Goal: Task Accomplishment & Management: Use online tool/utility

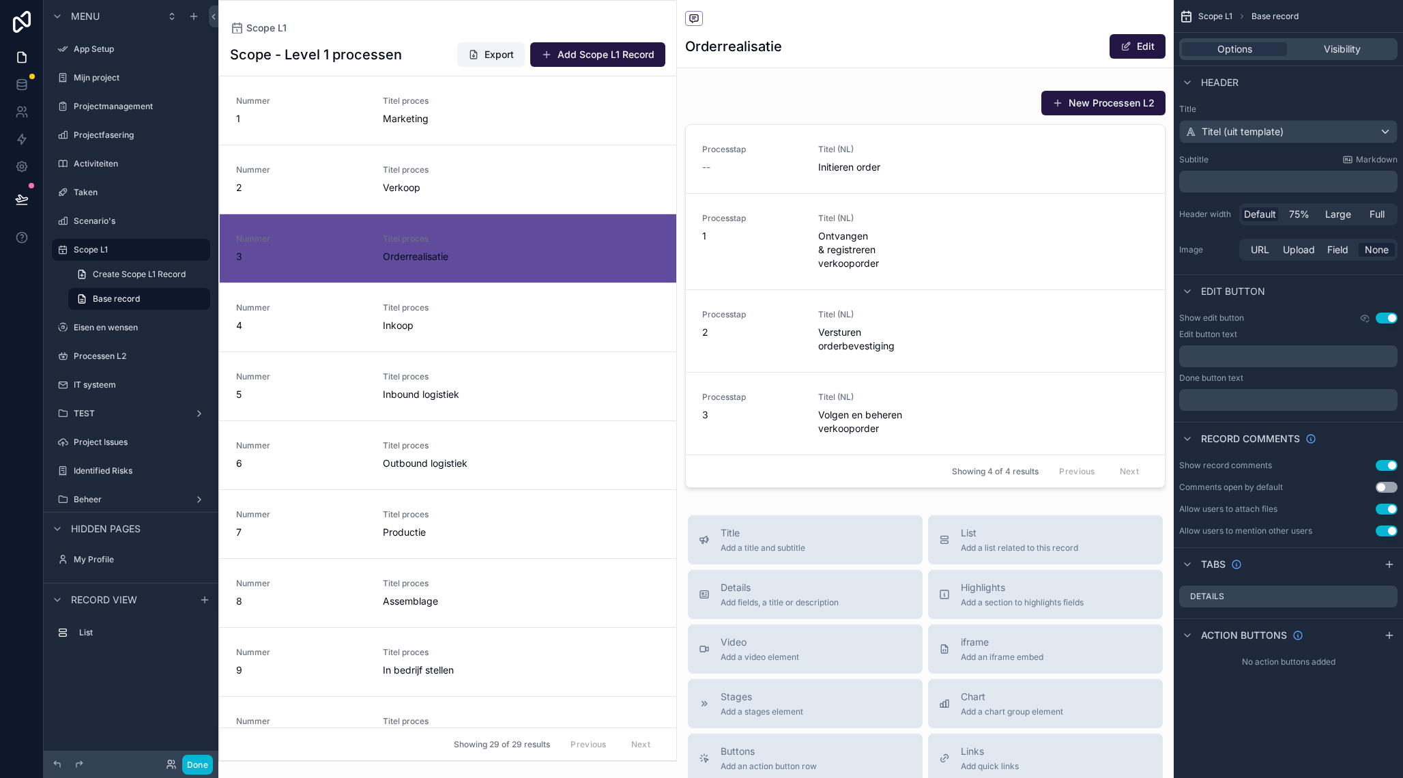
scroll to position [137, 0]
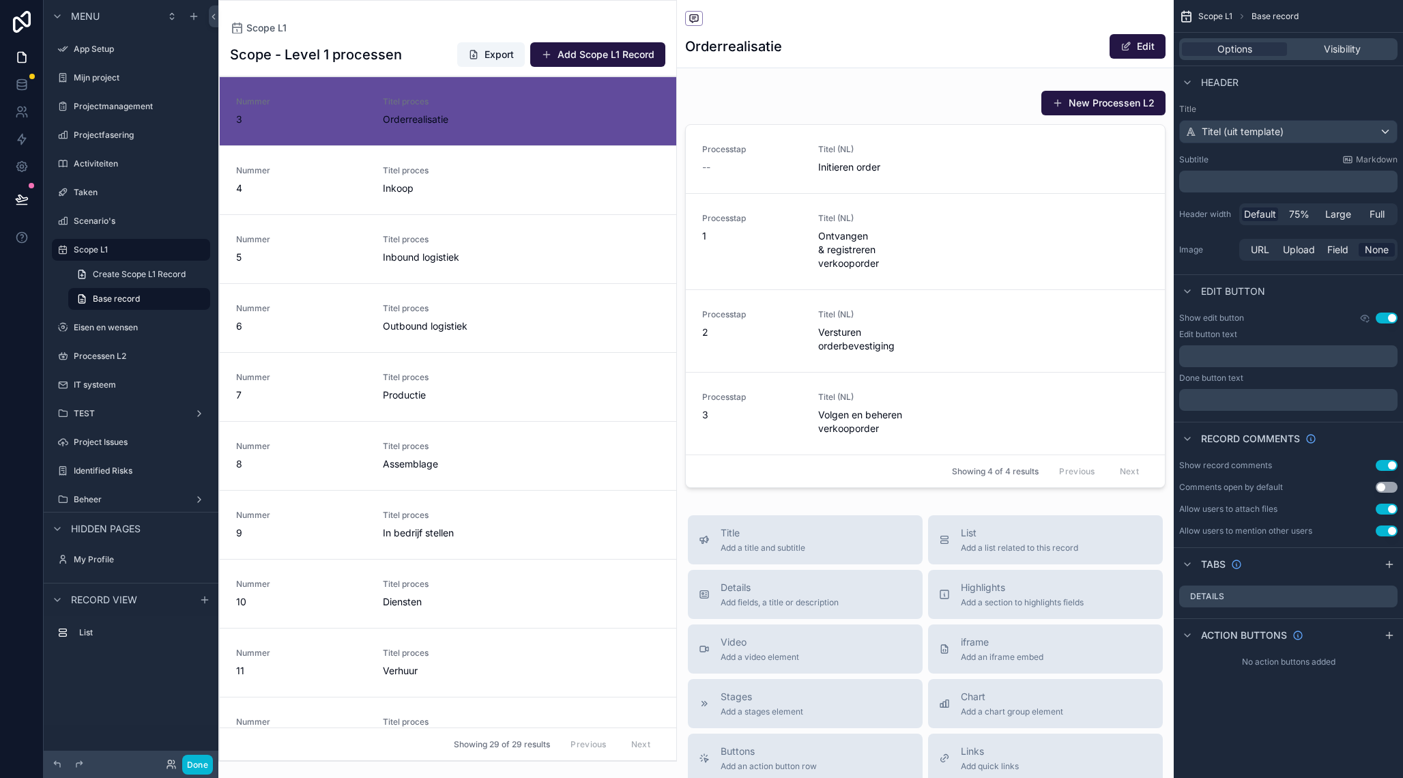
click at [475, 12] on div "Scope L1 Scope - Level 1 processen Export Add Scope L1 Record Nummer 1 Titel pr…" at bounding box center [447, 381] width 459 height 762
click at [402, 20] on div "Scope L1 Scope - Level 1 processen Export Add Scope L1 Record Nummer 1 Titel pr…" at bounding box center [447, 381] width 459 height 762
click at [283, 33] on span "Scope L1" at bounding box center [266, 28] width 40 height 14
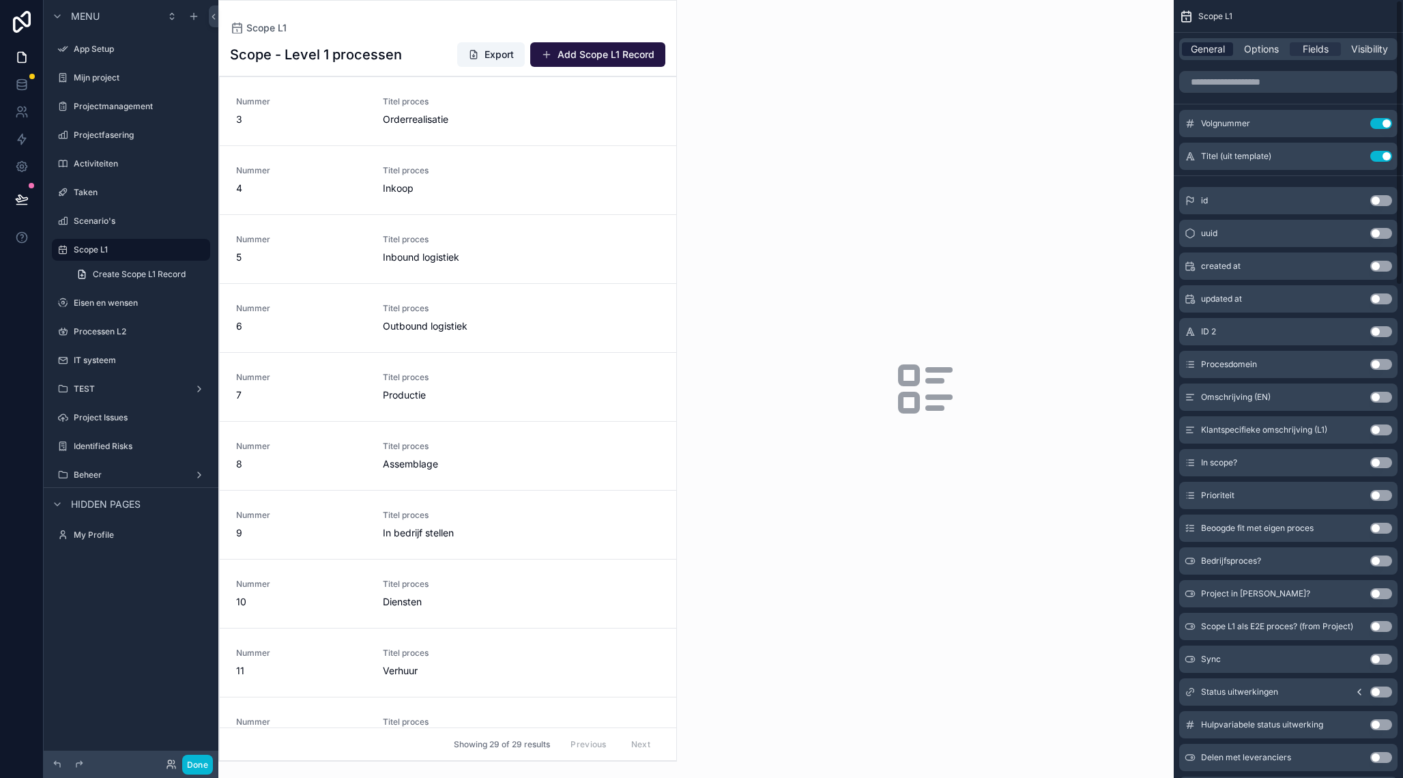
click at [1206, 50] on span "General" at bounding box center [1208, 49] width 34 height 14
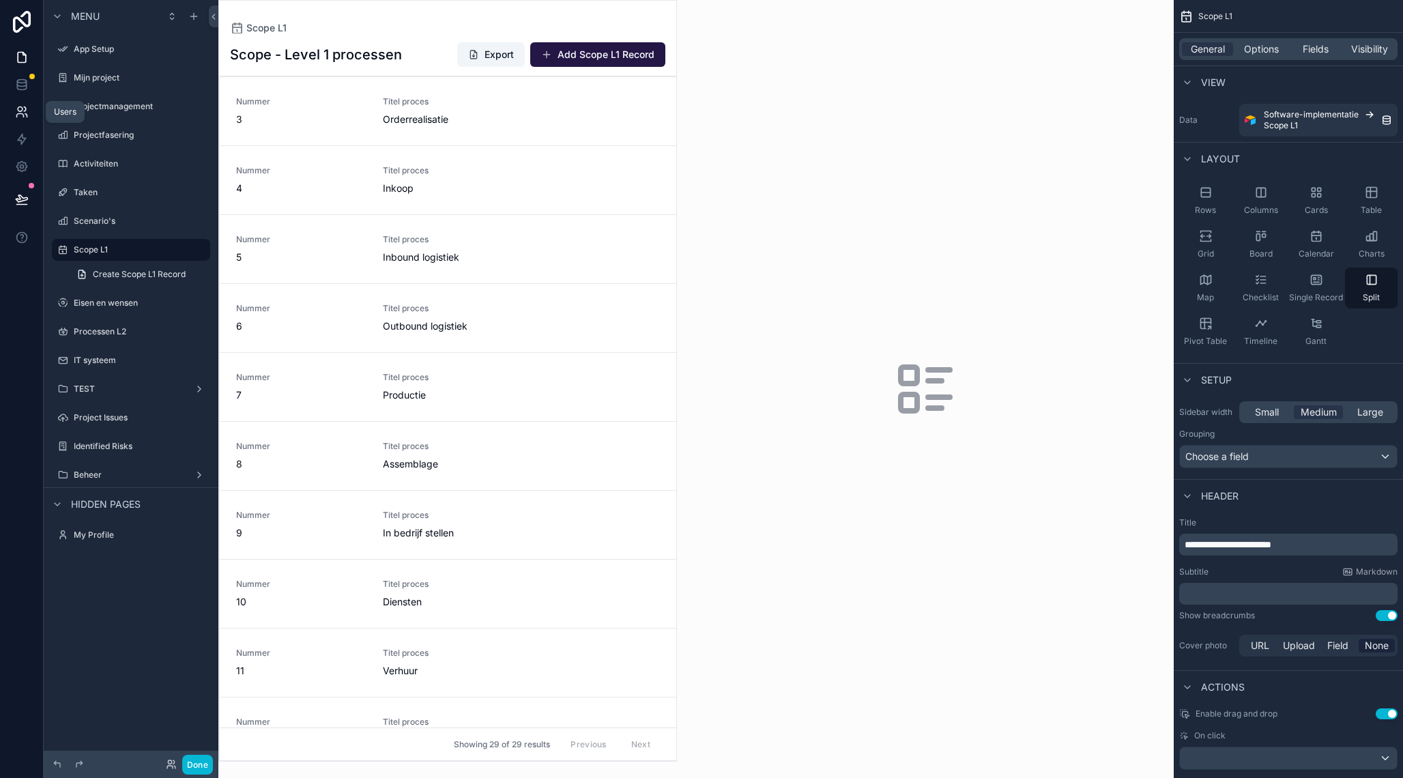
click at [16, 109] on icon at bounding box center [22, 112] width 14 height 14
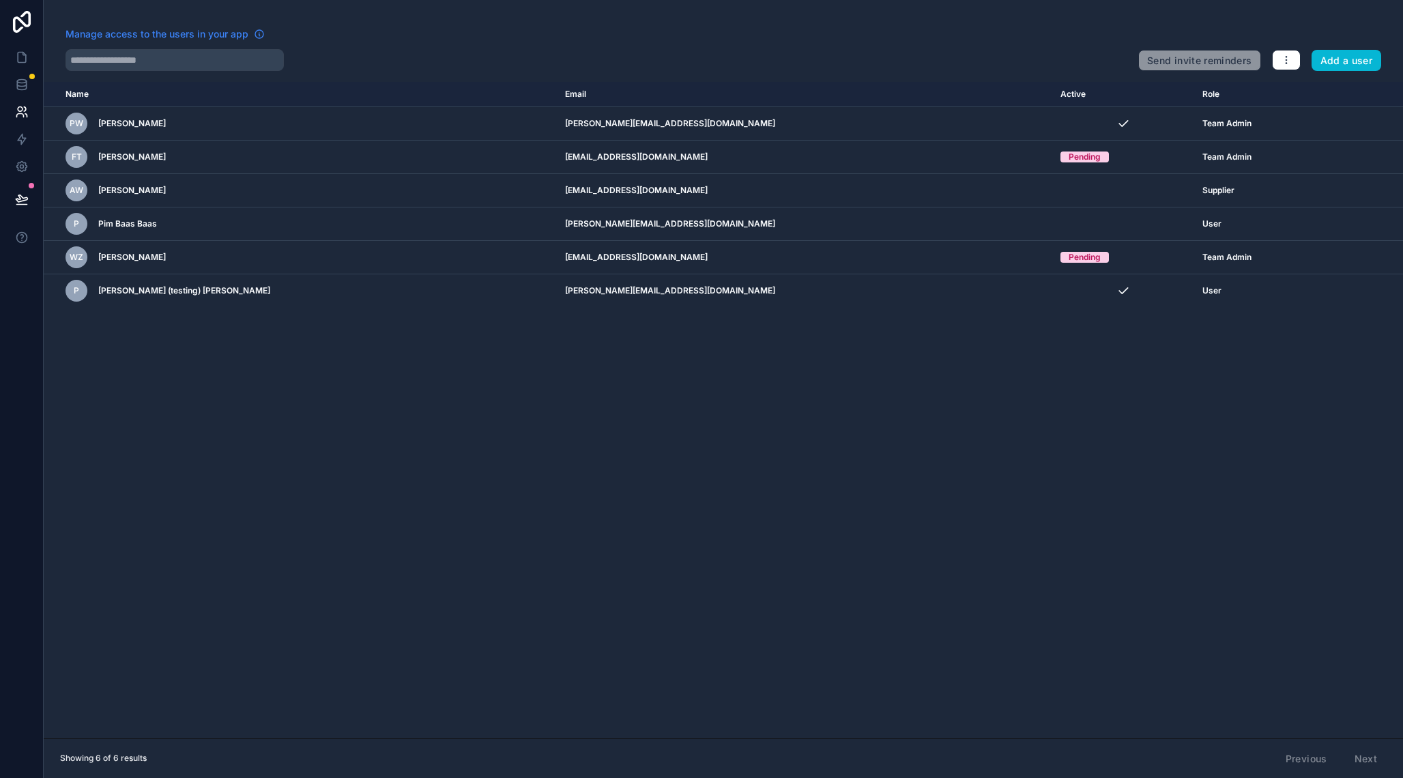
click at [132, 35] on span "Manage access to the users in your app" at bounding box center [157, 34] width 183 height 14
click at [1285, 59] on icon "button" at bounding box center [1286, 60] width 11 height 11
click at [1307, 93] on link "Manage roles" at bounding box center [1319, 93] width 96 height 22
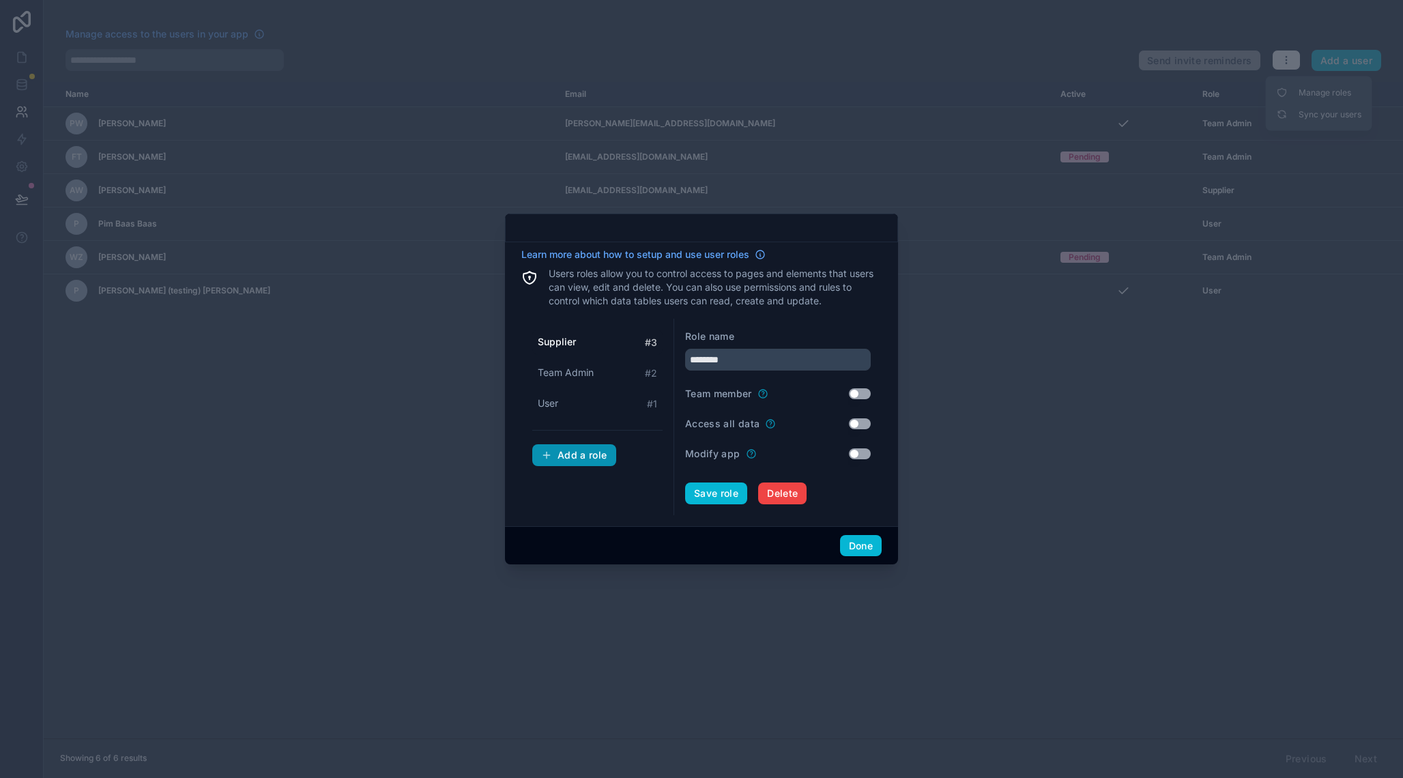
click at [558, 453] on div "Add a role" at bounding box center [574, 455] width 66 height 12
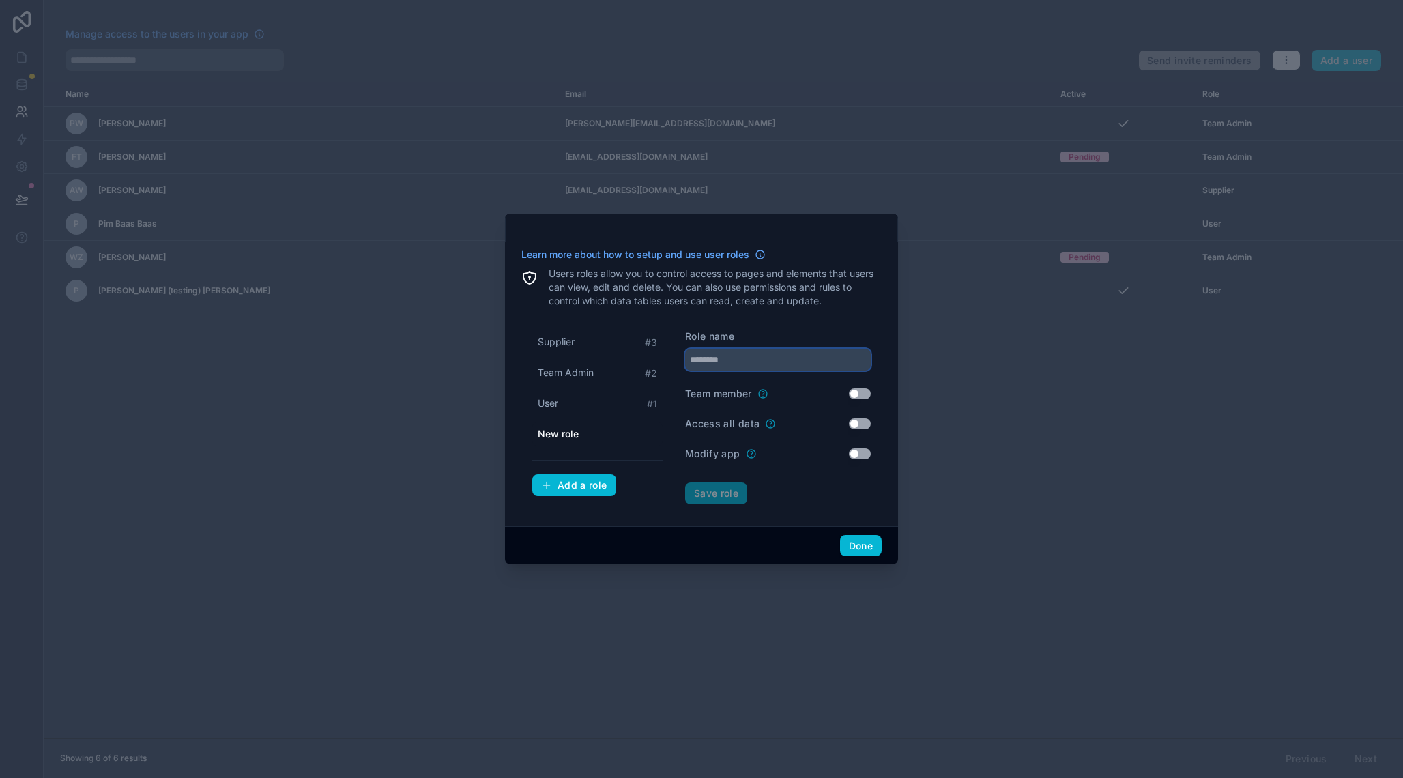
click at [723, 360] on input "text" at bounding box center [778, 360] width 186 height 22
type input "**********"
click at [732, 489] on button "Save role" at bounding box center [716, 494] width 62 height 22
click at [592, 487] on div "Add a role" at bounding box center [574, 486] width 66 height 12
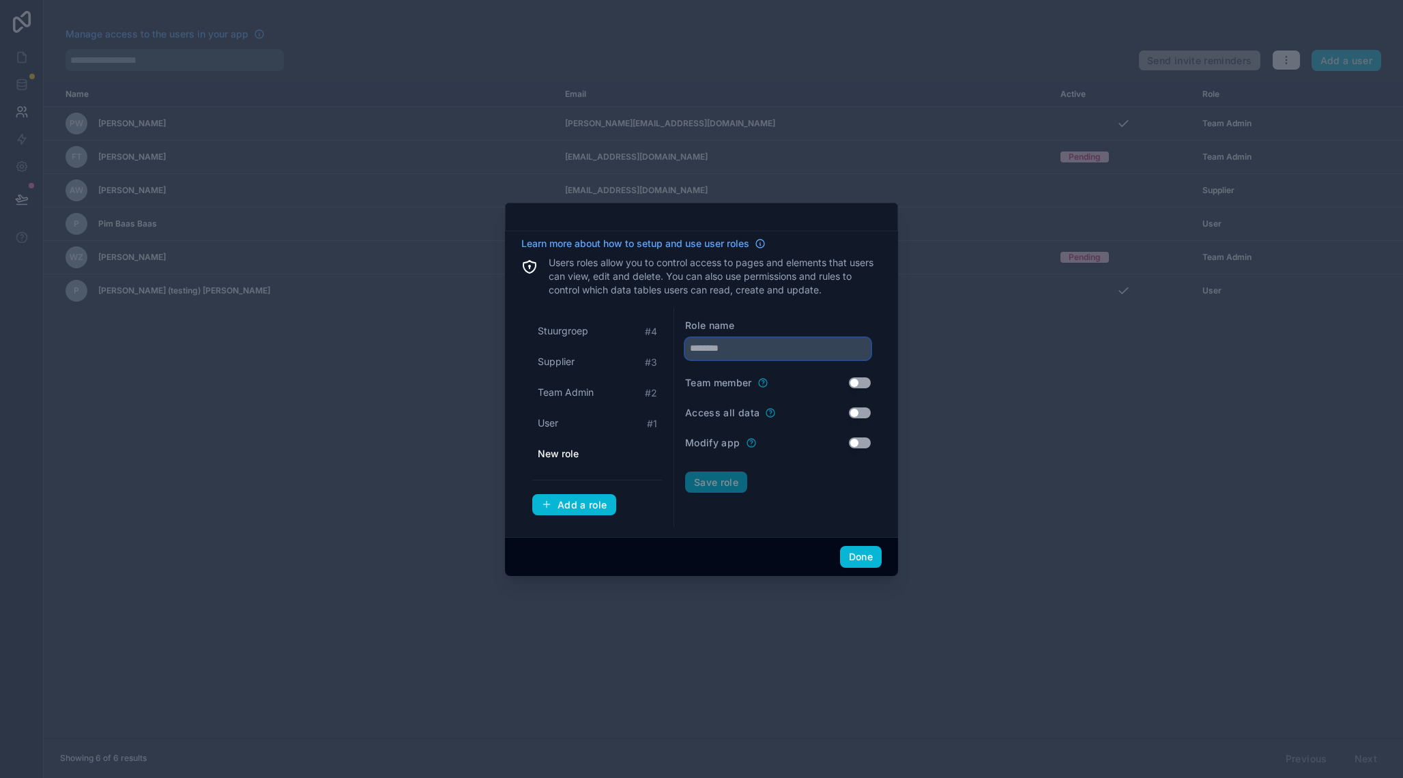
click at [743, 351] on input "text" at bounding box center [778, 349] width 186 height 22
click at [736, 470] on form "**********" at bounding box center [778, 417] width 186 height 197
click at [710, 476] on button "Save role" at bounding box center [716, 483] width 62 height 22
click at [593, 422] on span "Team Admin" at bounding box center [566, 423] width 56 height 14
click at [587, 393] on div "Supplier # 3" at bounding box center [597, 391] width 130 height 25
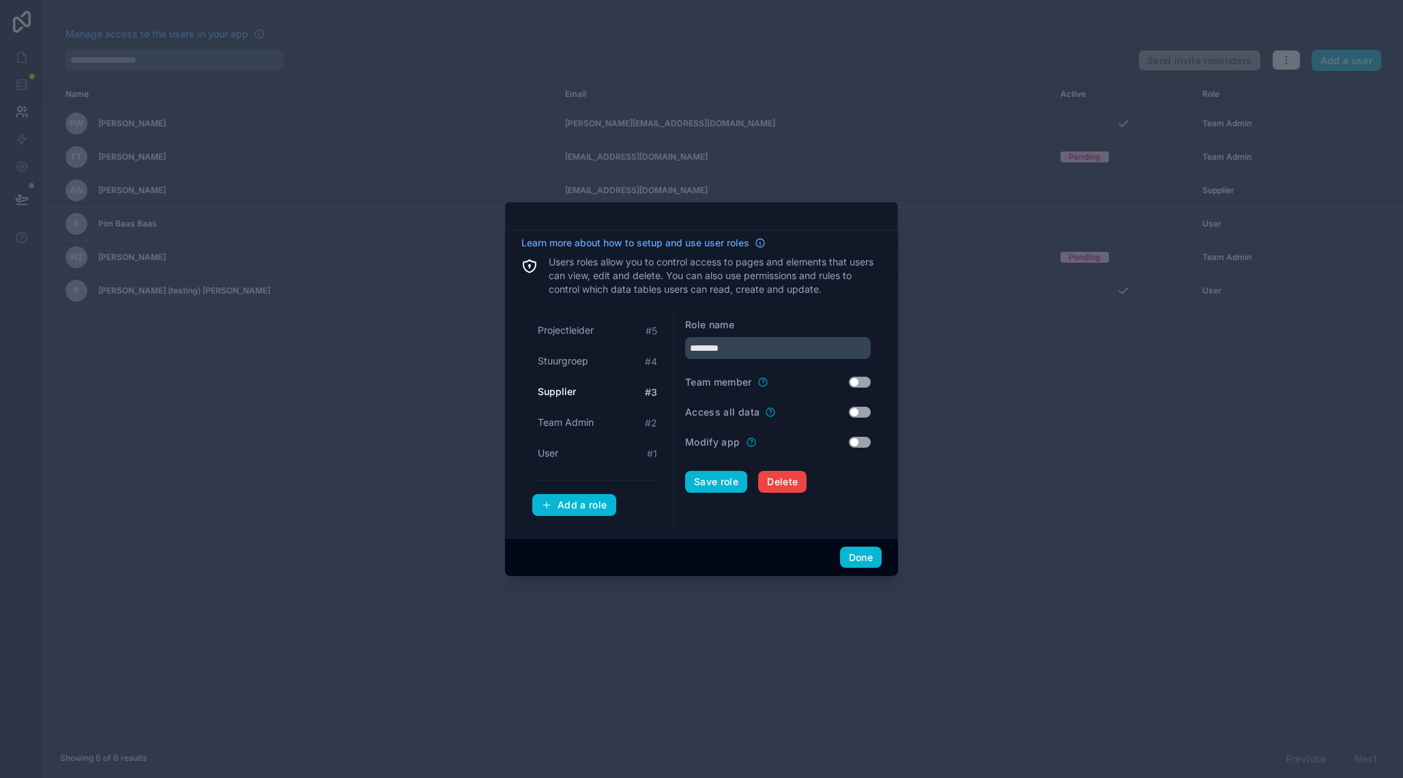
click at [588, 370] on div "Stuurgroep # 4" at bounding box center [597, 361] width 130 height 25
click at [583, 326] on span "Projectleider" at bounding box center [566, 330] width 56 height 14
click at [560, 458] on div "User # 1" at bounding box center [597, 453] width 130 height 25
click at [562, 425] on span "Team Admin" at bounding box center [566, 423] width 56 height 14
click at [556, 457] on span "User" at bounding box center [548, 453] width 20 height 14
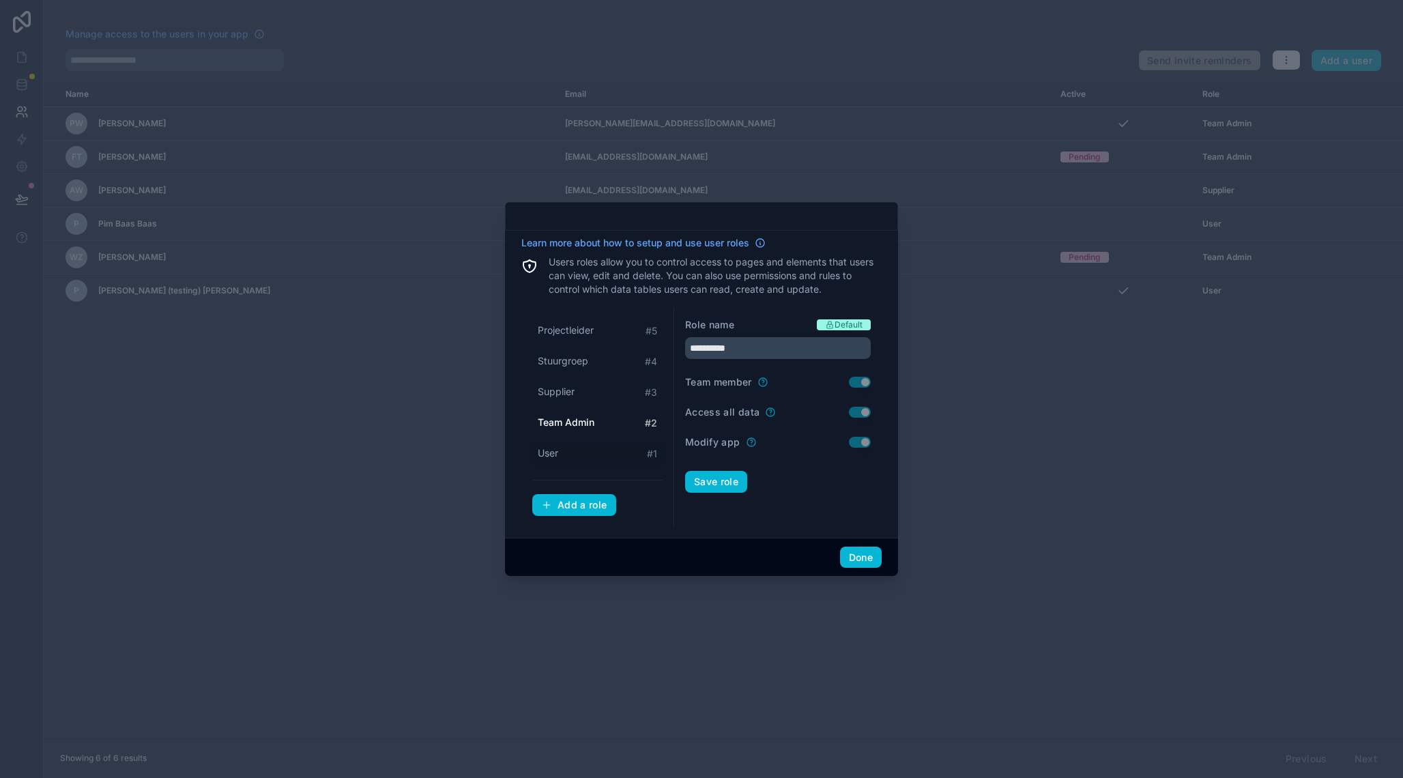
type input "****"
click at [861, 558] on button "Done" at bounding box center [861, 558] width 42 height 22
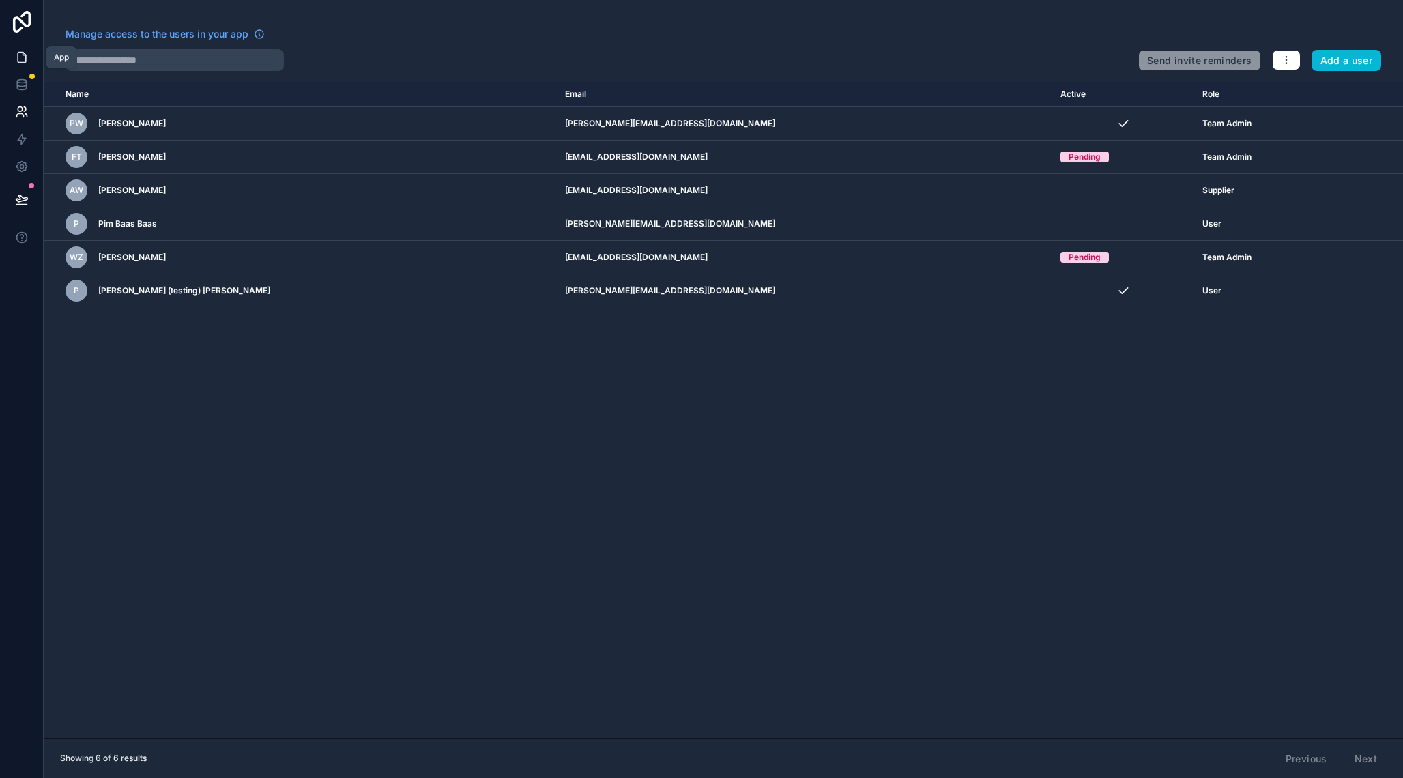
click at [23, 63] on icon at bounding box center [22, 58] width 14 height 14
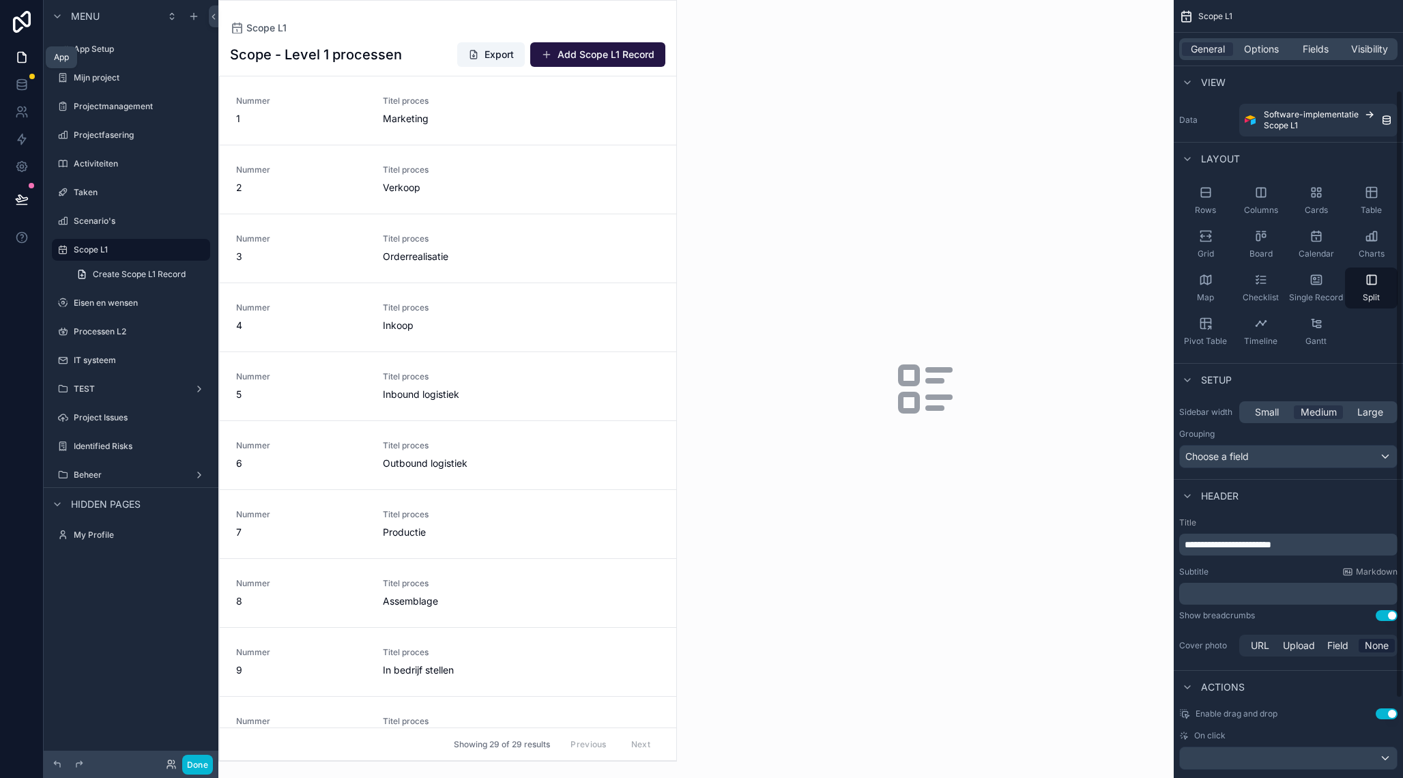
scroll to position [116, 0]
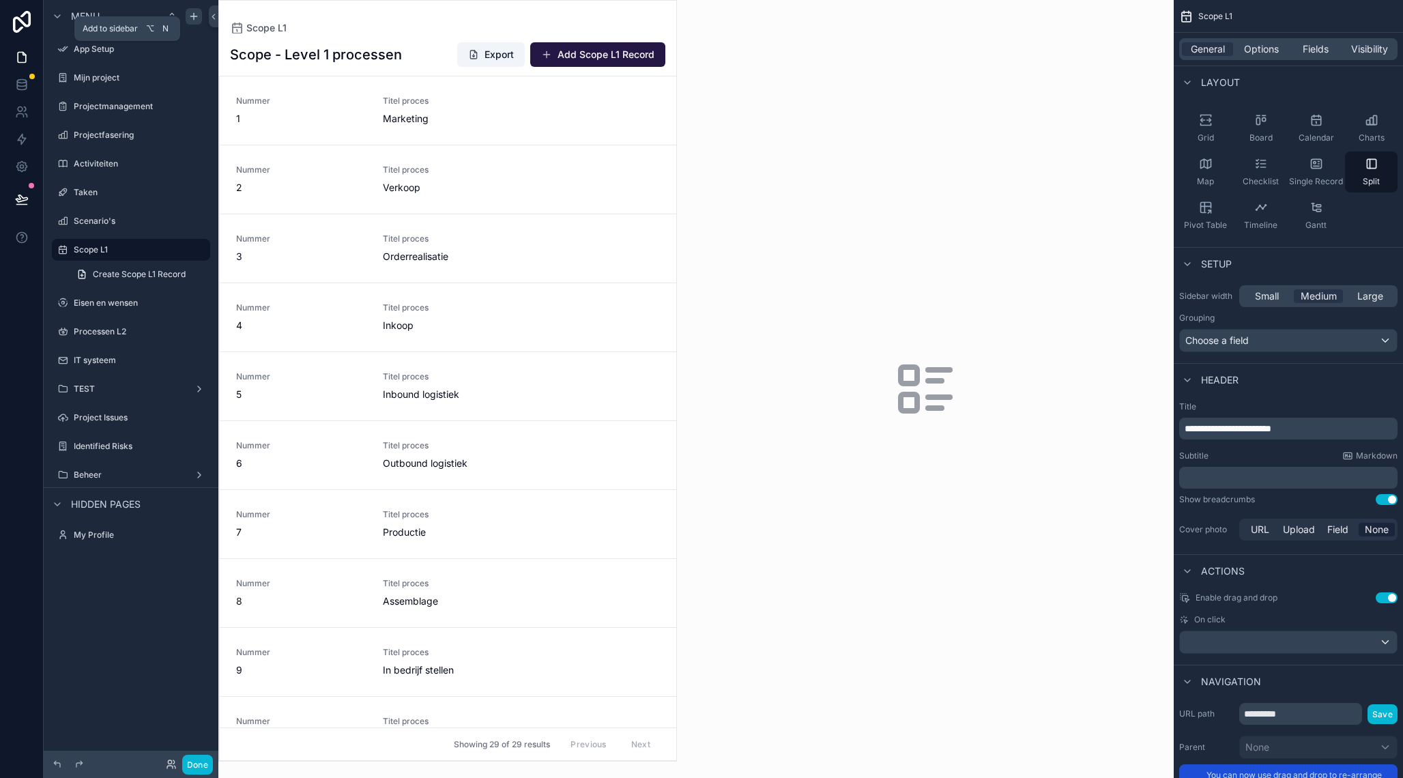
click at [197, 16] on icon "scrollable content" at bounding box center [193, 16] width 6 height 0
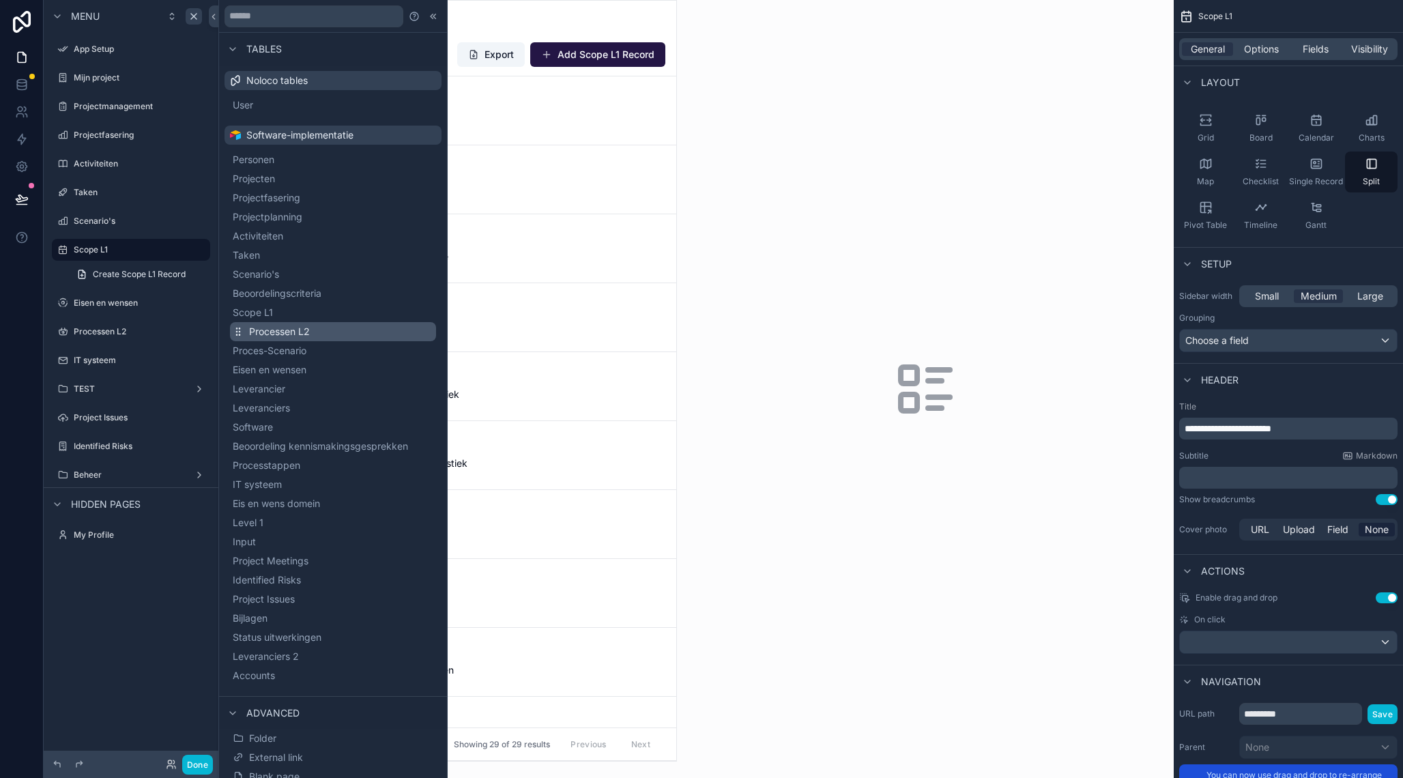
scroll to position [46, 0]
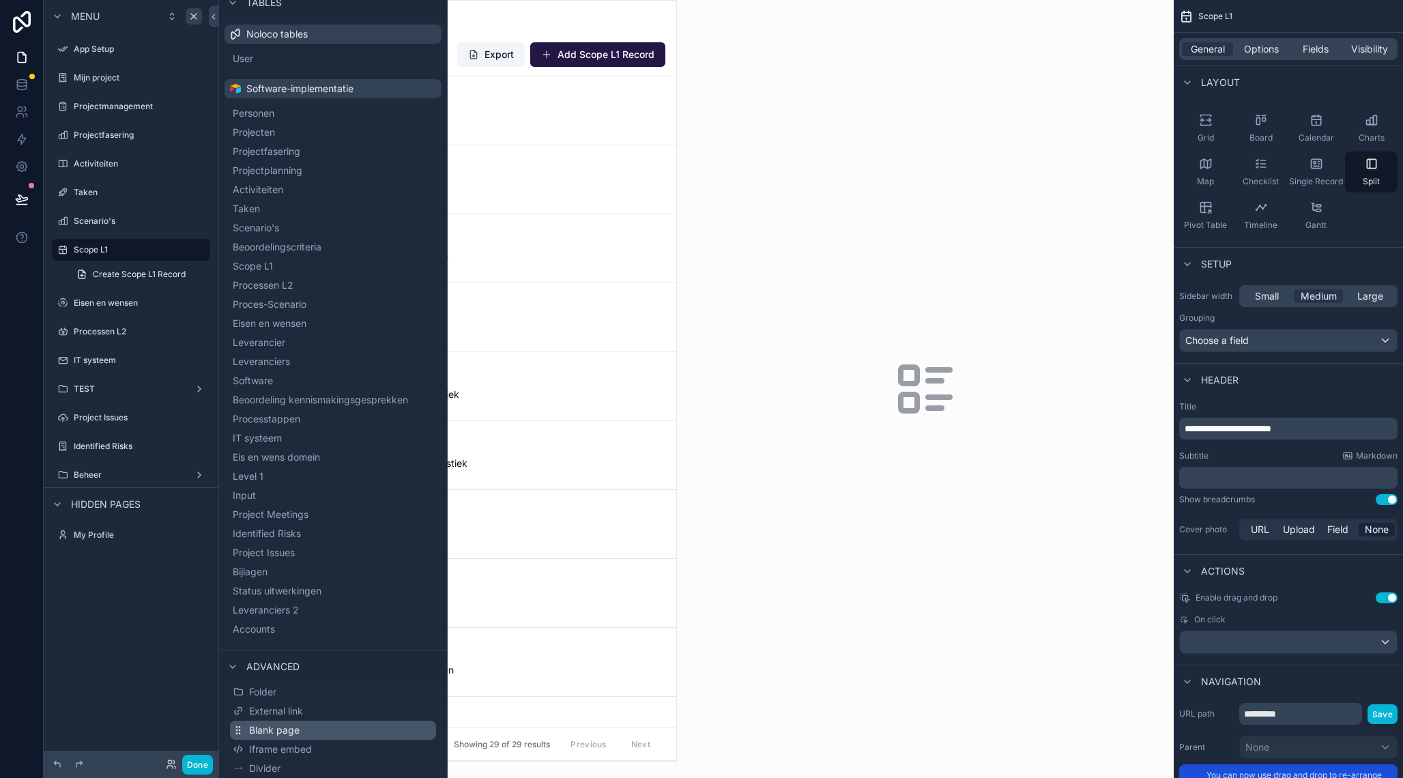
click at [319, 737] on button "Blank page" at bounding box center [333, 730] width 206 height 19
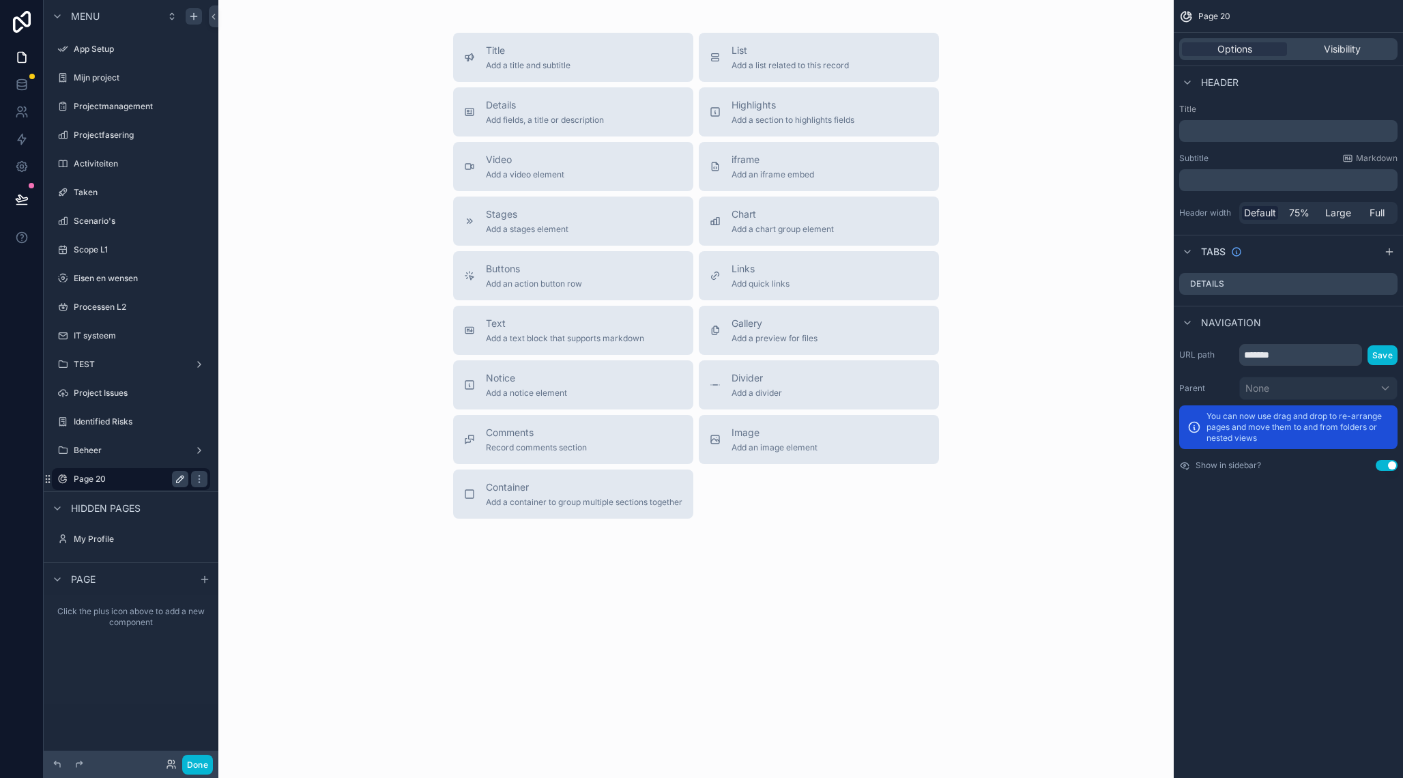
click at [182, 480] on icon "scrollable content" at bounding box center [180, 479] width 11 height 11
click at [119, 481] on input "*******" at bounding box center [120, 479] width 93 height 16
click at [106, 481] on input "*******" at bounding box center [120, 479] width 93 height 16
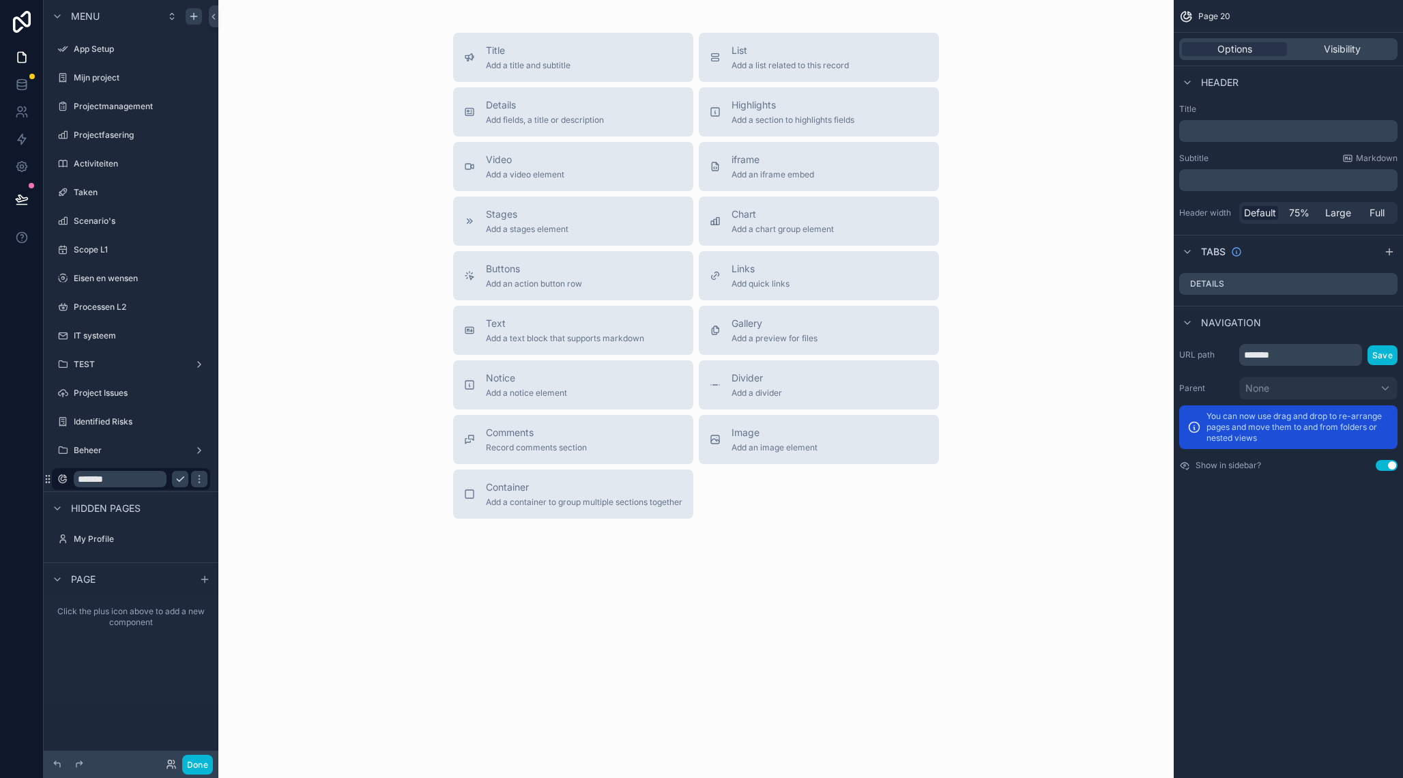
click at [106, 481] on input "*******" at bounding box center [120, 479] width 93 height 16
type input "**********"
click at [356, 295] on div "Title Add a title and subtitle List Add a list related to this record Details A…" at bounding box center [696, 276] width 934 height 486
click at [607, 66] on div "Title Add a title and subtitle" at bounding box center [573, 57] width 218 height 27
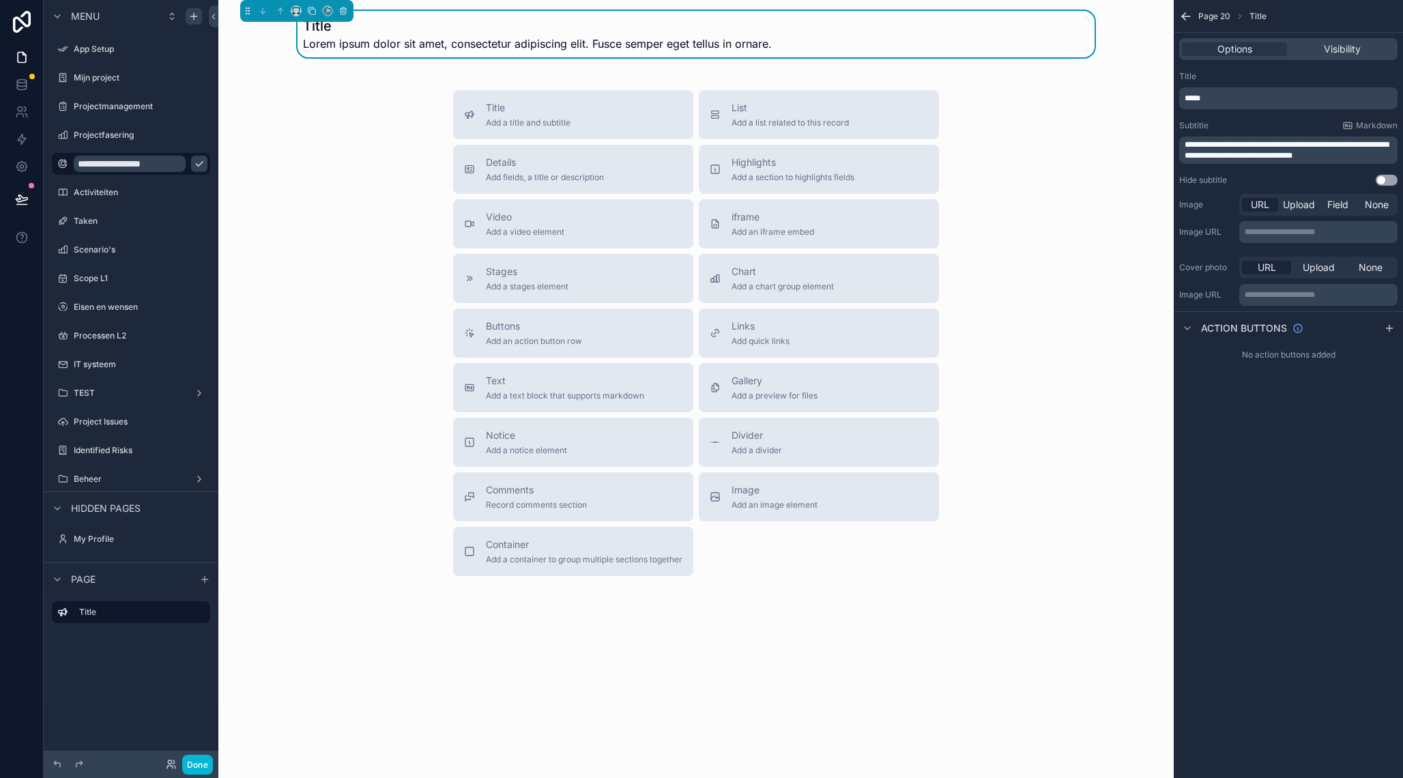
click at [487, 196] on div "Title Add a title and subtitle List Add a list related to this record Details A…" at bounding box center [696, 333] width 508 height 486
click at [720, 122] on div "List Add a list related to this record" at bounding box center [819, 114] width 218 height 27
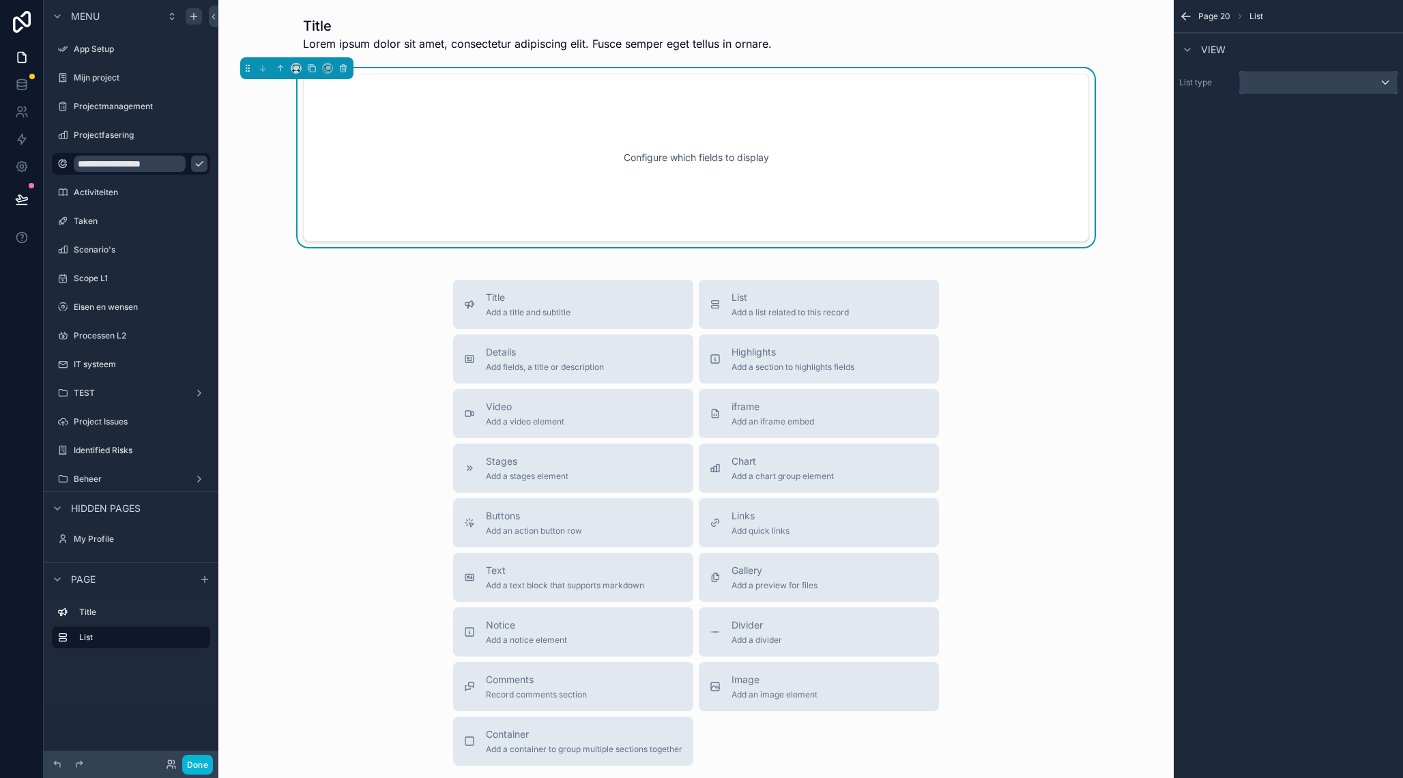
click at [1266, 83] on div "scrollable content" at bounding box center [1318, 83] width 157 height 22
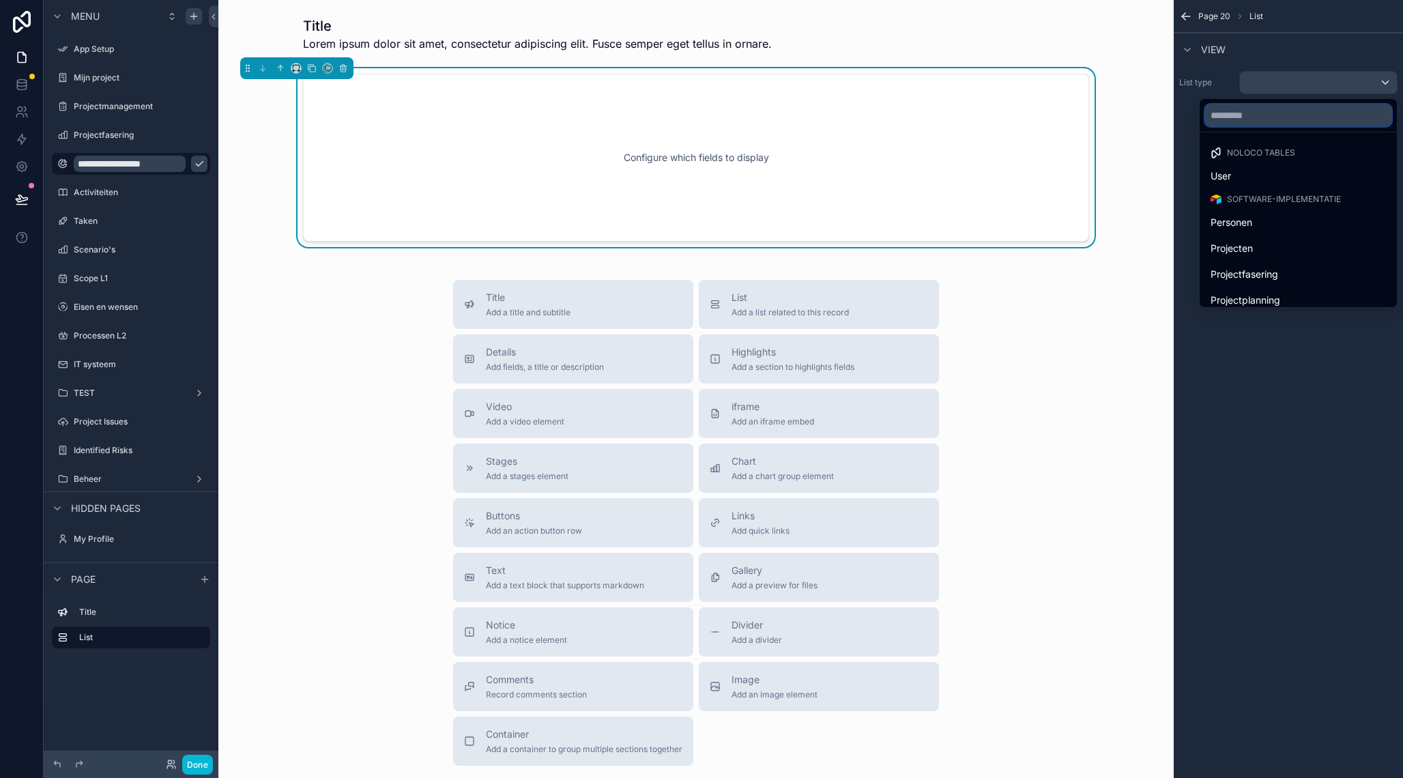
click at [1262, 123] on input "text" at bounding box center [1298, 115] width 186 height 22
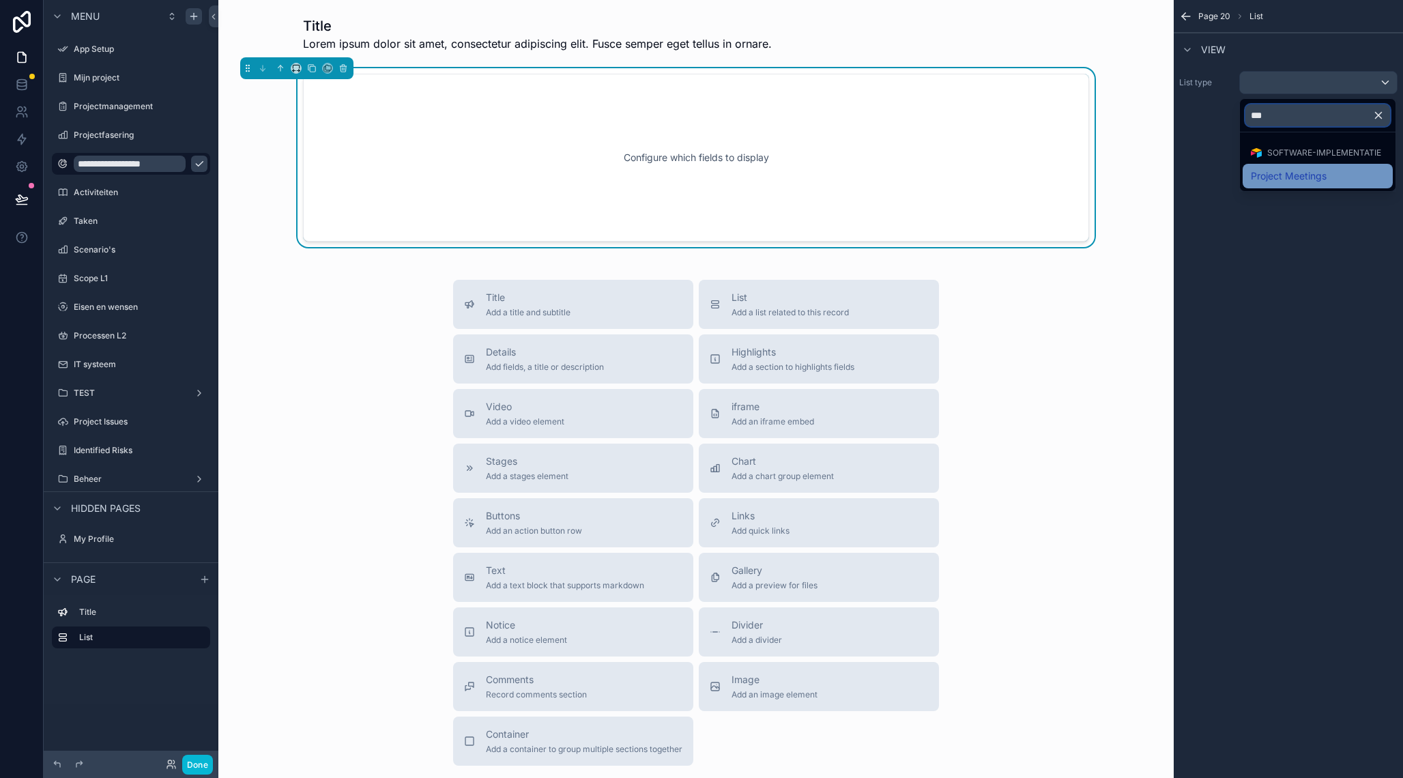
type input "***"
click at [1286, 179] on span "Project Meetings" at bounding box center [1289, 176] width 76 height 16
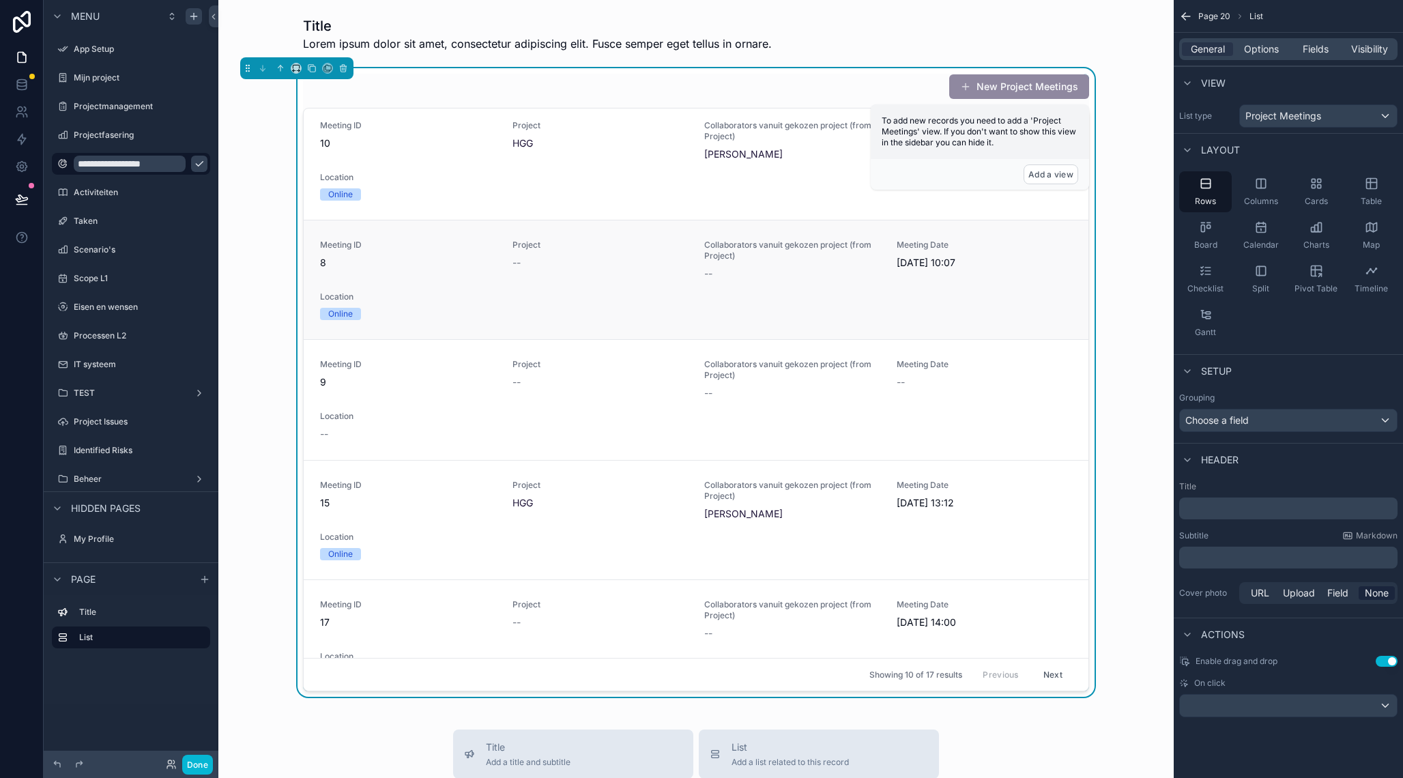
scroll to position [2, 0]
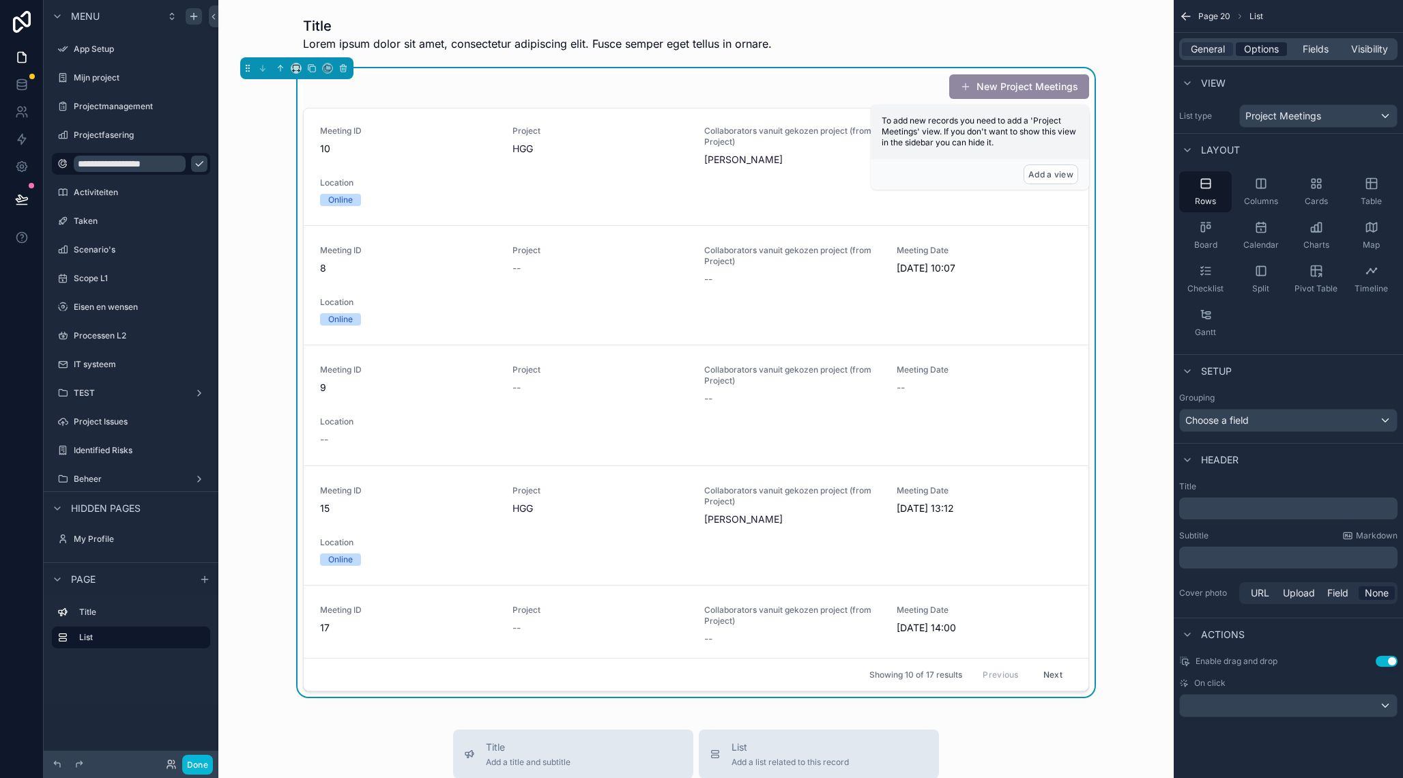
click at [1261, 48] on span "Options" at bounding box center [1261, 49] width 35 height 14
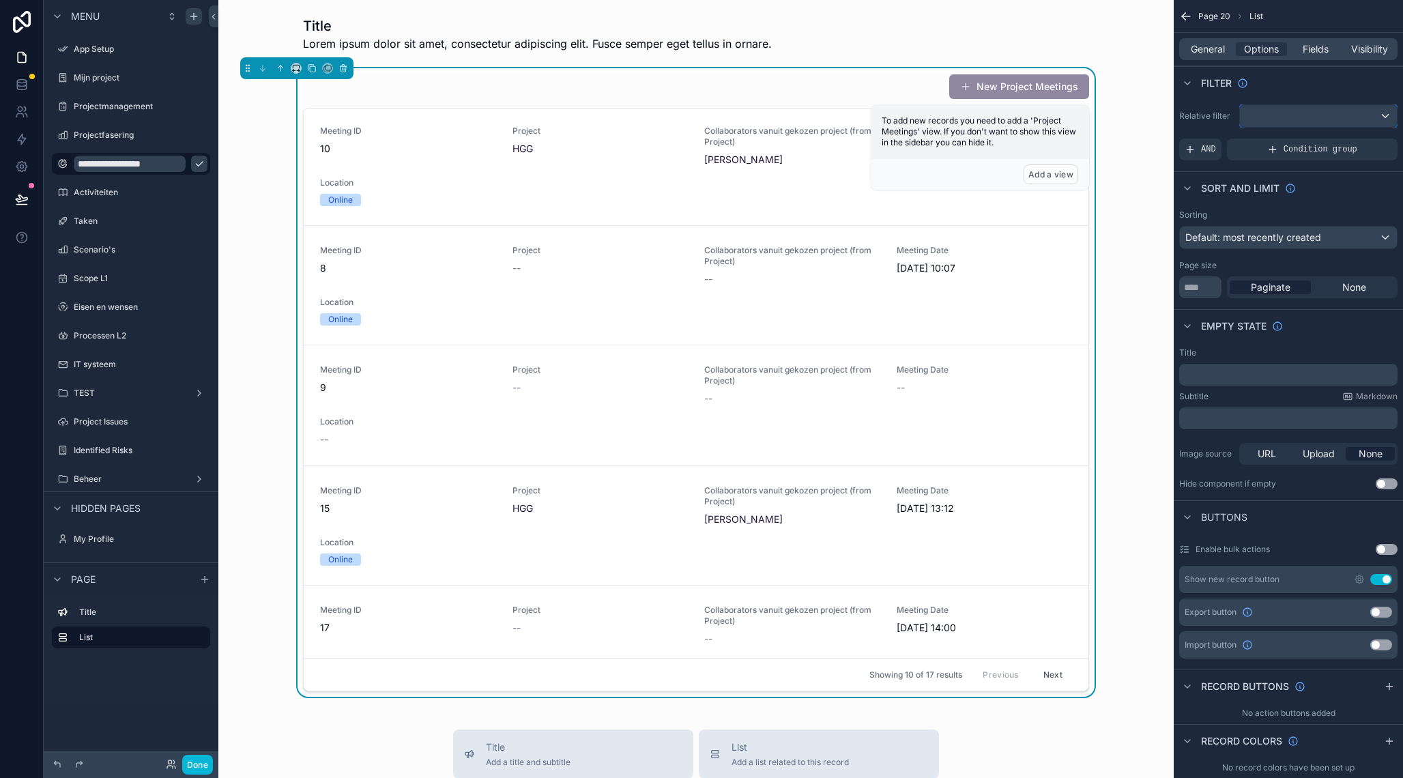
click at [1271, 117] on div "scrollable content" at bounding box center [1318, 116] width 157 height 22
click at [1293, 222] on span "Logged in User" at bounding box center [1307, 215] width 113 height 16
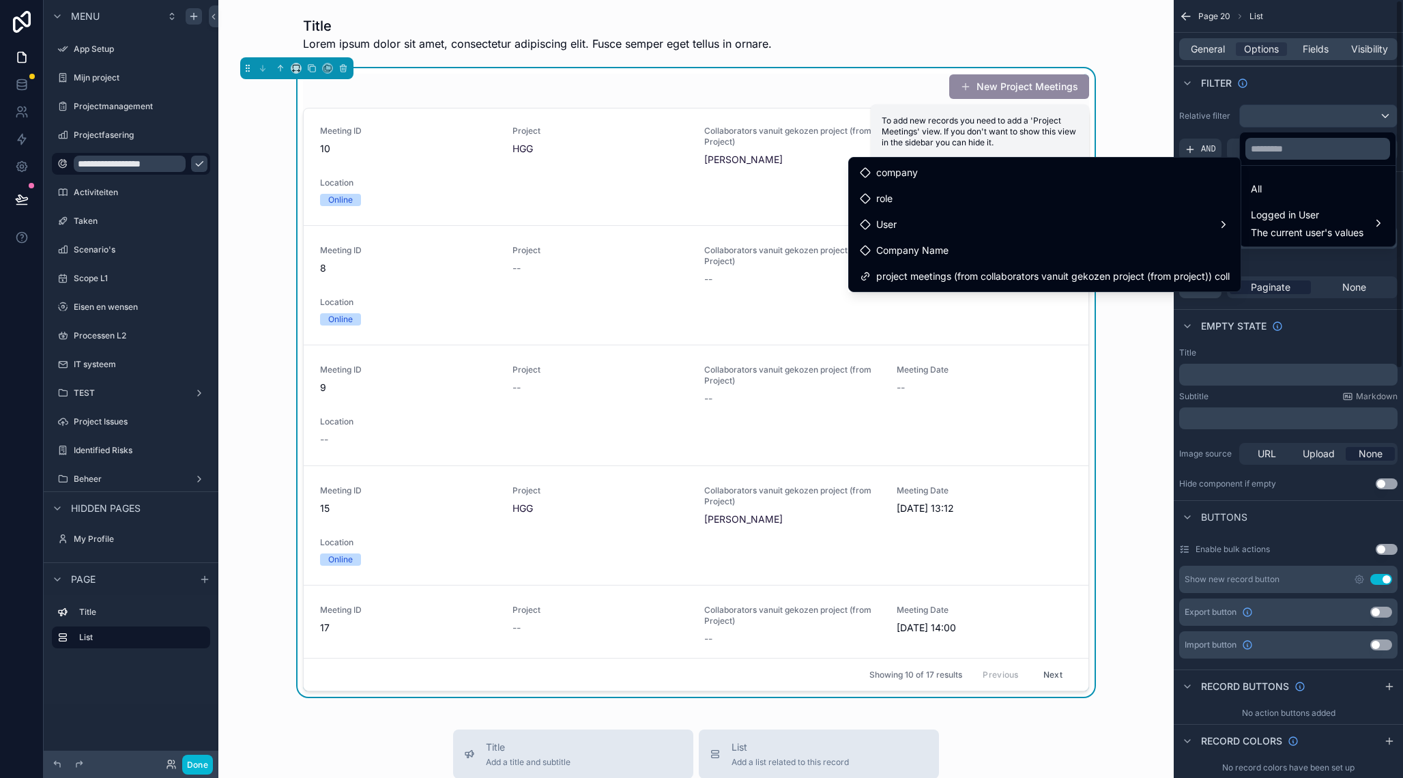
click at [1285, 127] on div "scrollable content" at bounding box center [701, 389] width 1403 height 778
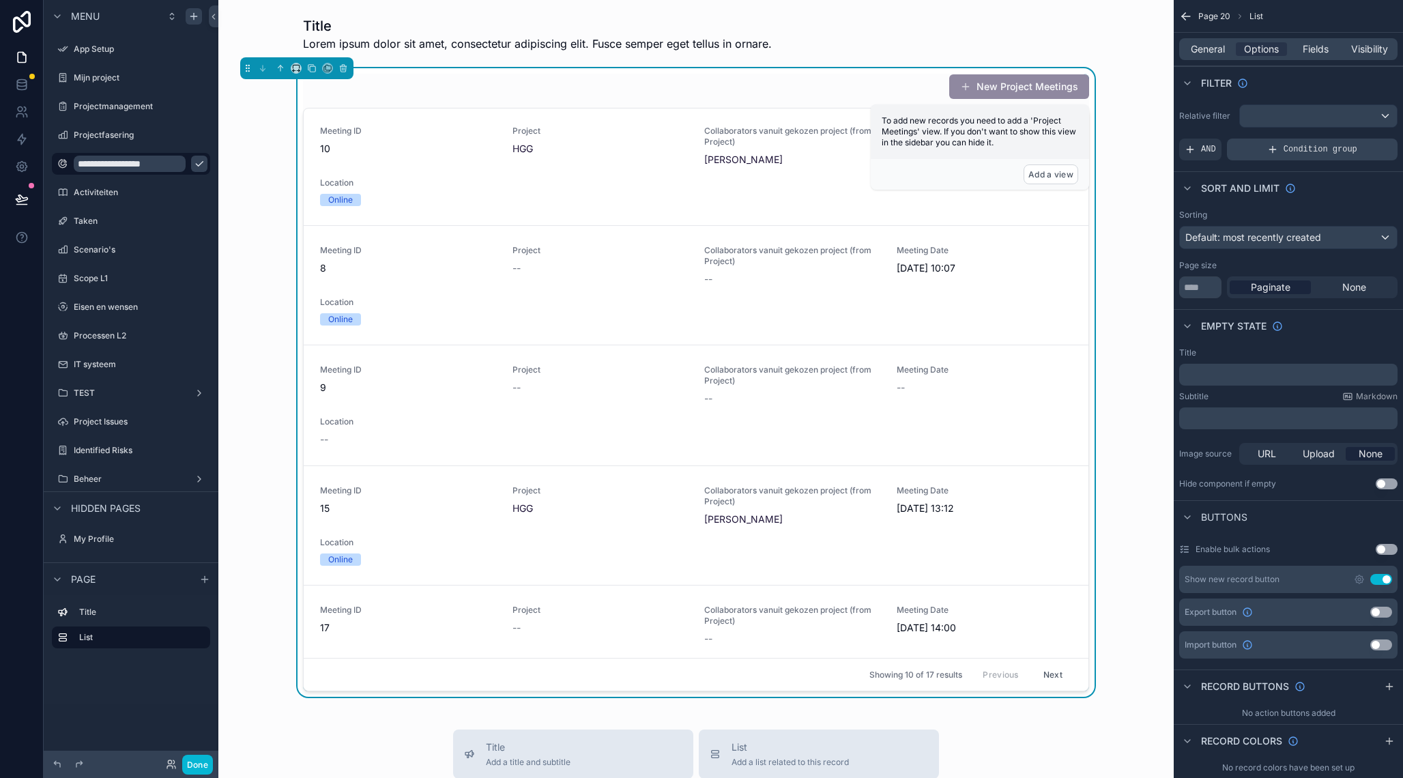
click at [1261, 149] on div "Condition group" at bounding box center [1312, 150] width 171 height 22
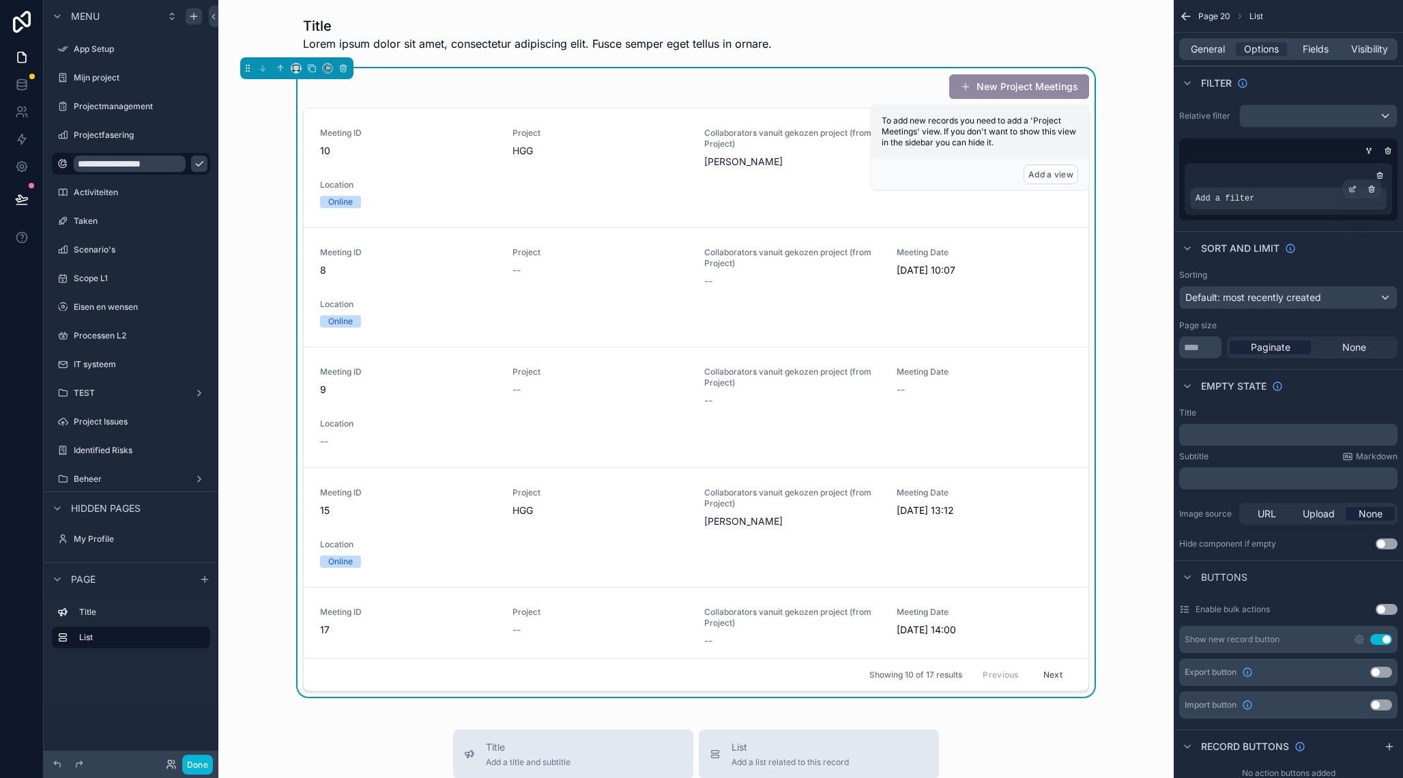
click at [1243, 203] on span "Add a filter" at bounding box center [1225, 198] width 59 height 11
click at [1355, 193] on icon "scrollable content" at bounding box center [1353, 189] width 8 height 8
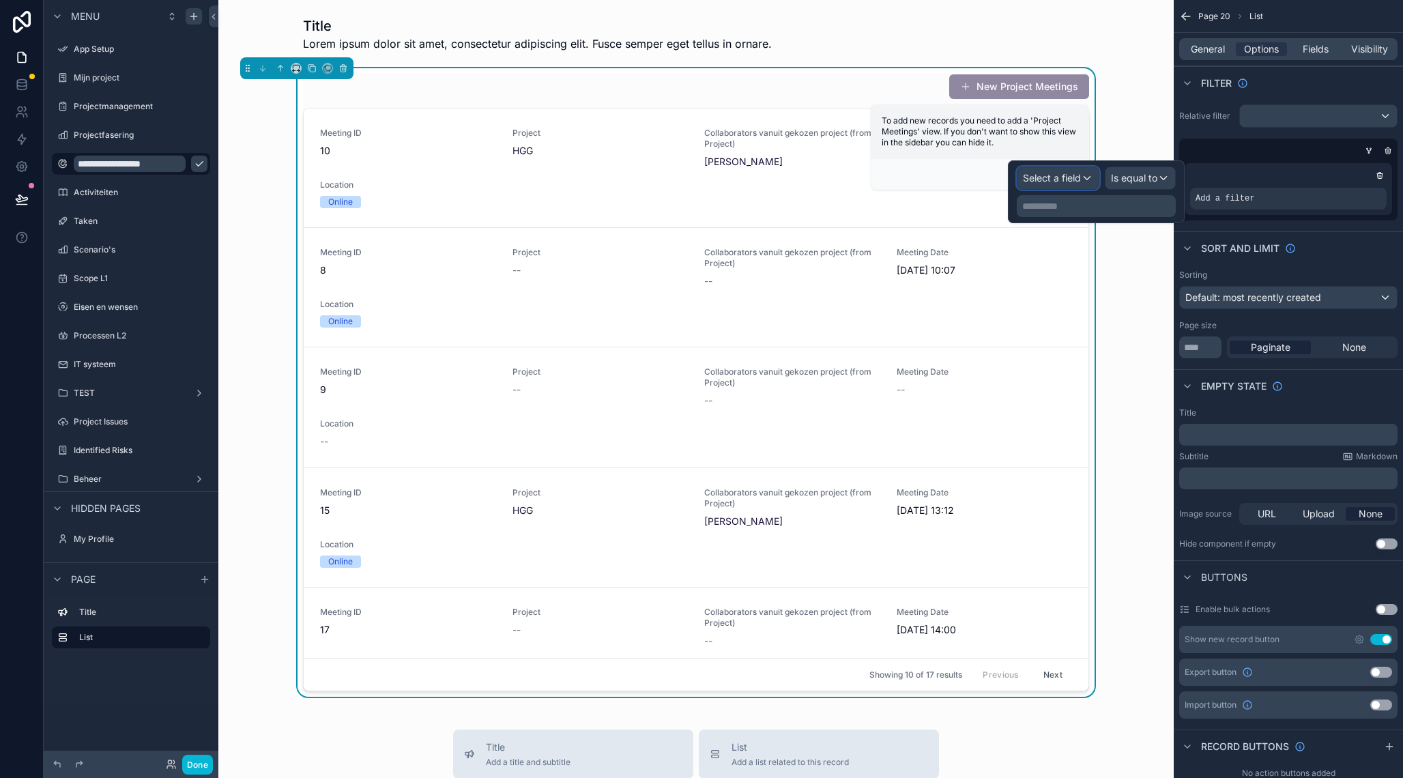
click at [1069, 184] on span "Select a field" at bounding box center [1052, 178] width 58 height 12
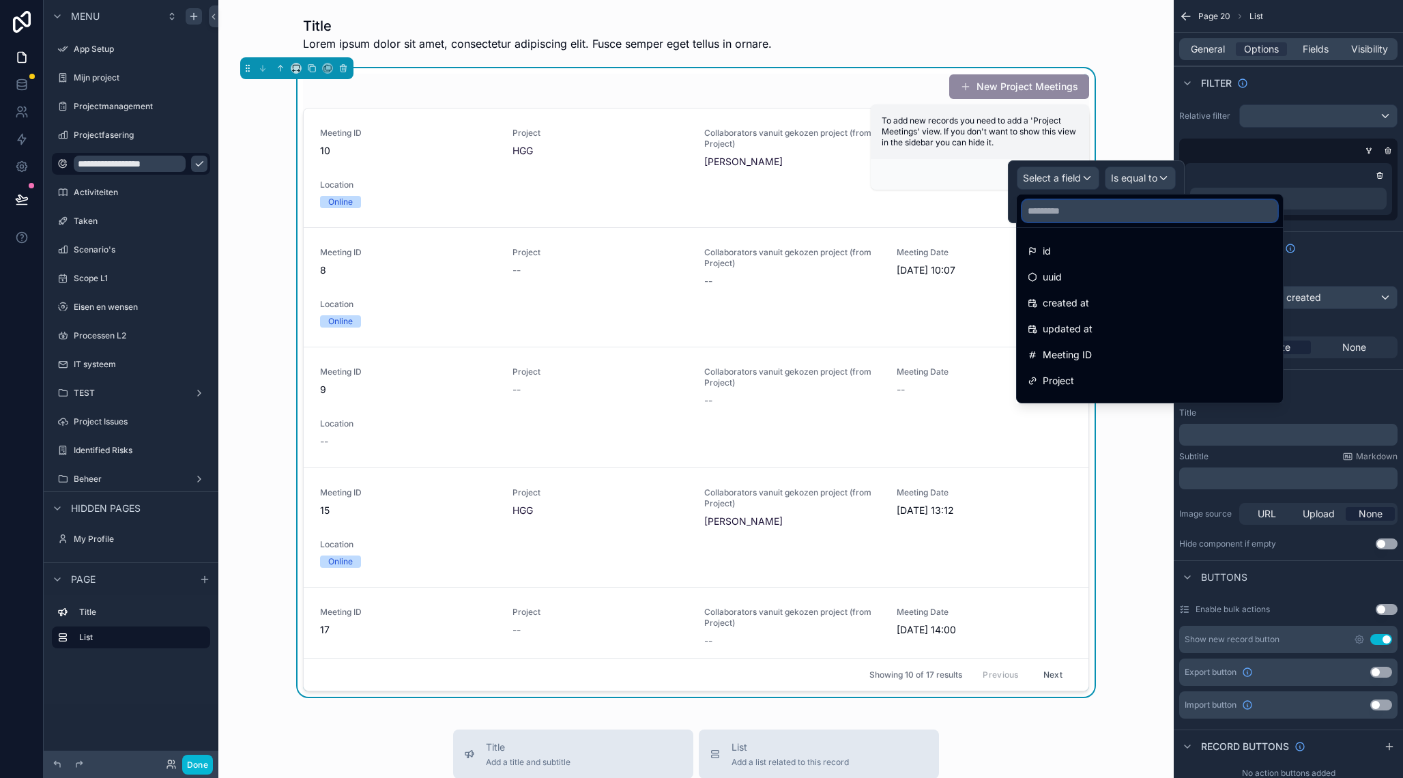
click at [1063, 207] on input "text" at bounding box center [1149, 211] width 255 height 22
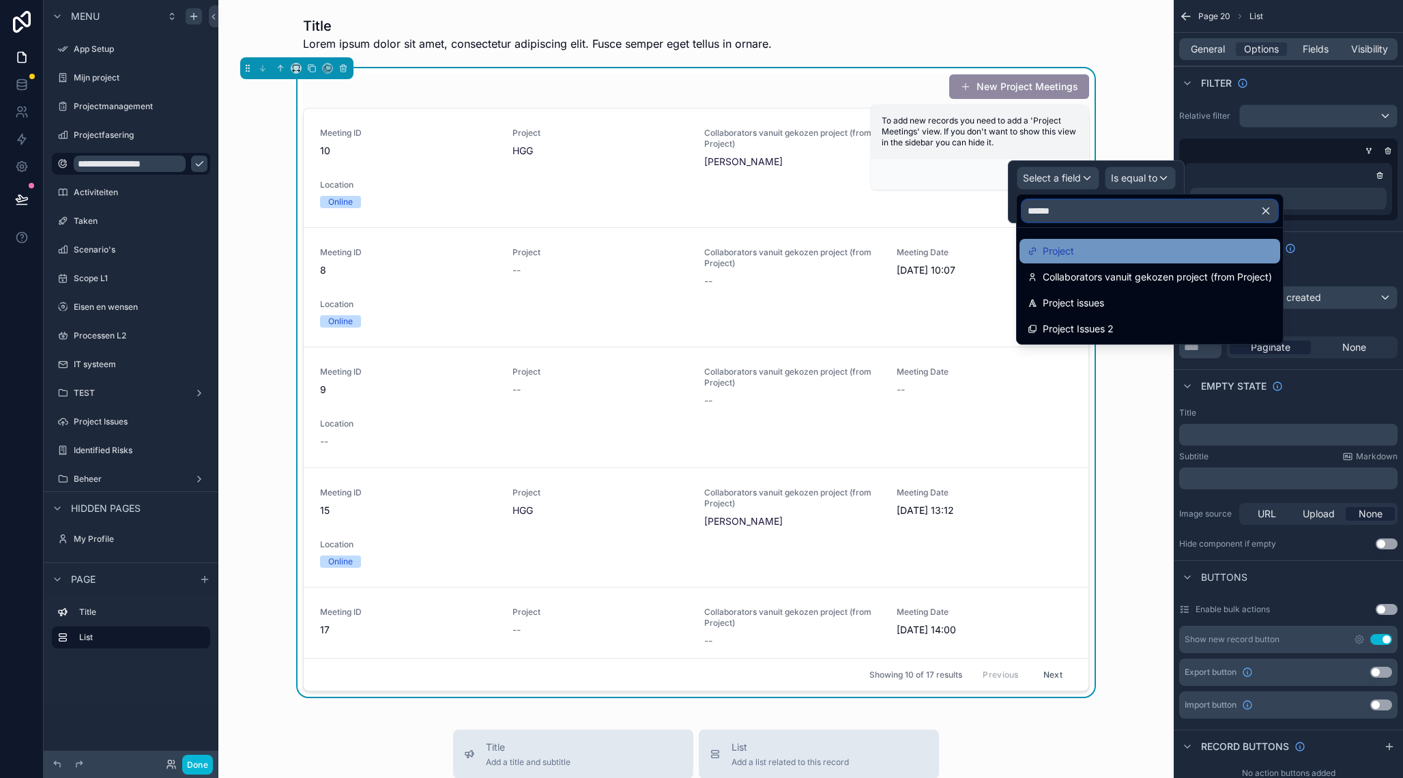
type input "******"
click at [1062, 253] on span "Project" at bounding box center [1058, 251] width 31 height 16
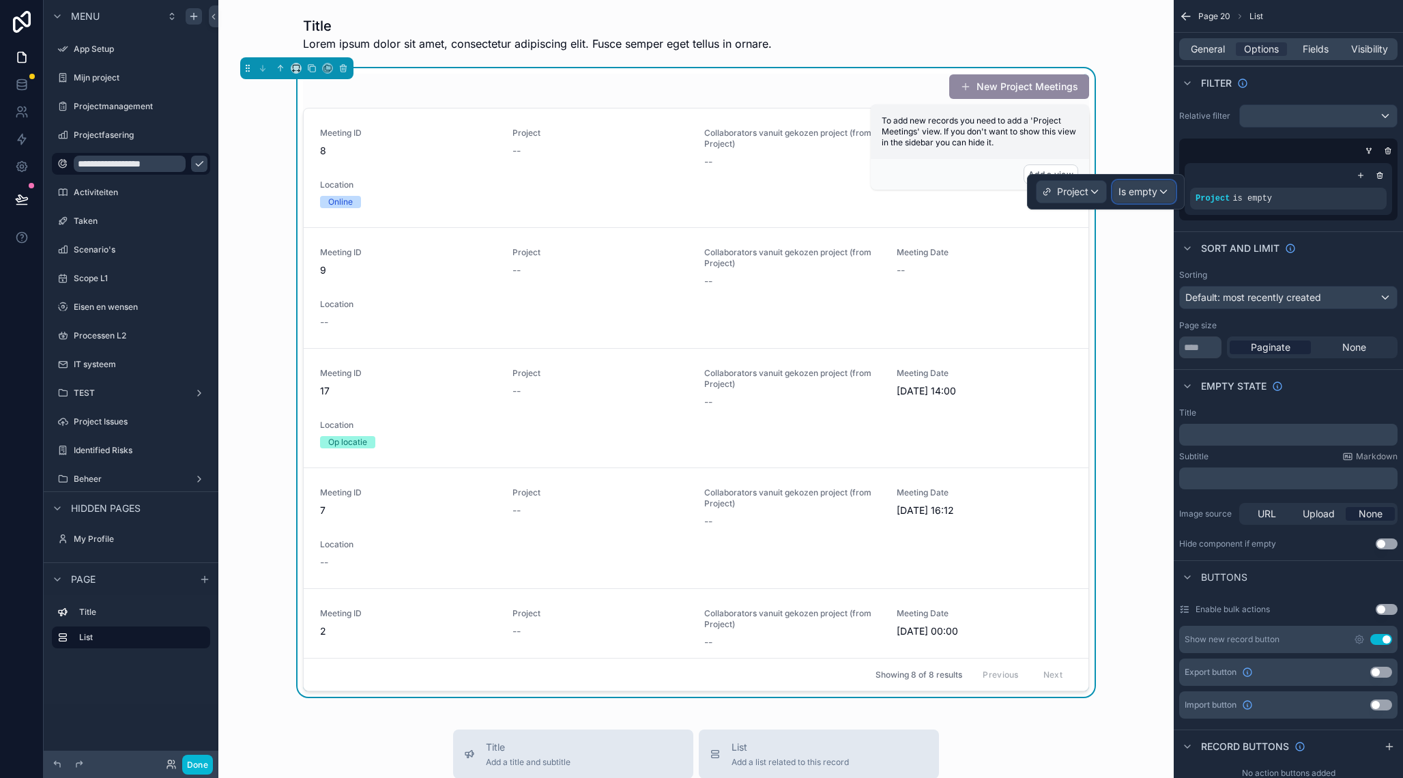
click at [1142, 195] on span "Is empty" at bounding box center [1138, 192] width 39 height 14
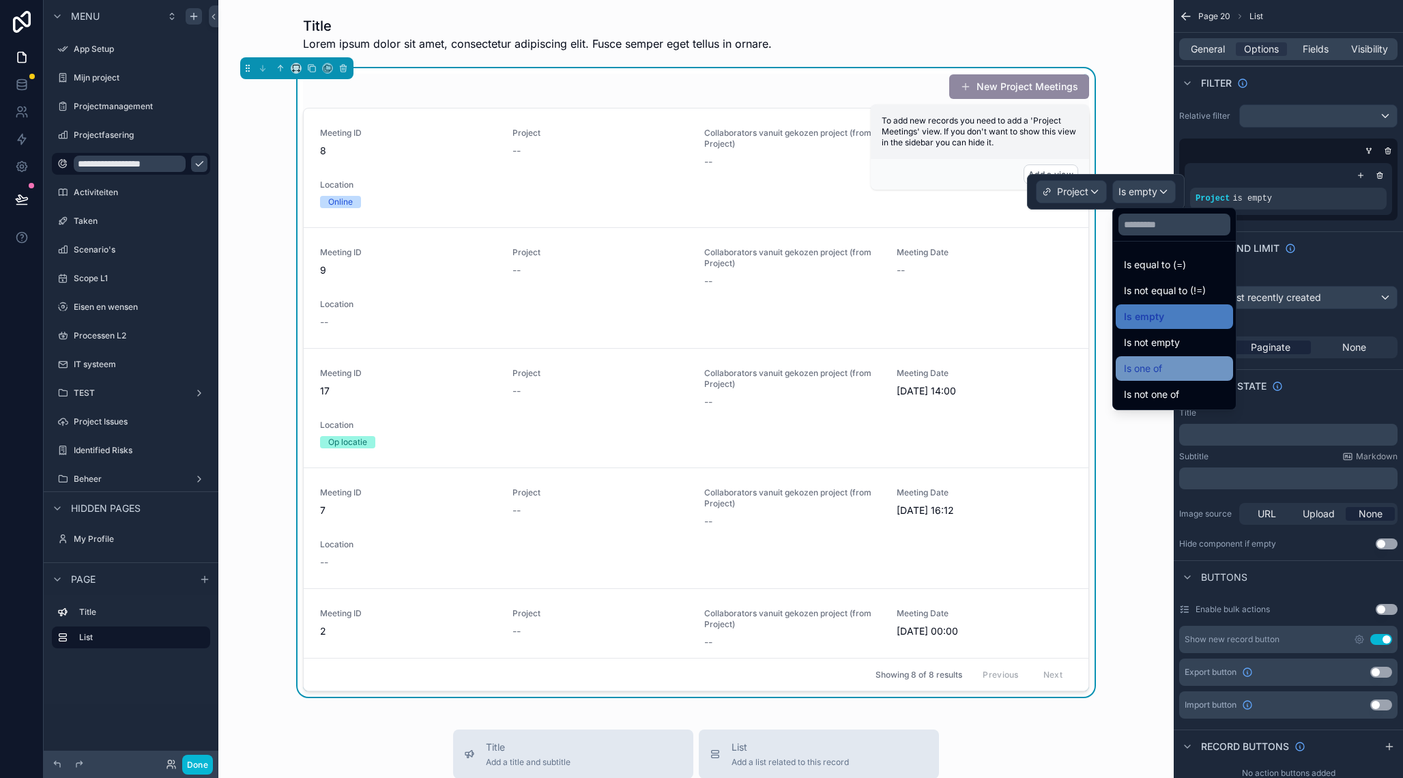
click at [1162, 367] on span "Is one of" at bounding box center [1143, 368] width 38 height 16
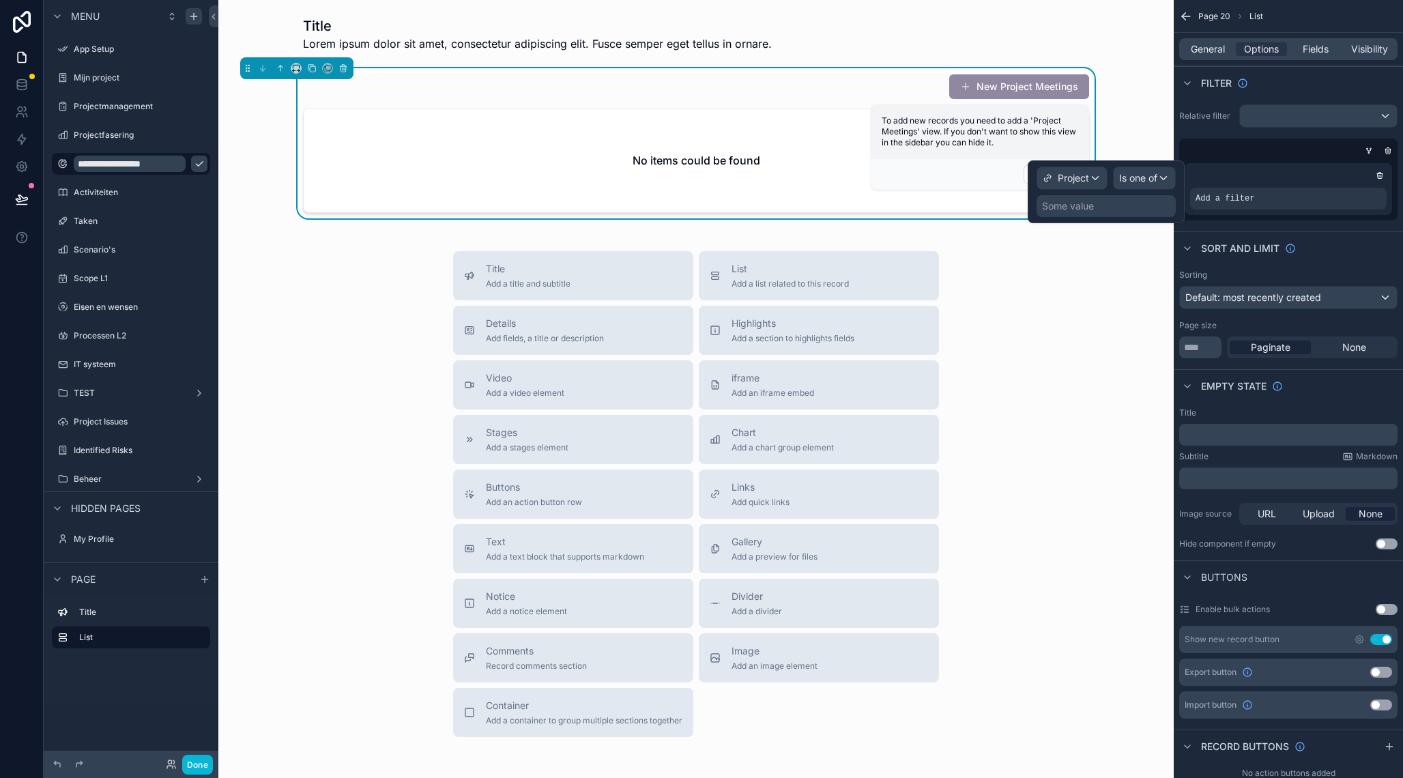
click at [1097, 208] on div "Some value" at bounding box center [1106, 206] width 139 height 22
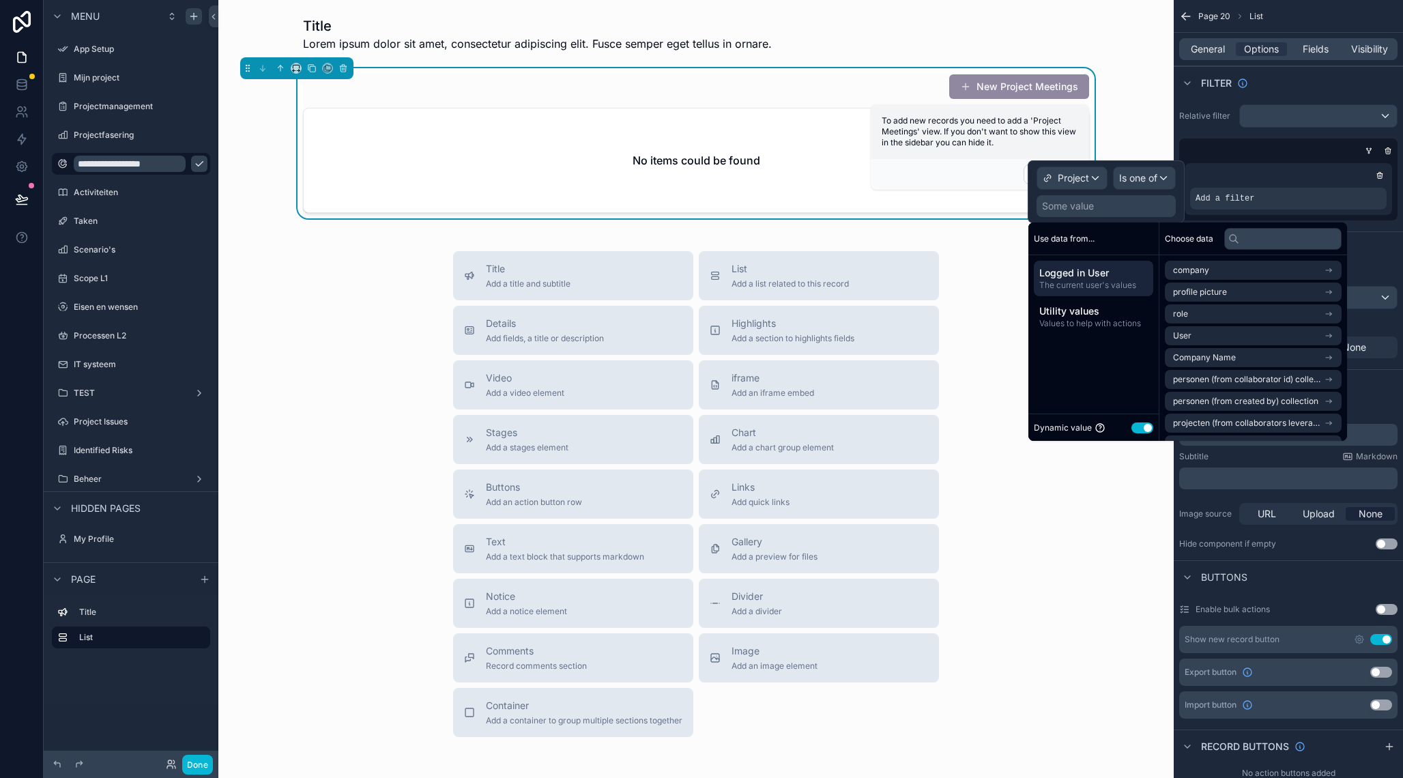
click at [1118, 284] on span "The current user's values" at bounding box center [1093, 285] width 109 height 11
click at [1213, 333] on li "User" at bounding box center [1253, 334] width 177 height 19
click at [1258, 382] on span "Gekozen project voor hoofdmenu" at bounding box center [1238, 382] width 130 height 11
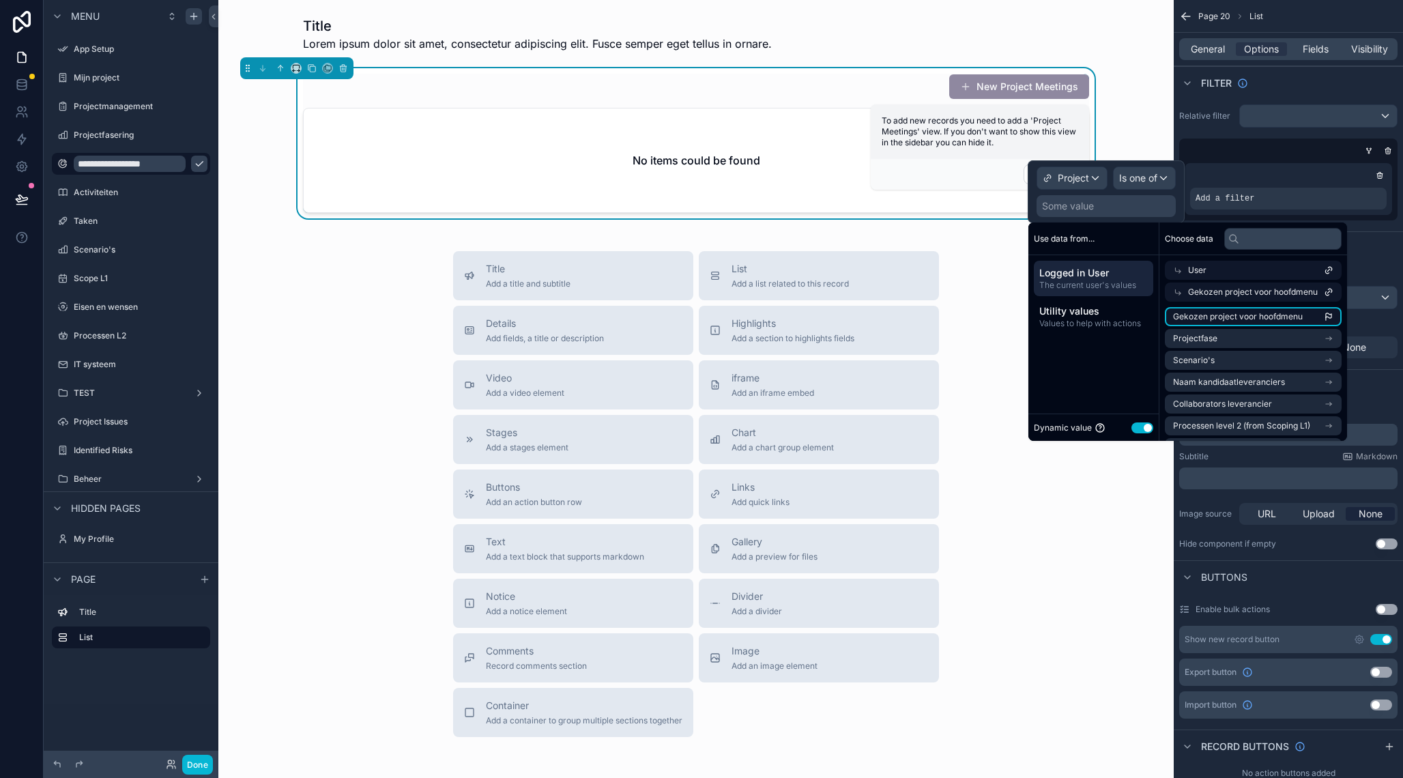
click at [1247, 316] on span "Gekozen project voor hoofdmenu" at bounding box center [1238, 316] width 130 height 11
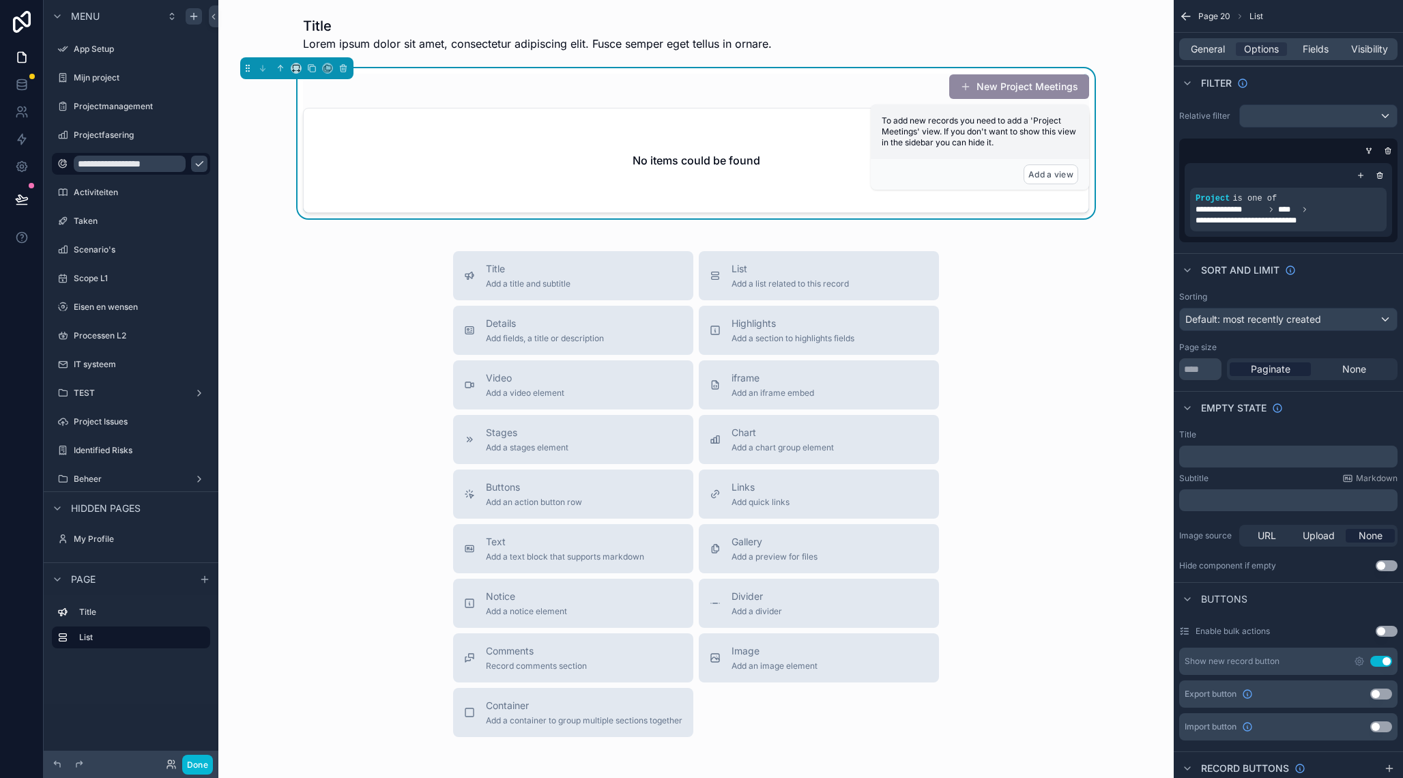
click at [316, 335] on div "Title Add a title and subtitle List Add a list related to this record Details A…" at bounding box center [696, 494] width 934 height 486
click at [755, 290] on button "List Add a list related to this record" at bounding box center [819, 275] width 240 height 49
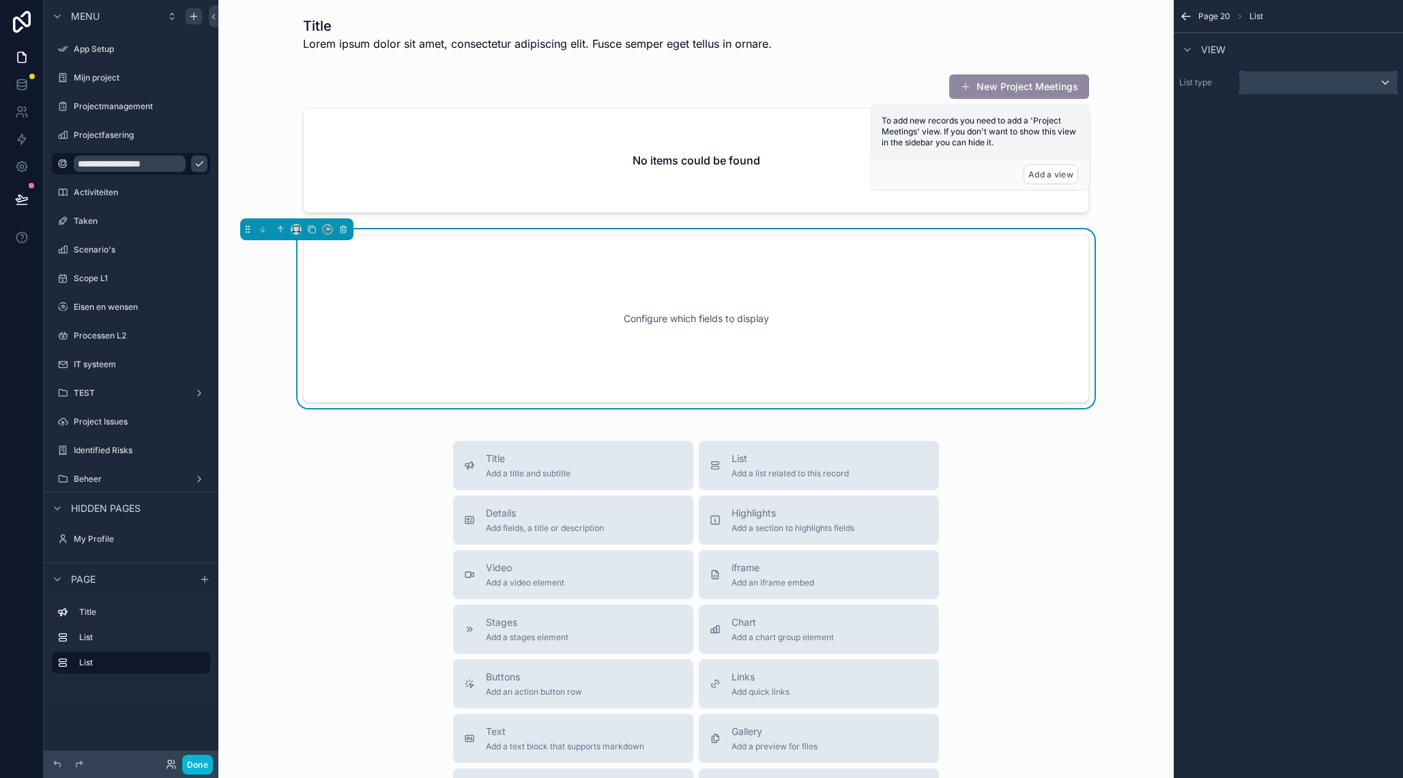
click at [1282, 84] on div "scrollable content" at bounding box center [1318, 83] width 157 height 22
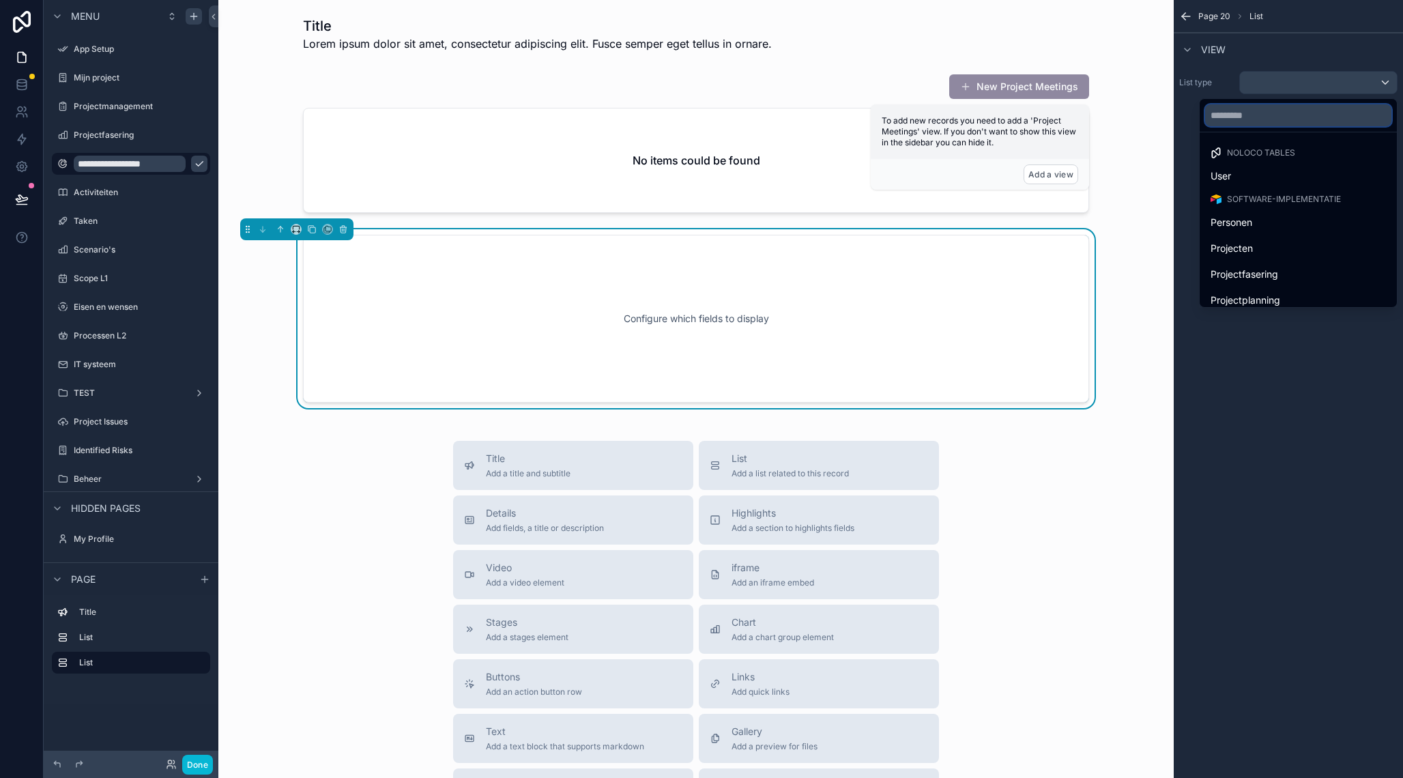
click at [1265, 120] on input "text" at bounding box center [1298, 115] width 186 height 22
type input "****"
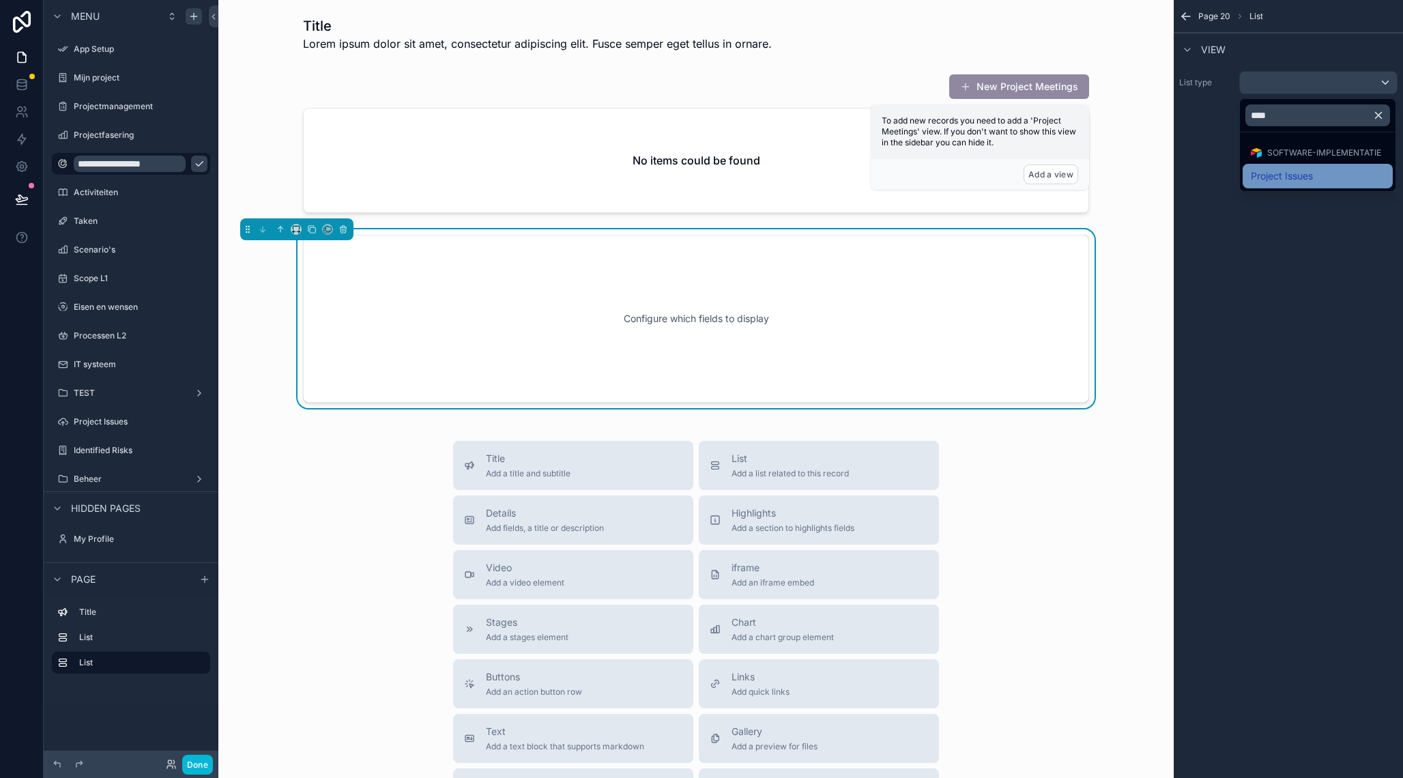
click at [1284, 171] on span "Project Issues" at bounding box center [1282, 176] width 62 height 16
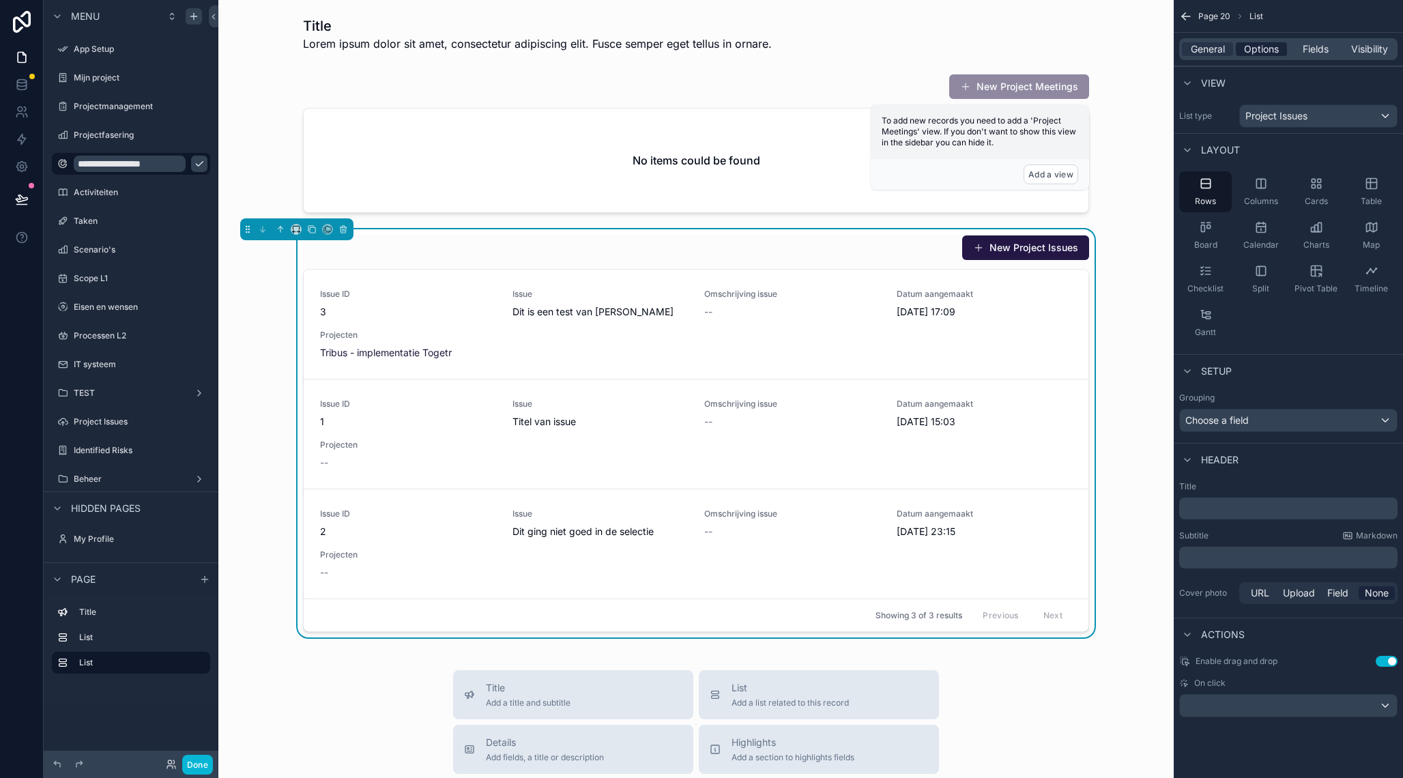
click at [1258, 53] on span "Options" at bounding box center [1261, 49] width 35 height 14
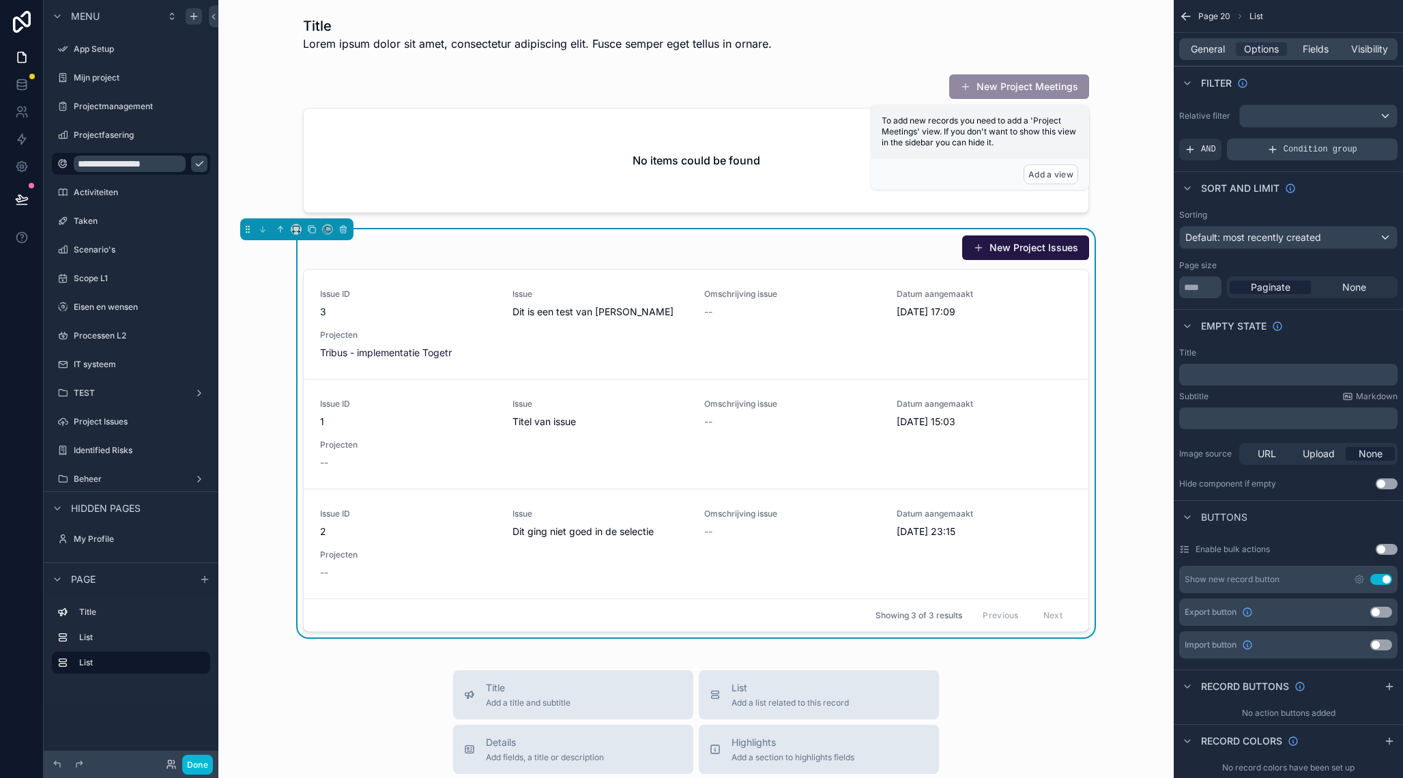
click at [1294, 156] on div "Condition group" at bounding box center [1312, 150] width 171 height 22
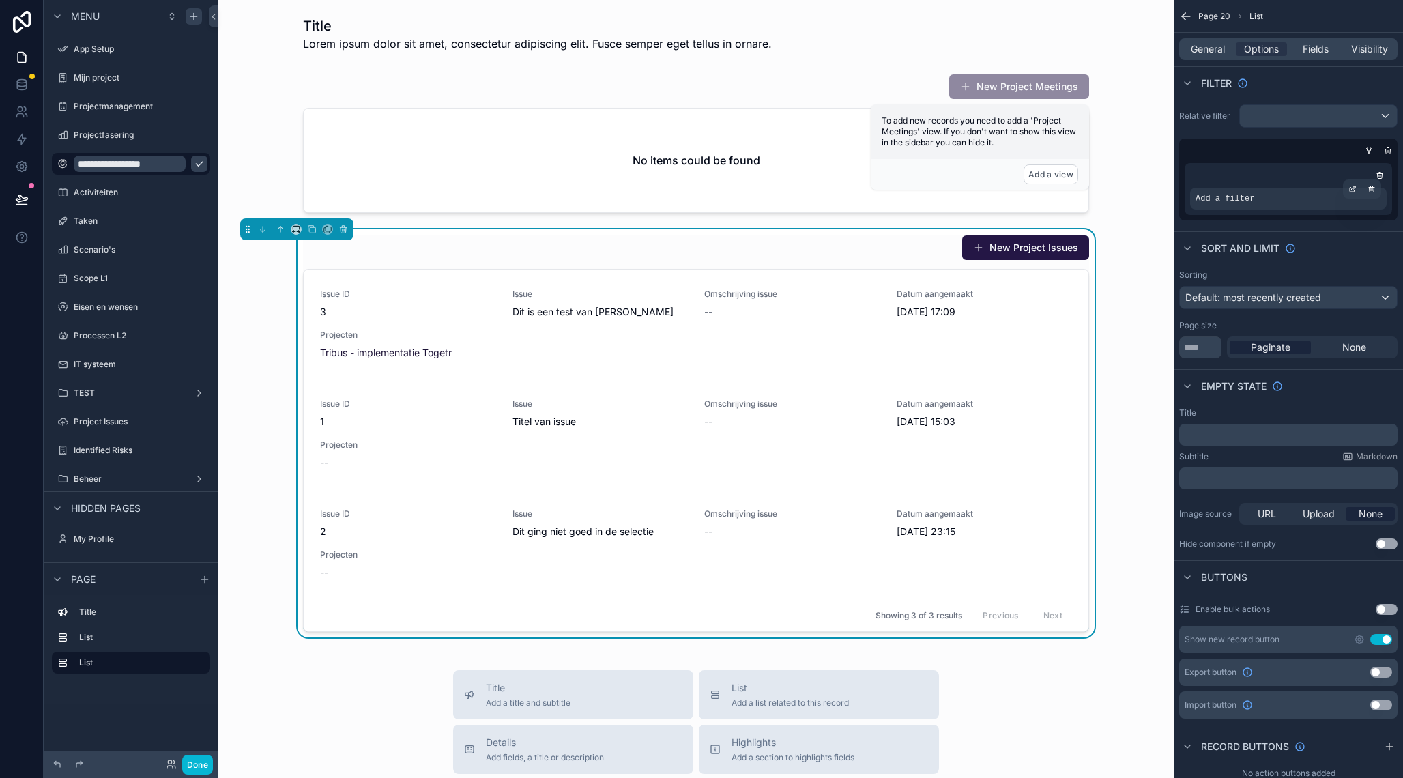
click at [1269, 200] on div "Add a filter" at bounding box center [1288, 199] width 197 height 22
click at [1353, 189] on icon "scrollable content" at bounding box center [1353, 189] width 8 height 8
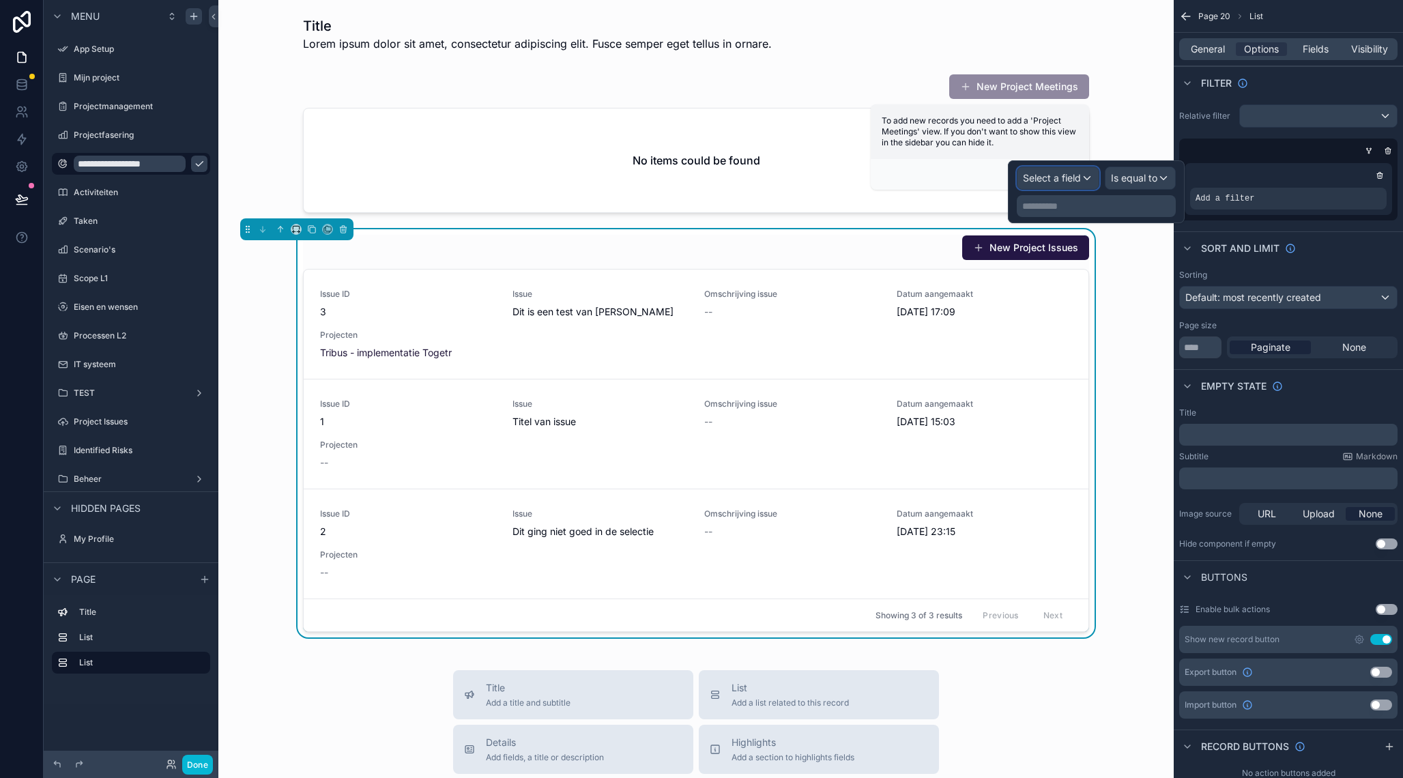
click at [1041, 180] on span "Select a field" at bounding box center [1052, 178] width 58 height 12
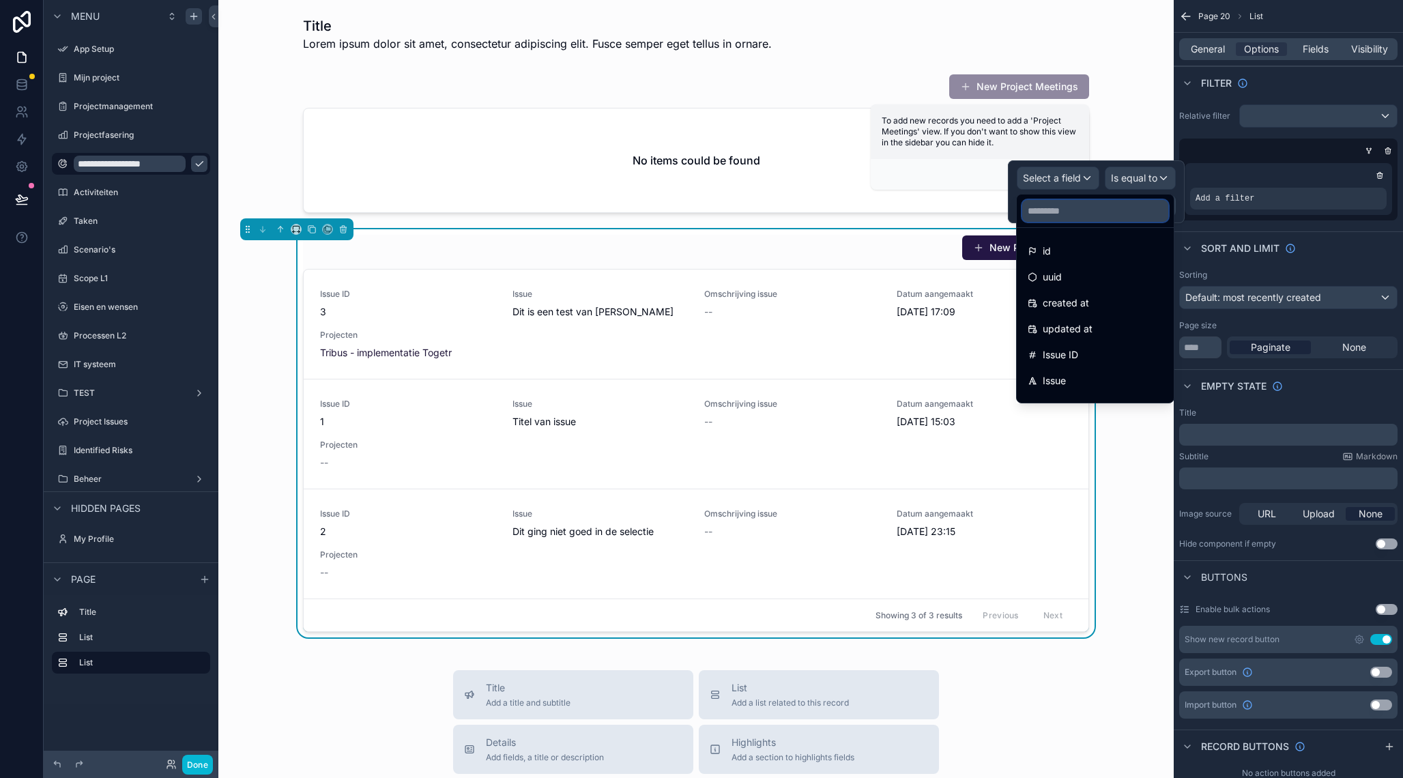
click at [1074, 217] on input "text" at bounding box center [1095, 211] width 146 height 22
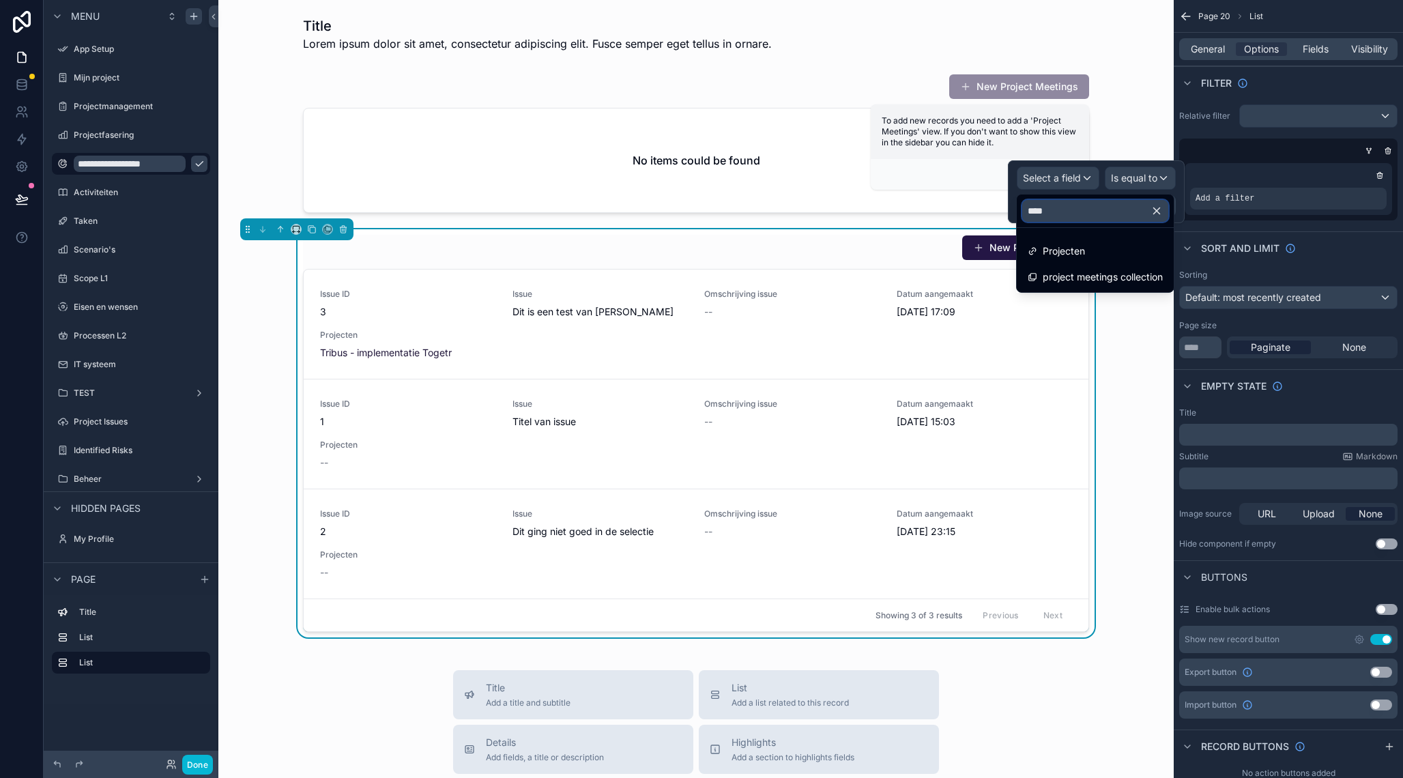
type input "*****"
click at [1054, 255] on span "Projecten" at bounding box center [1064, 251] width 42 height 16
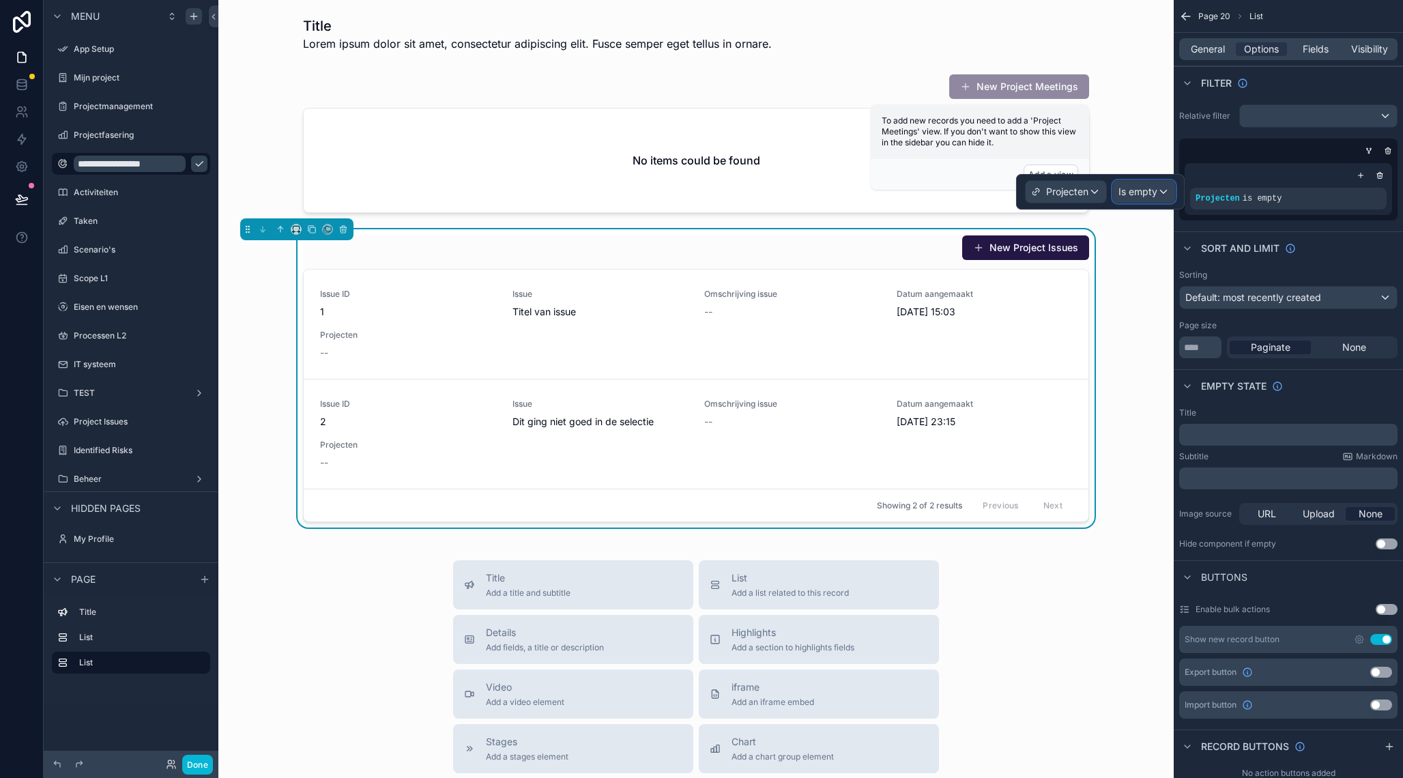
click at [1139, 189] on span "Is empty" at bounding box center [1138, 192] width 39 height 14
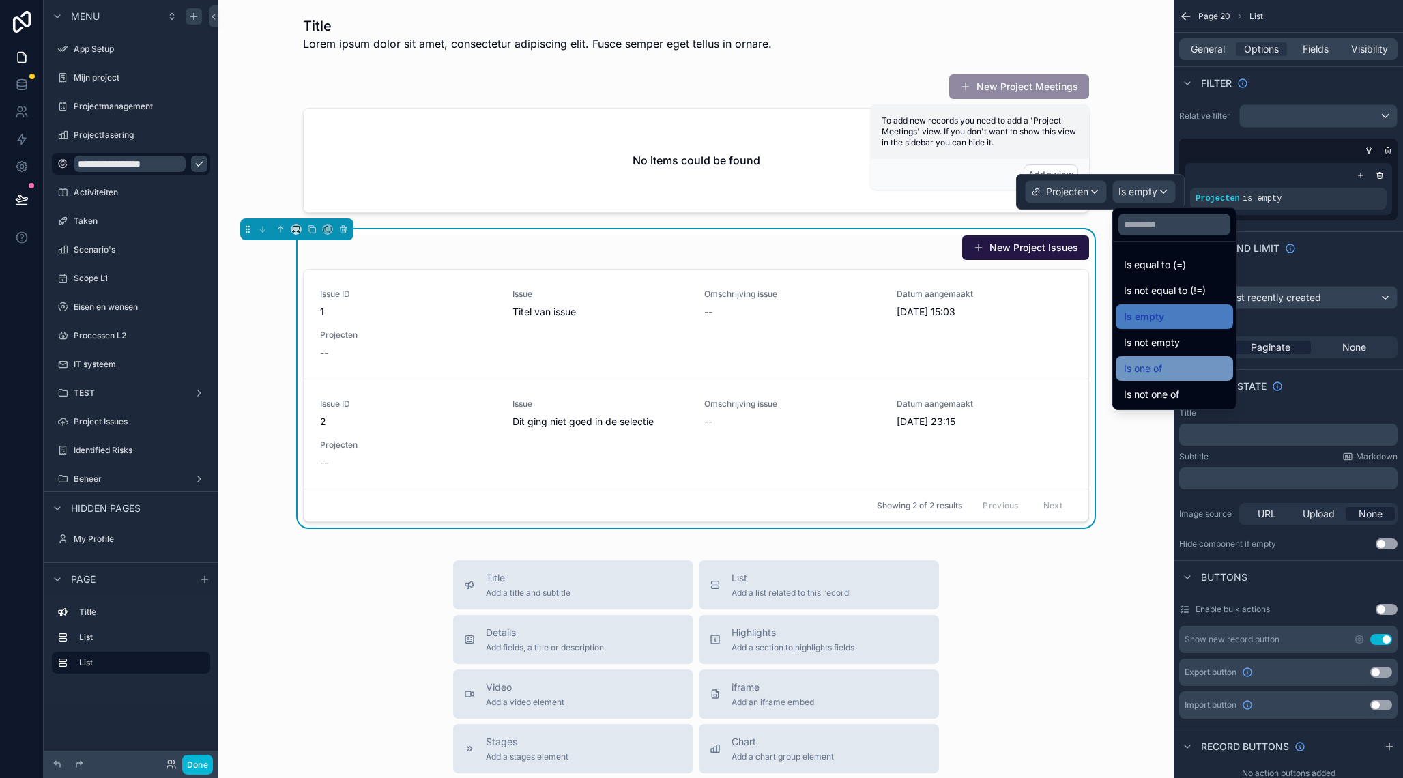
click at [1140, 376] on span "Is one of" at bounding box center [1143, 368] width 38 height 16
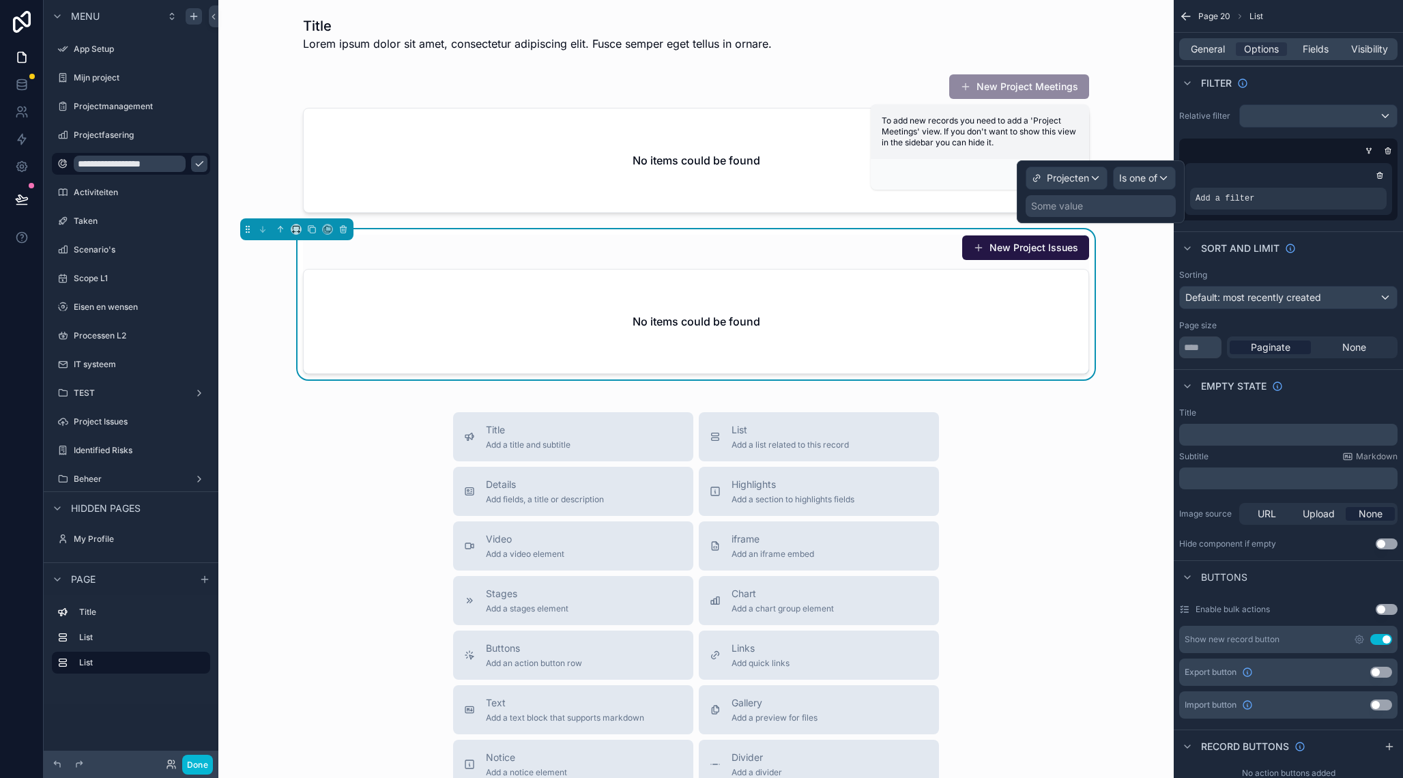
click at [1069, 207] on div "Some value" at bounding box center [1057, 206] width 52 height 14
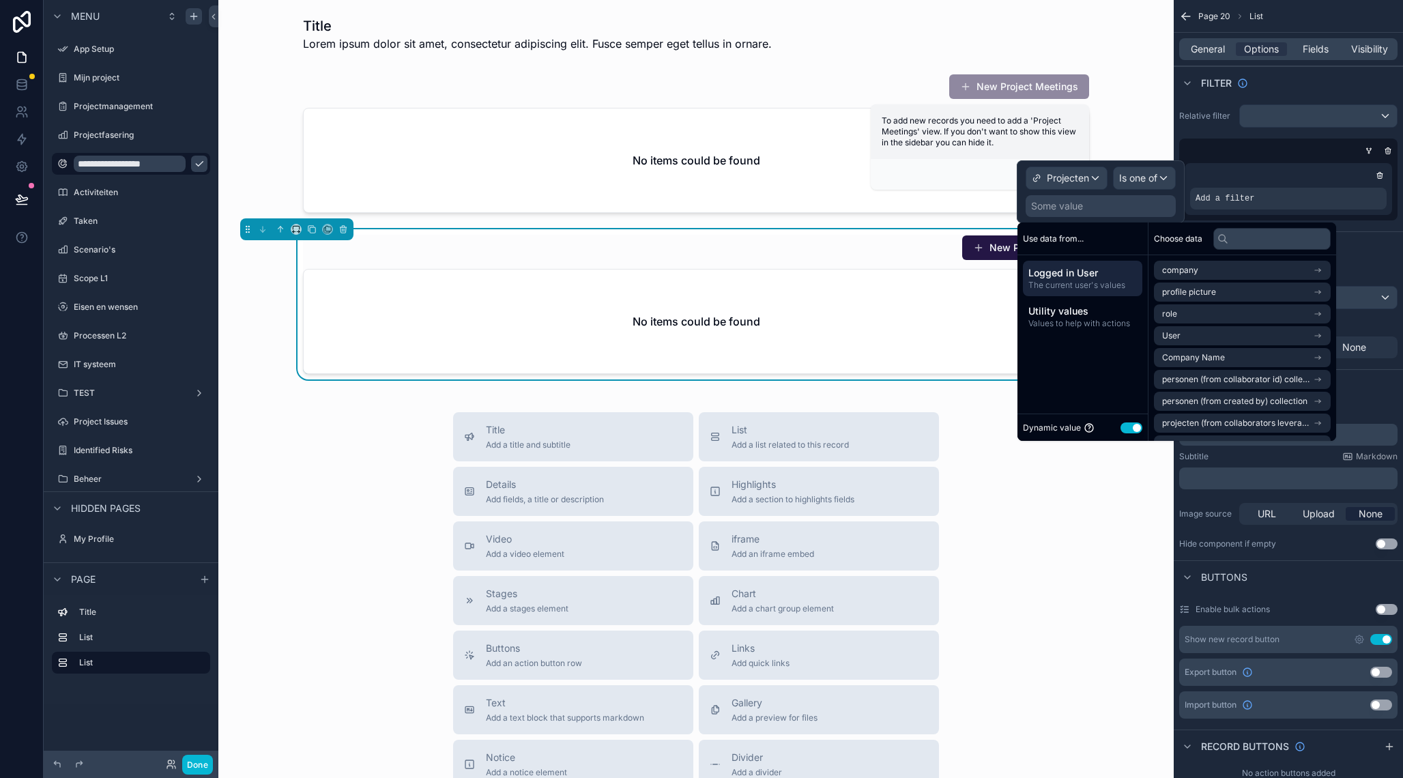
click at [1079, 274] on span "Logged in User" at bounding box center [1082, 273] width 109 height 14
click at [1211, 339] on li "User" at bounding box center [1242, 335] width 177 height 19
click at [1224, 378] on span "Gekozen project voor hoofdmenu" at bounding box center [1227, 382] width 130 height 11
click at [1227, 314] on span "Gekozen project voor hoofdmenu" at bounding box center [1227, 316] width 130 height 11
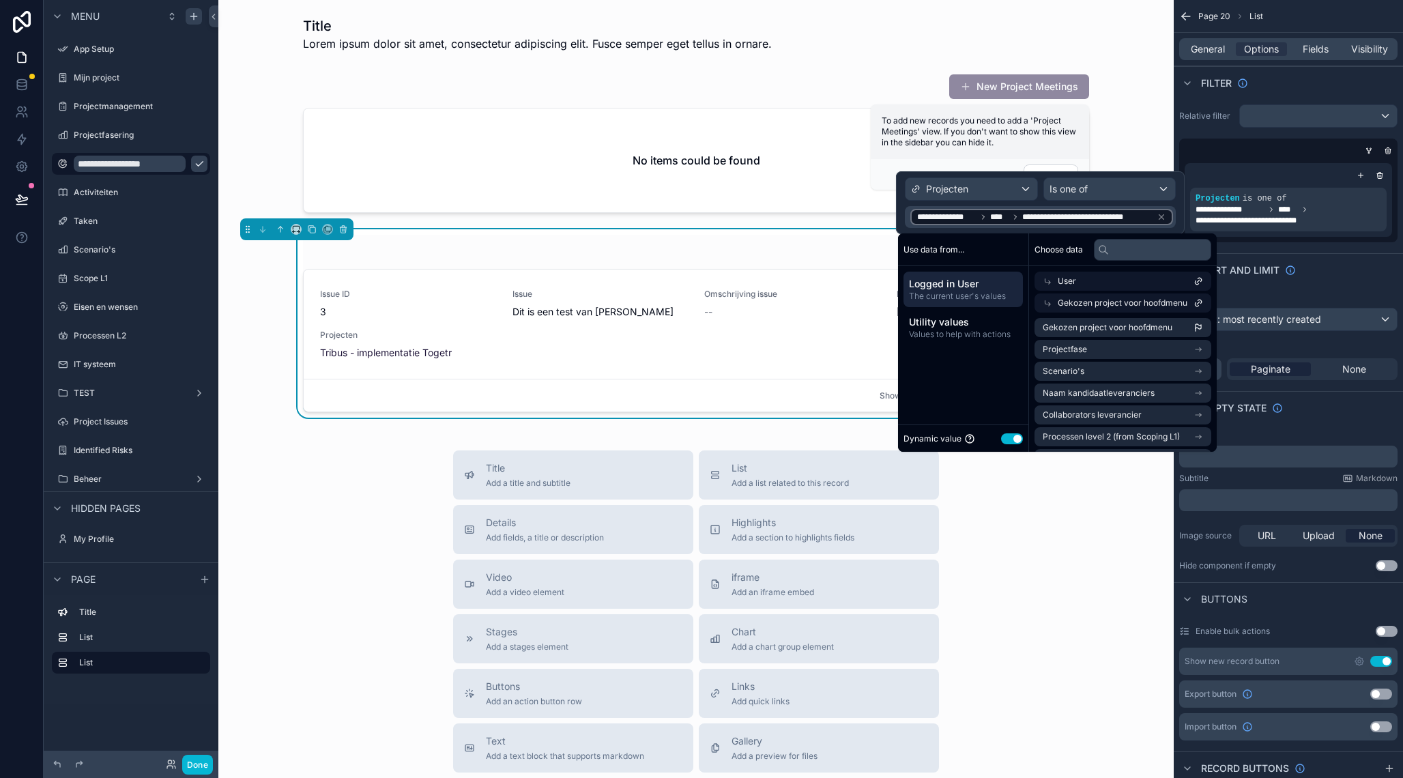
click at [1054, 573] on div "Title Add a title and subtitle List Add a list related to this record Details A…" at bounding box center [696, 693] width 934 height 486
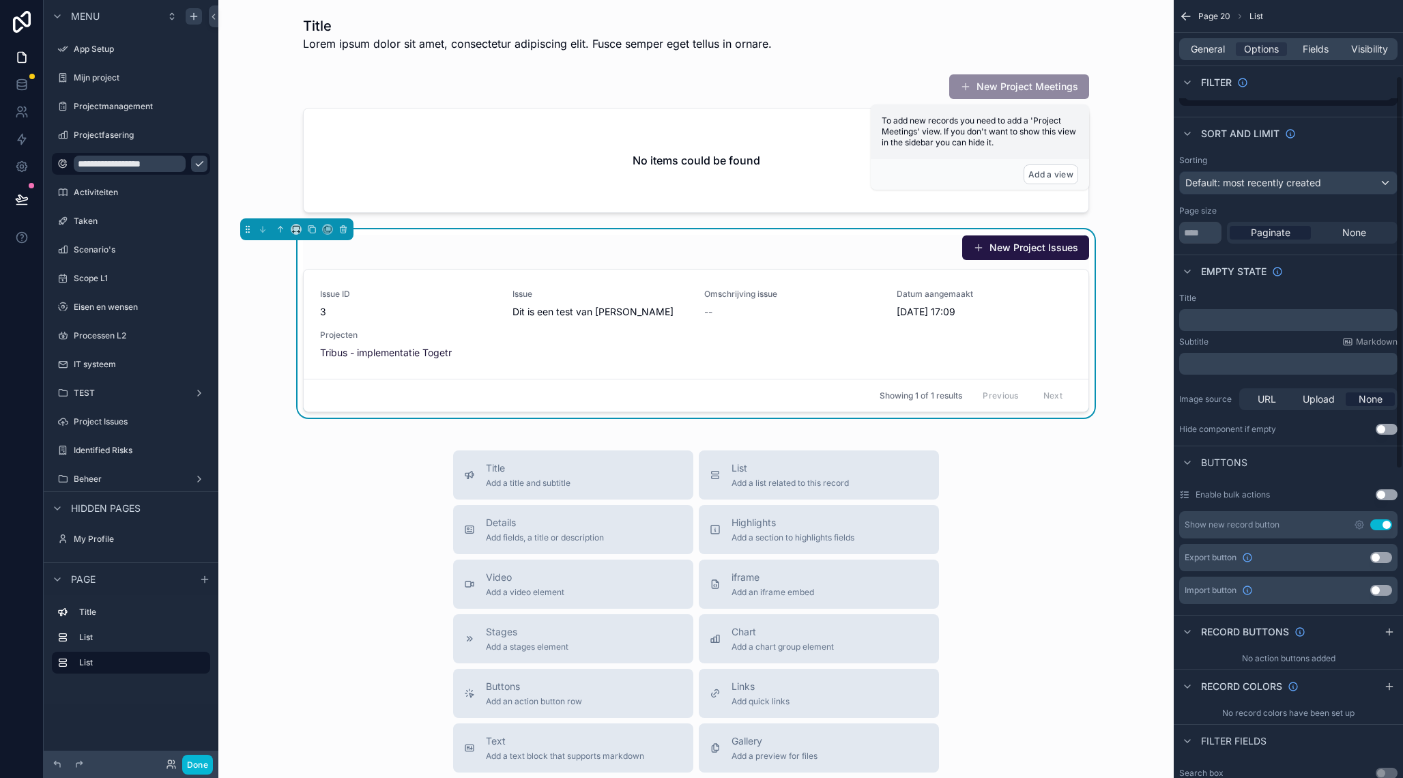
scroll to position [154, 0]
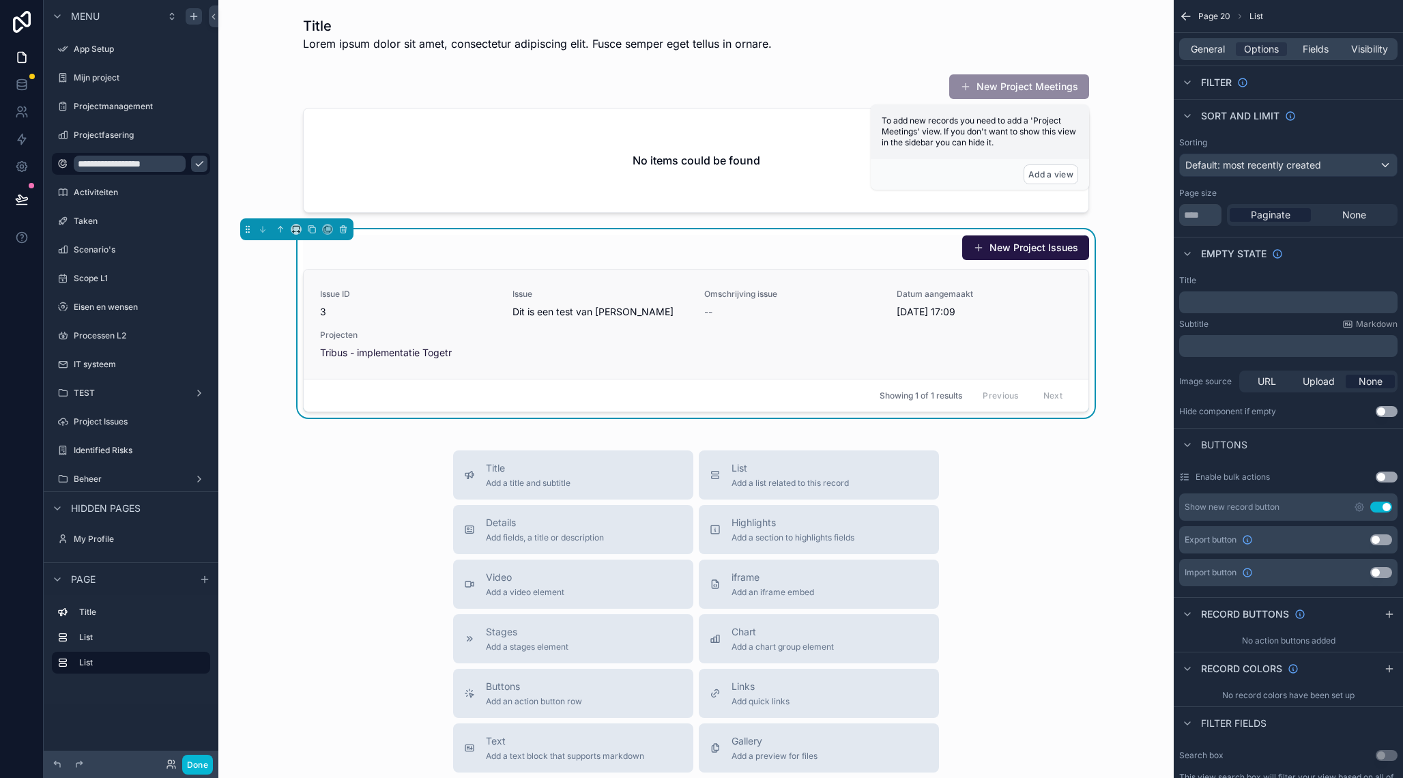
click at [1049, 297] on span "Datum aangemaakt" at bounding box center [985, 294] width 176 height 11
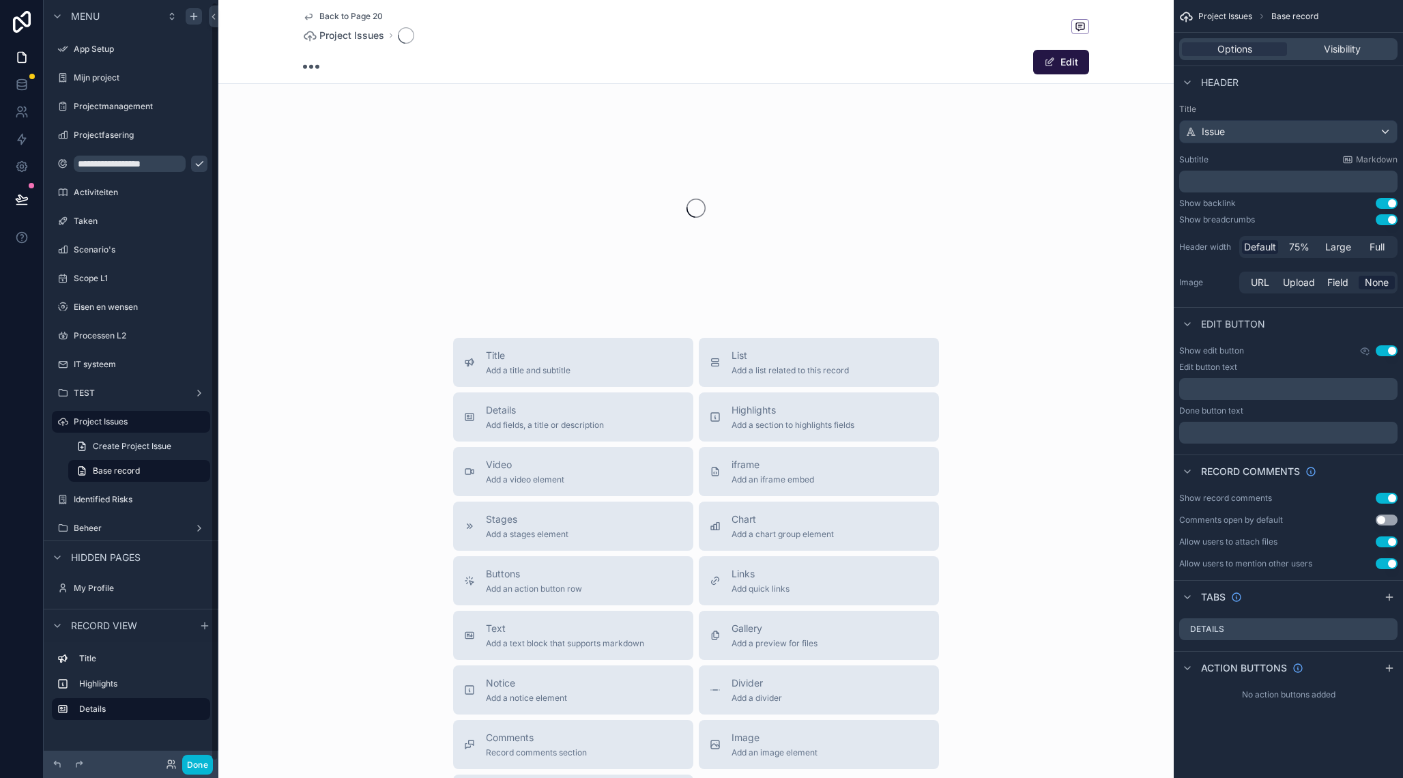
scroll to position [3, 0]
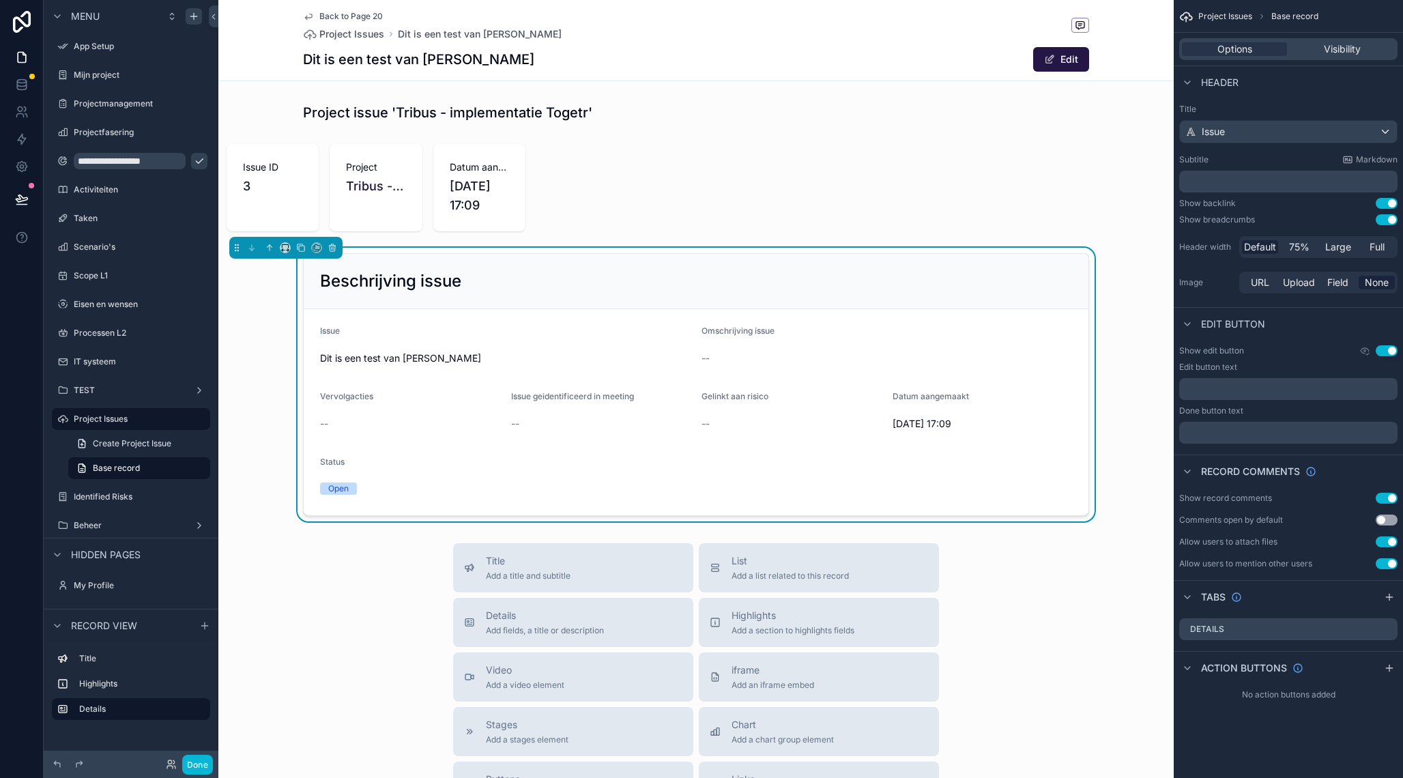
click at [311, 16] on icon "scrollable content" at bounding box center [308, 16] width 11 height 11
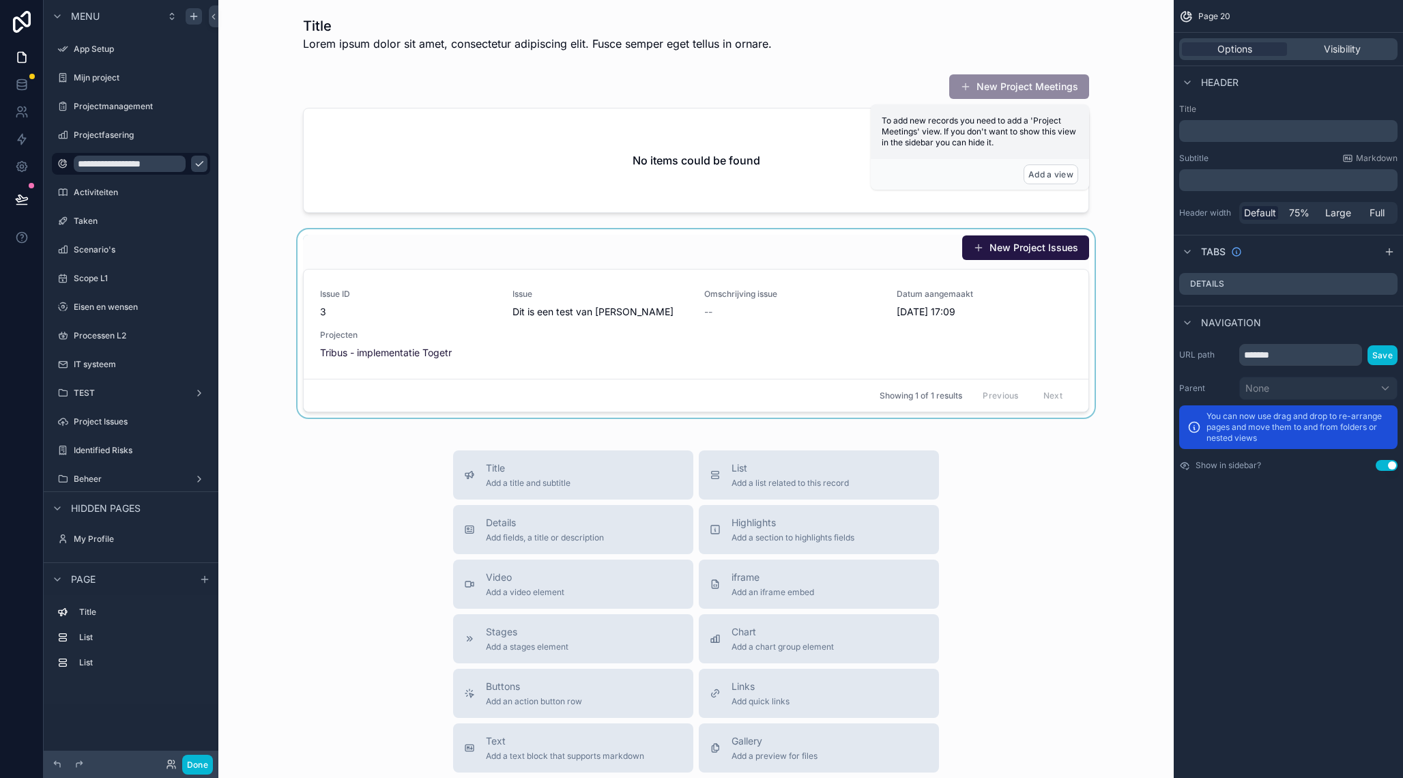
click at [903, 246] on div "scrollable content" at bounding box center [696, 323] width 934 height 188
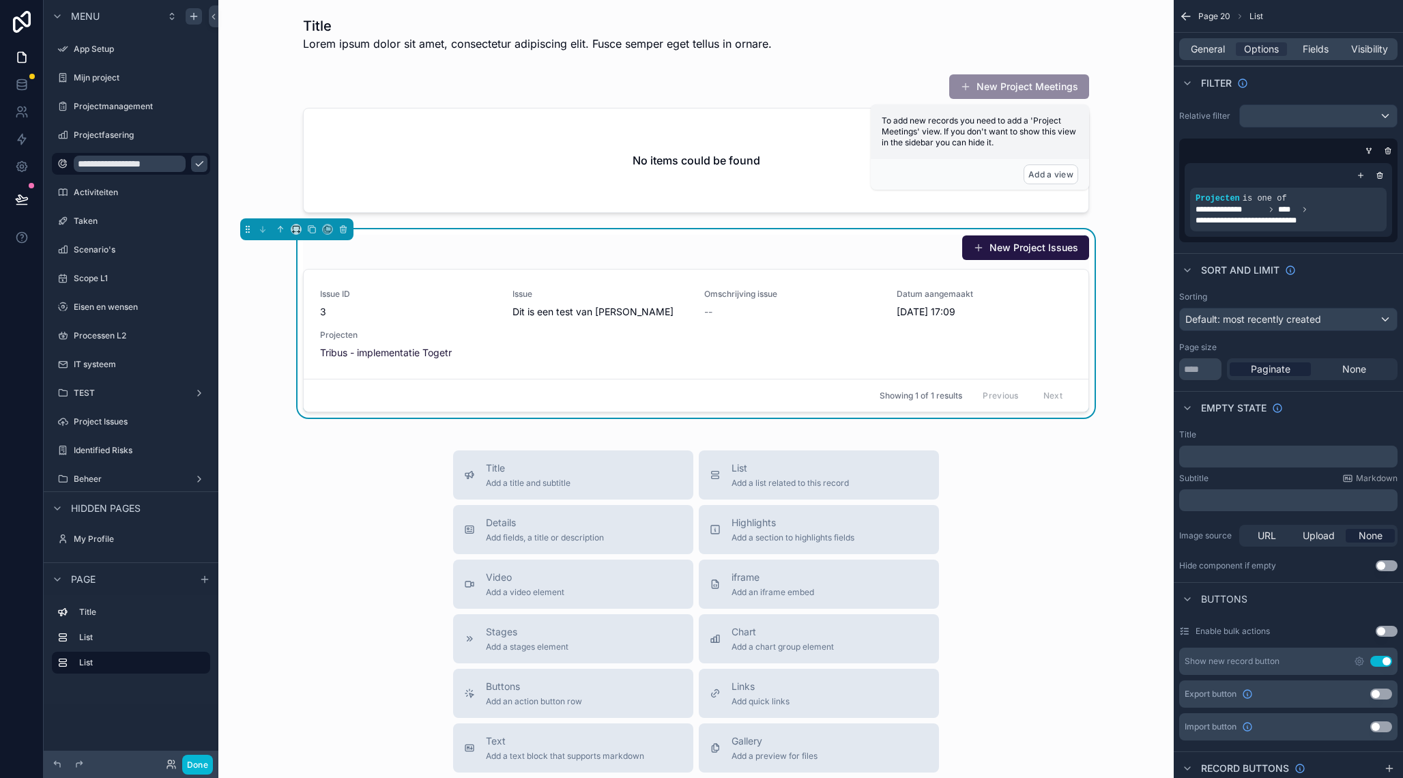
click at [1382, 661] on button "Use setting" at bounding box center [1381, 661] width 22 height 11
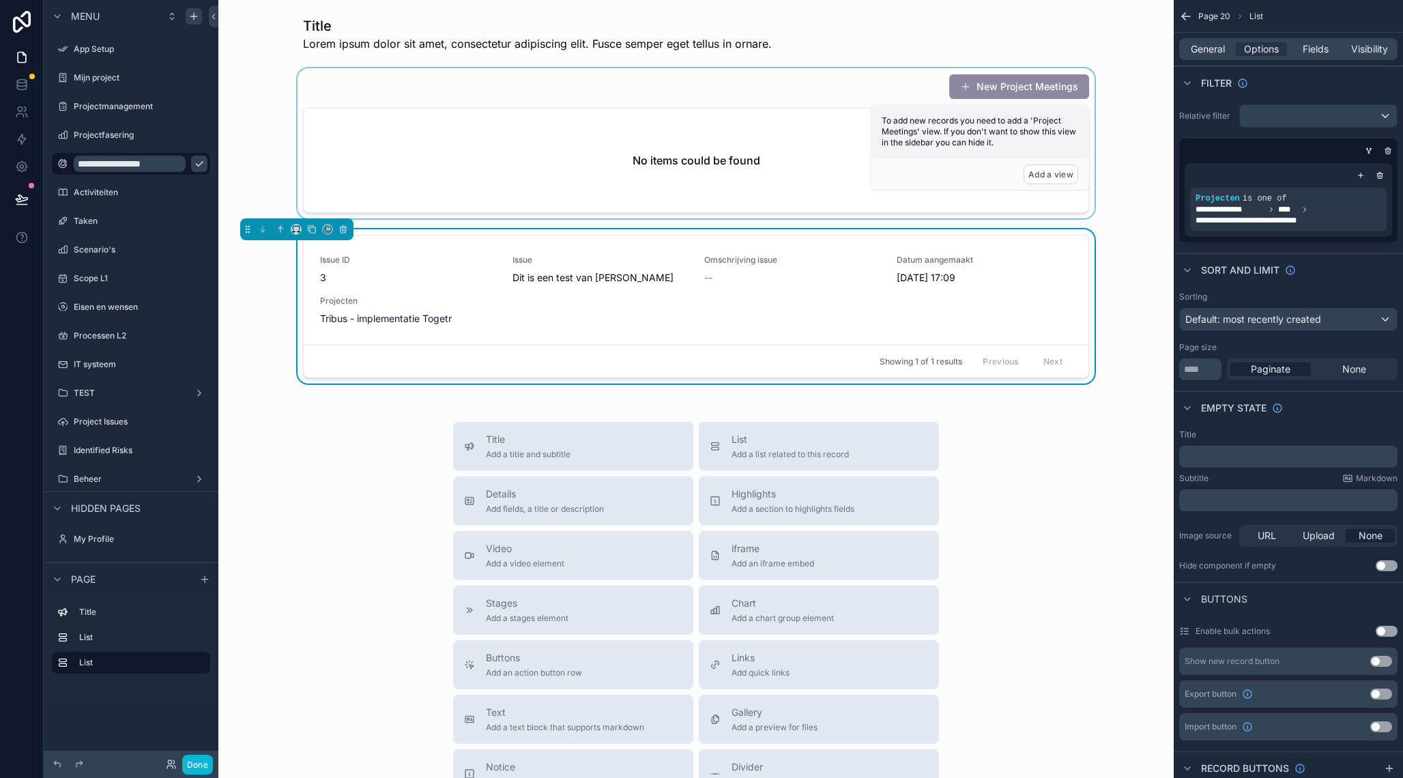
click at [795, 91] on div "scrollable content" at bounding box center [696, 143] width 934 height 150
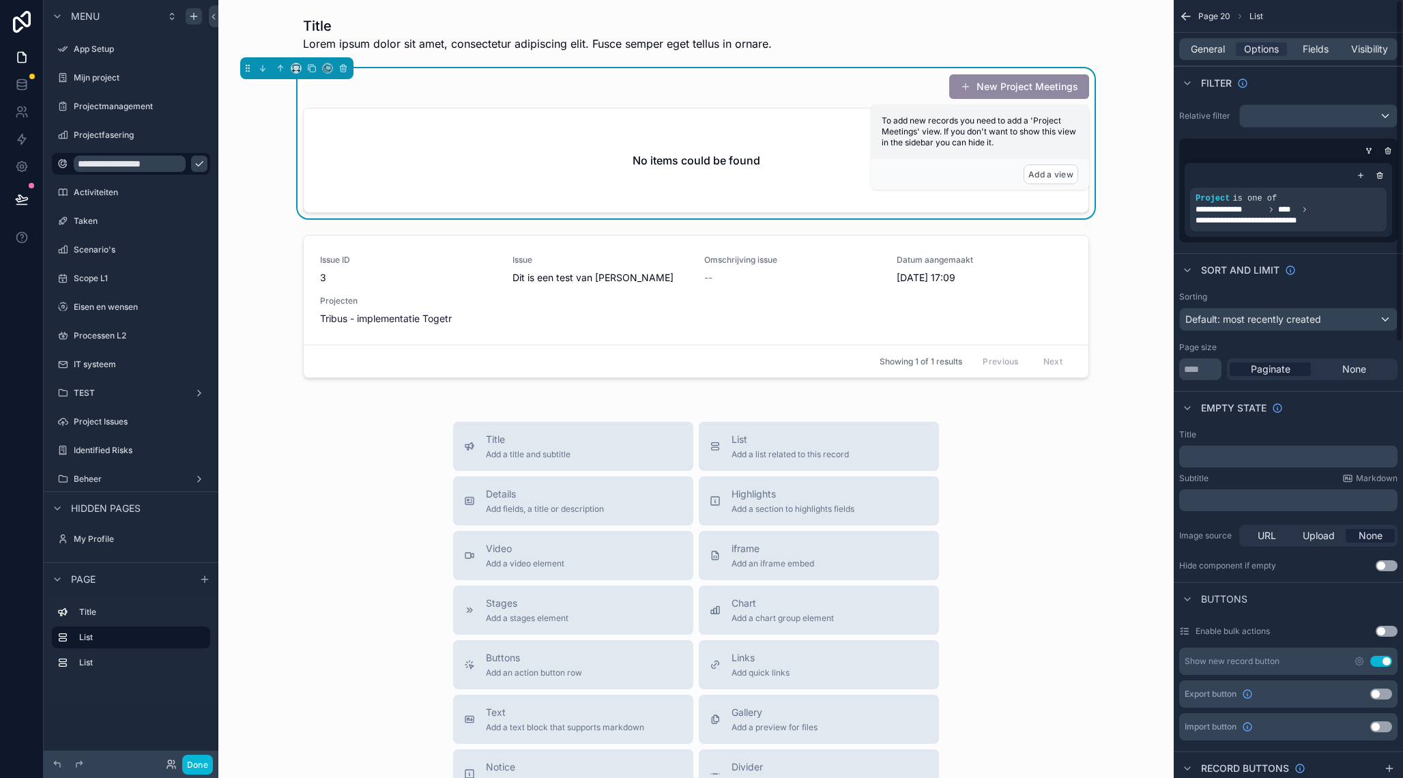
click at [1384, 661] on button "Use setting" at bounding box center [1381, 661] width 22 height 11
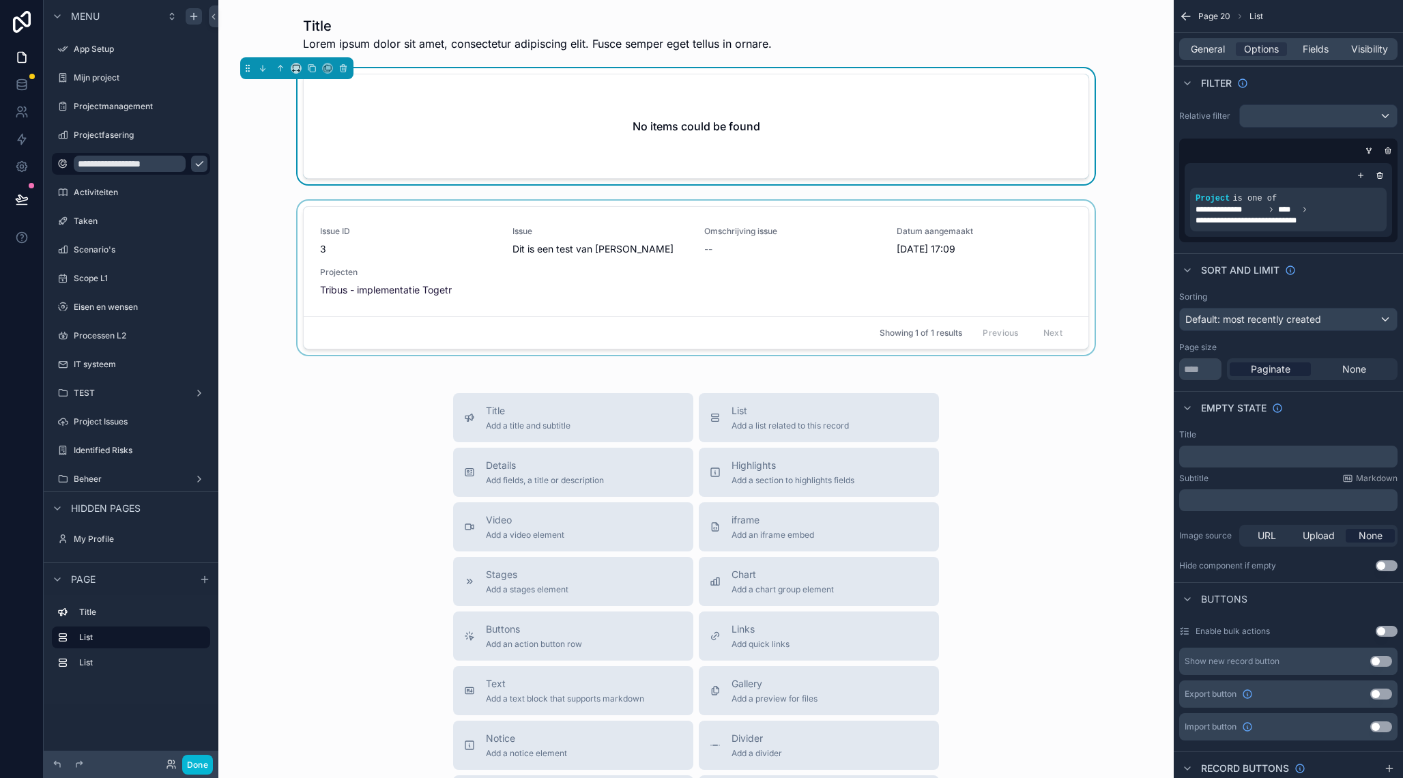
click at [858, 214] on div "scrollable content" at bounding box center [696, 281] width 934 height 160
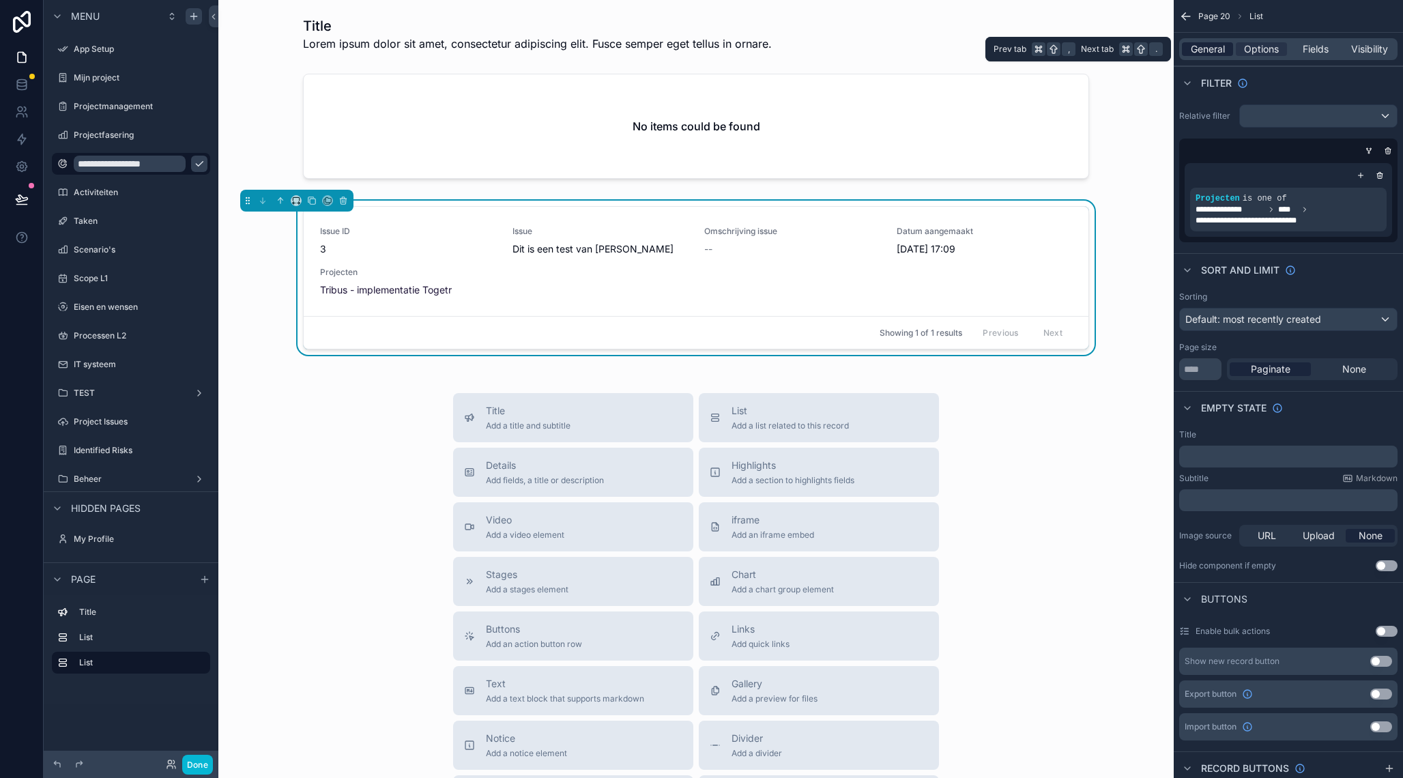
click at [1215, 55] on span "General" at bounding box center [1208, 49] width 34 height 14
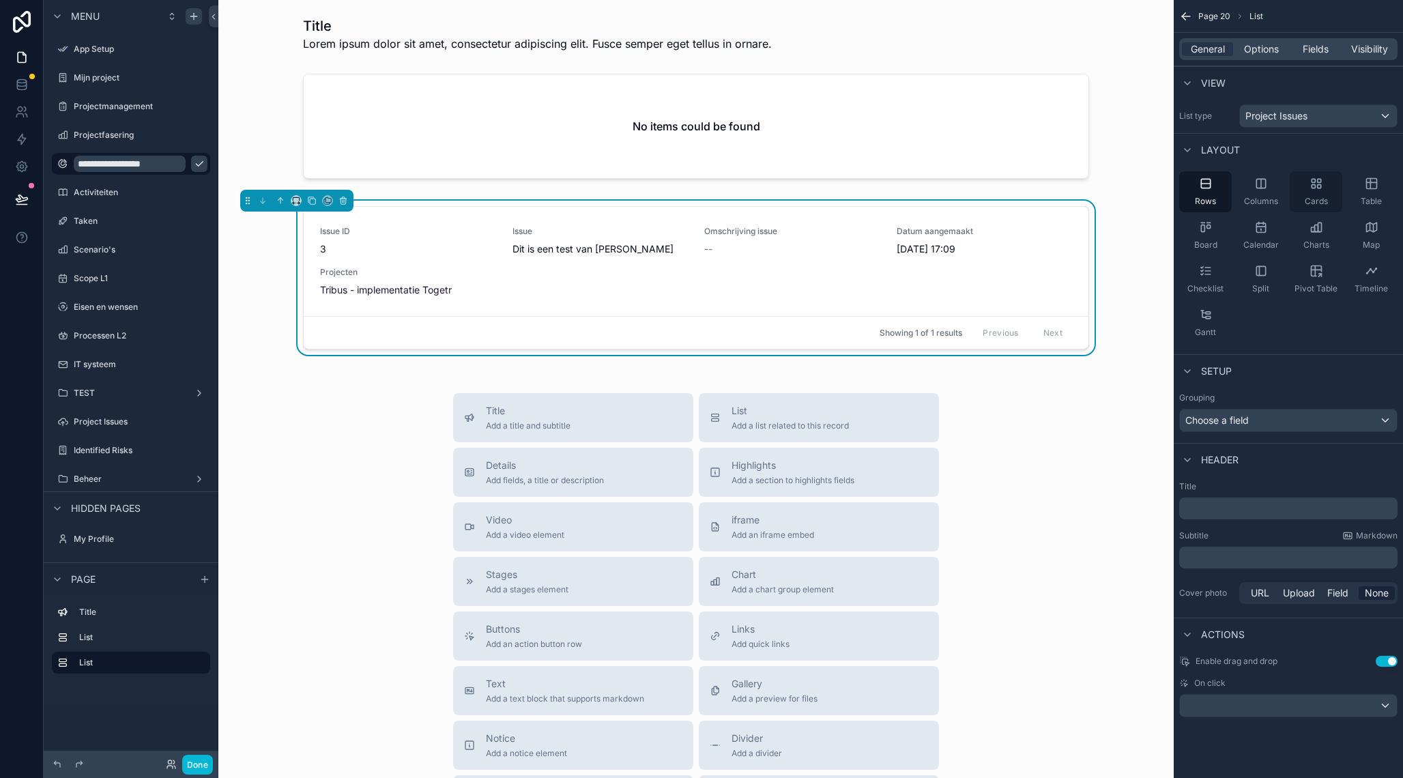
click at [1316, 186] on icon "scrollable content" at bounding box center [1317, 184] width 14 height 14
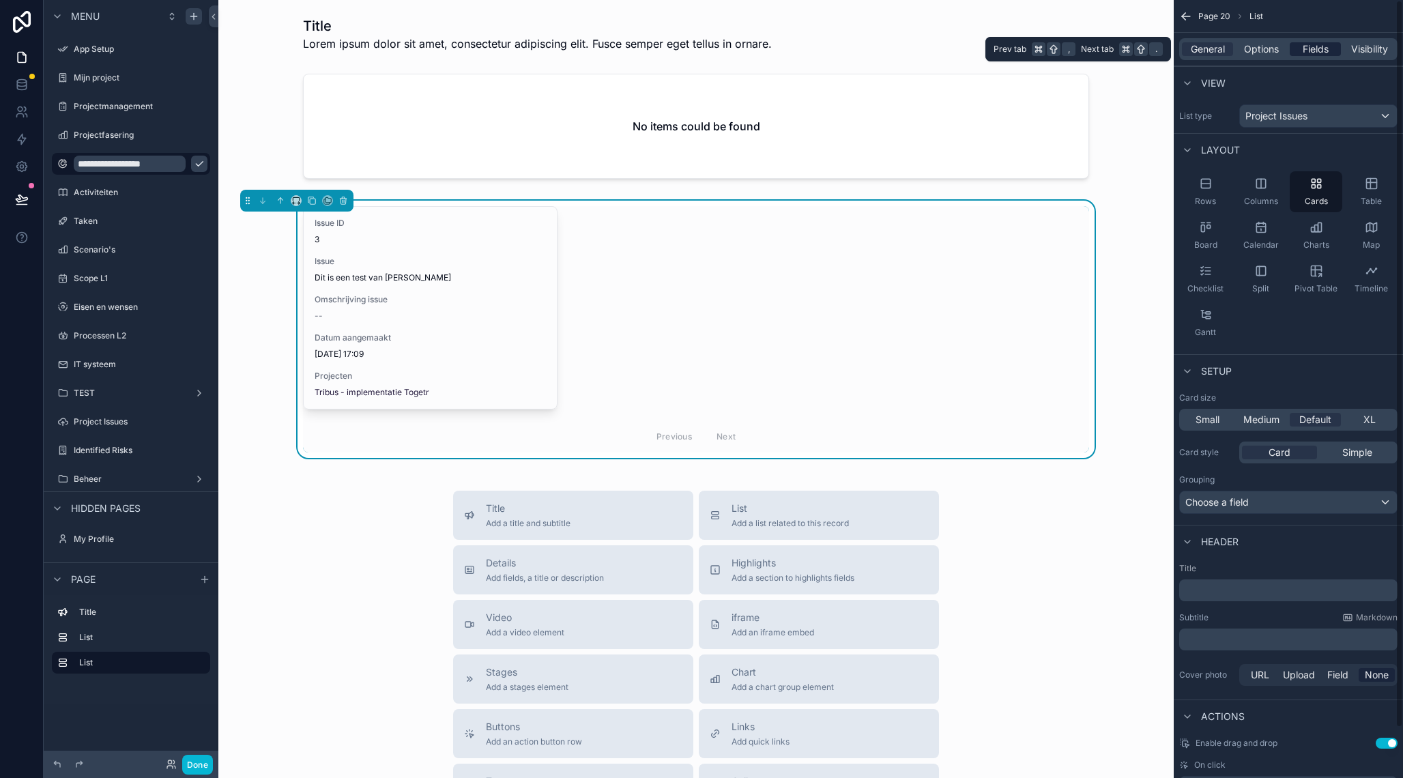
click at [1332, 52] on div "Fields" at bounding box center [1315, 49] width 51 height 14
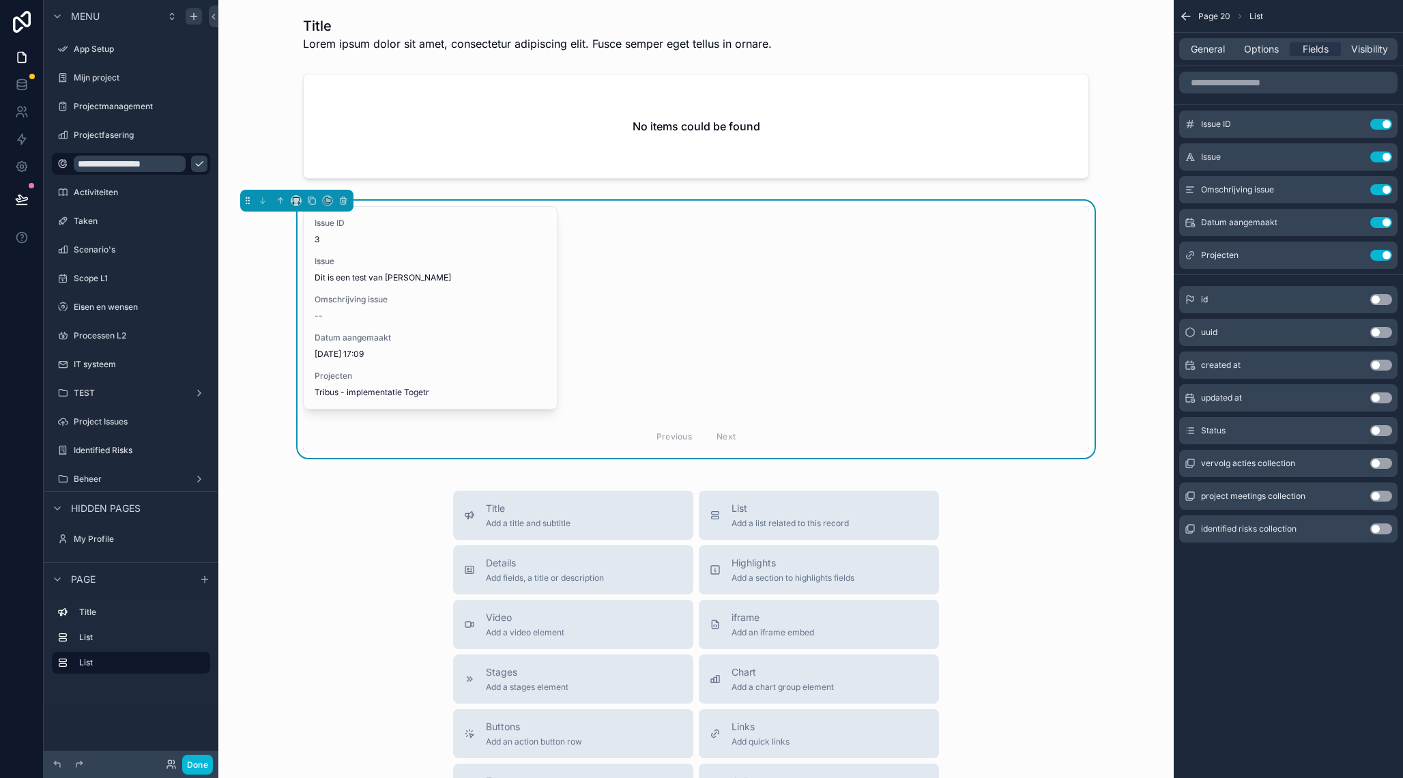
click at [1379, 429] on button "Use setting" at bounding box center [1381, 430] width 22 height 11
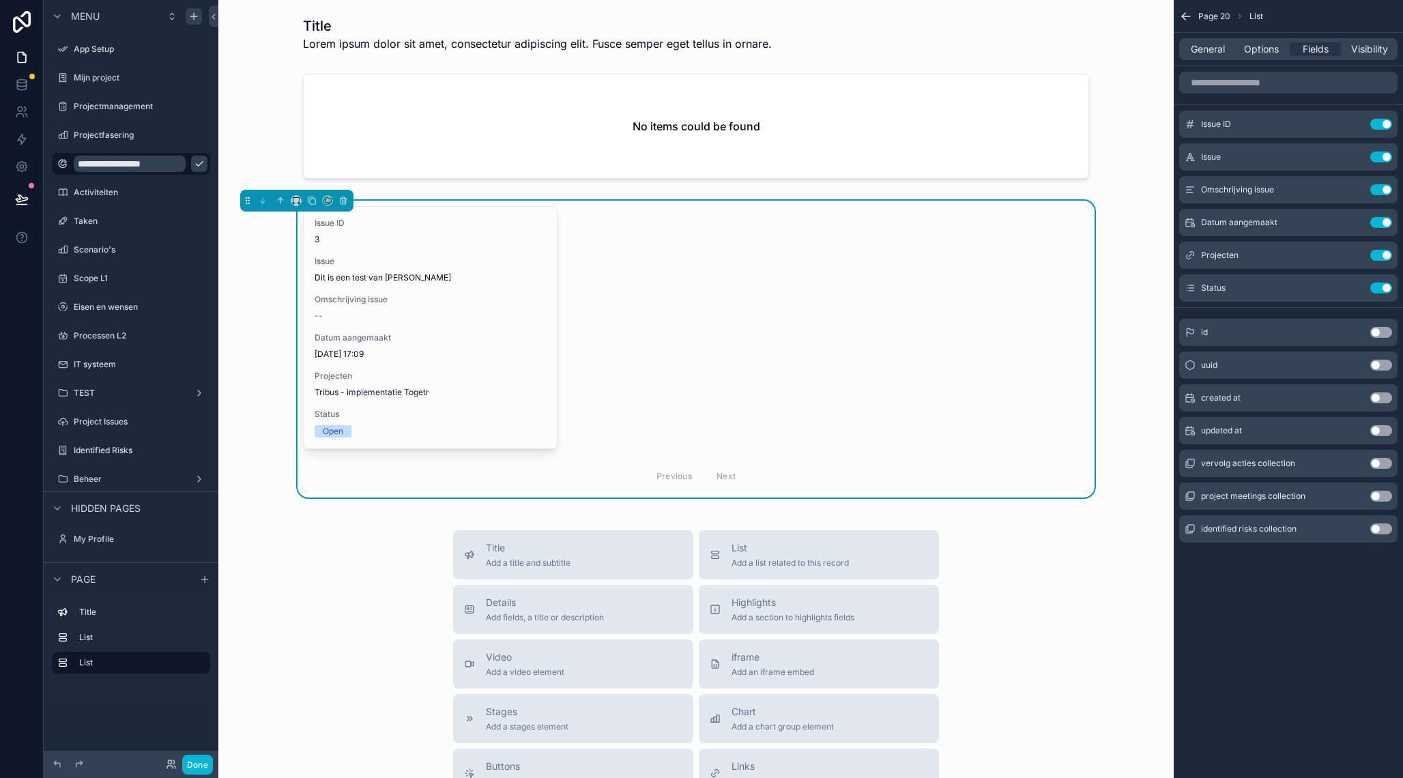
click at [981, 320] on div "Issue ID 3 Issue Dit is een test van [PERSON_NAME] issue -- Datum aangemaakt [D…" at bounding box center [696, 349] width 786 height 286
click at [260, 268] on div "Issue ID 3 Issue Dit is een test van [PERSON_NAME] issue -- Datum aangemaakt [D…" at bounding box center [696, 349] width 934 height 297
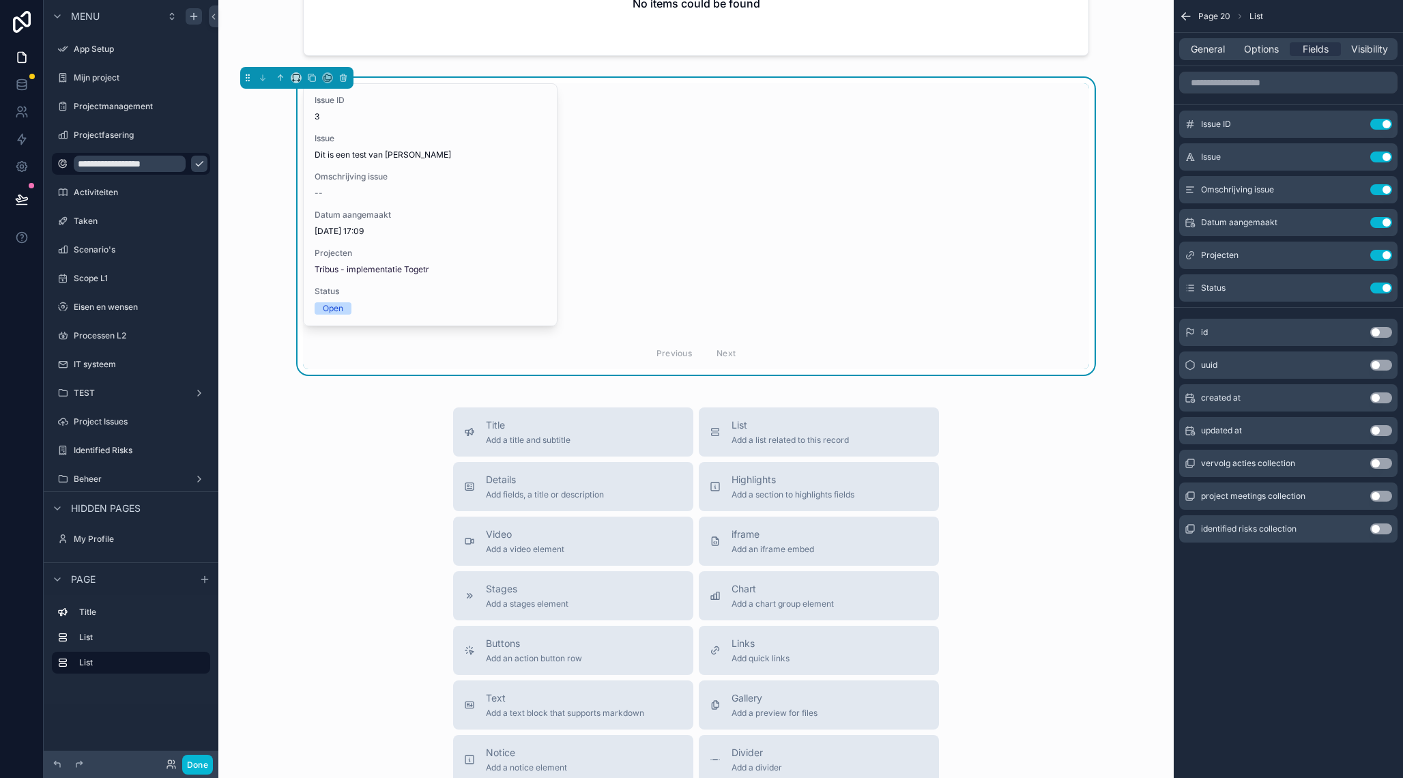
scroll to position [173, 0]
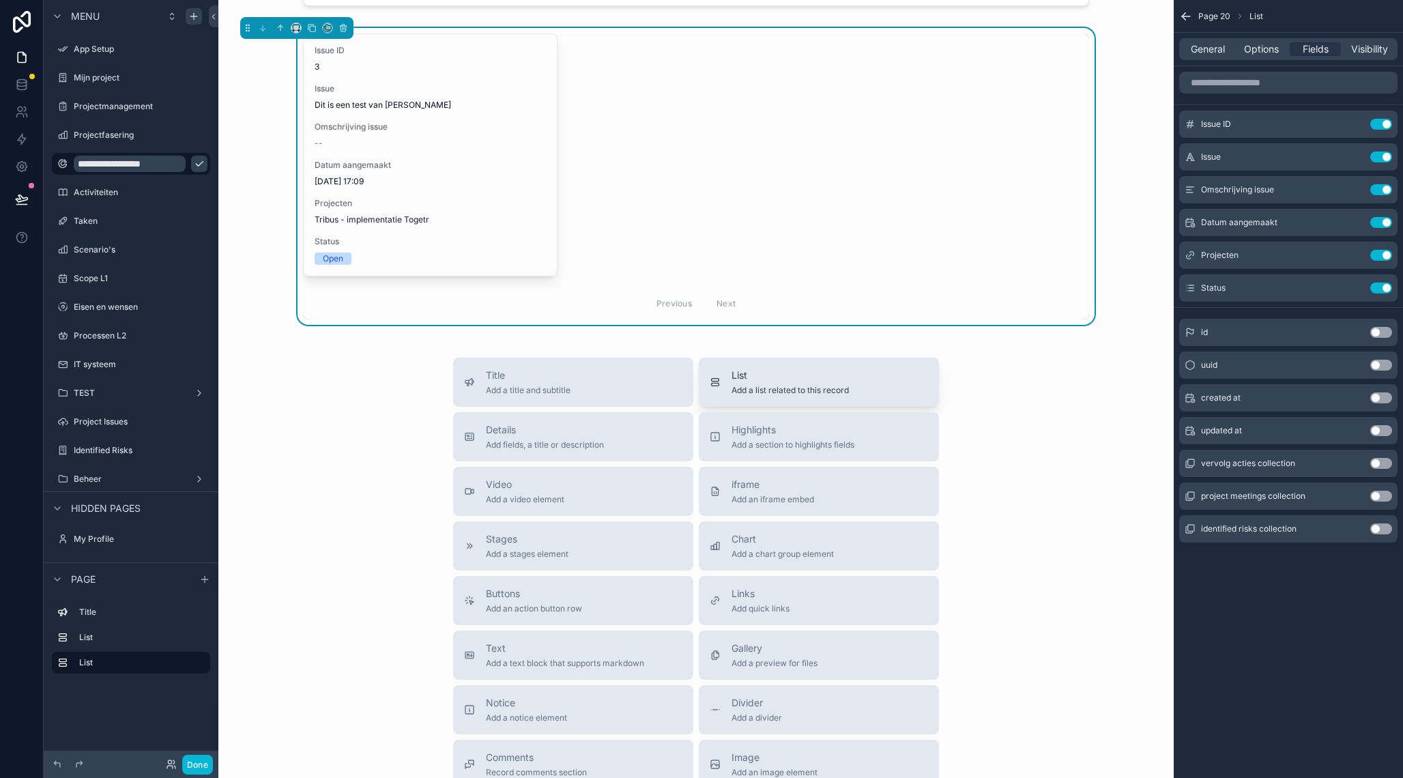
click at [775, 391] on span "Add a list related to this record" at bounding box center [790, 390] width 117 height 11
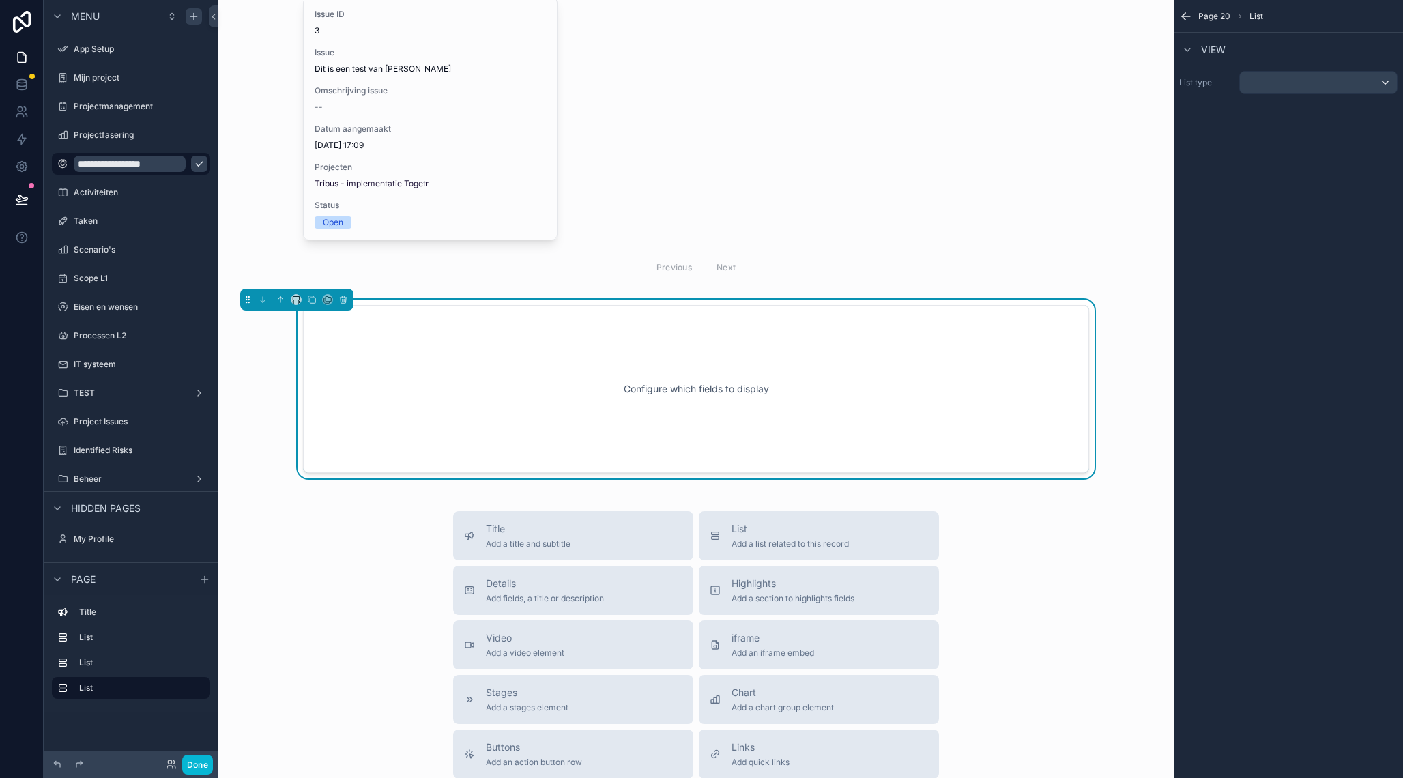
scroll to position [209, 0]
click at [1313, 82] on div "scrollable content" at bounding box center [1318, 83] width 157 height 22
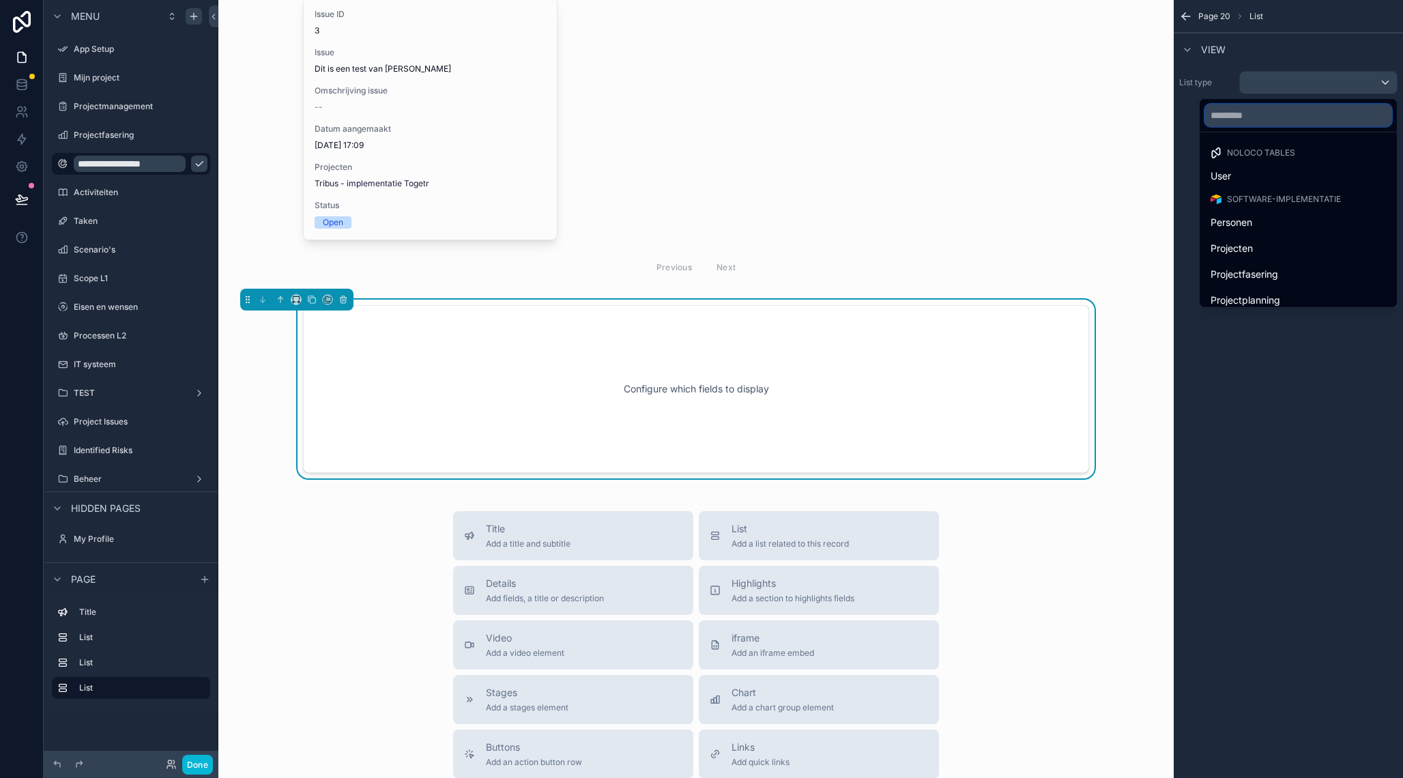
click at [1267, 113] on input "text" at bounding box center [1298, 115] width 186 height 22
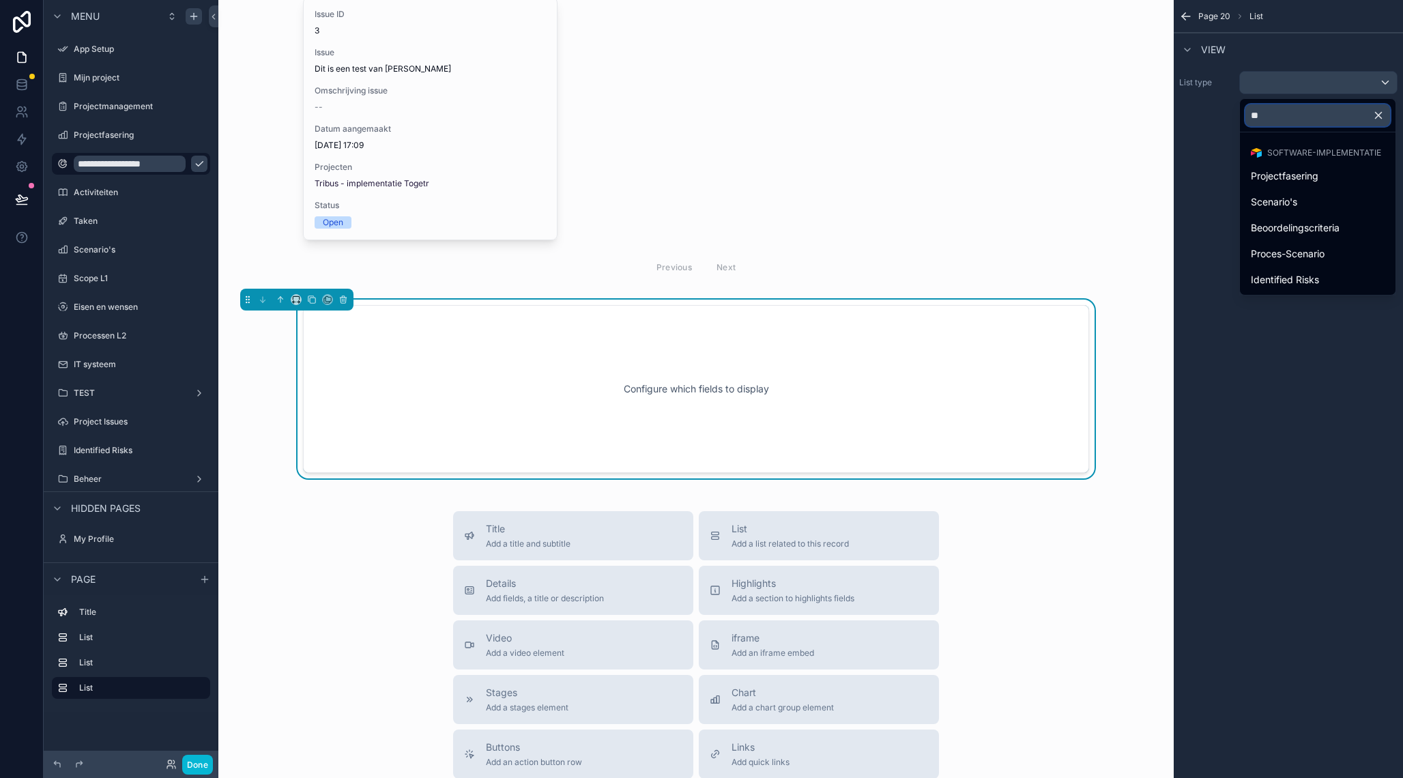
type input "***"
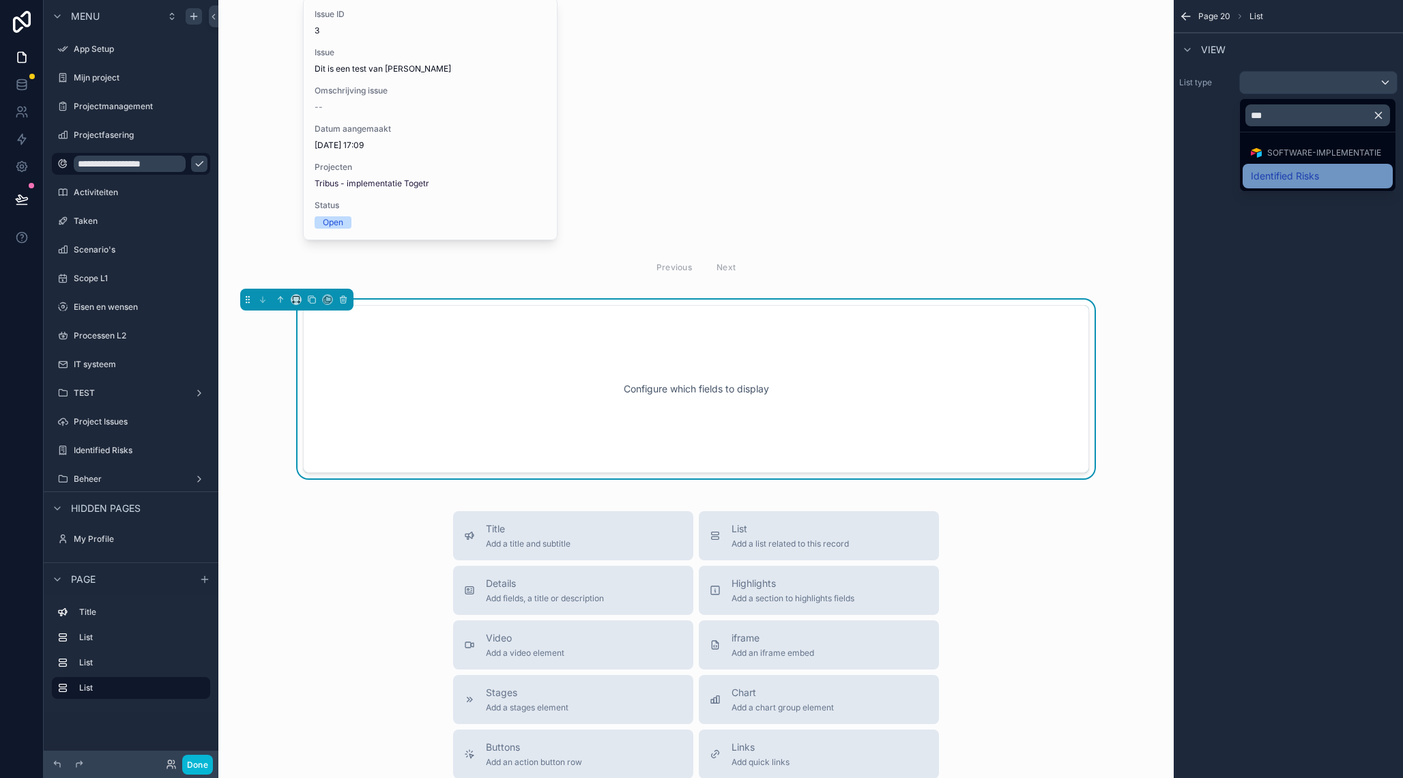
click at [1263, 169] on span "Identified Risks" at bounding box center [1285, 176] width 68 height 16
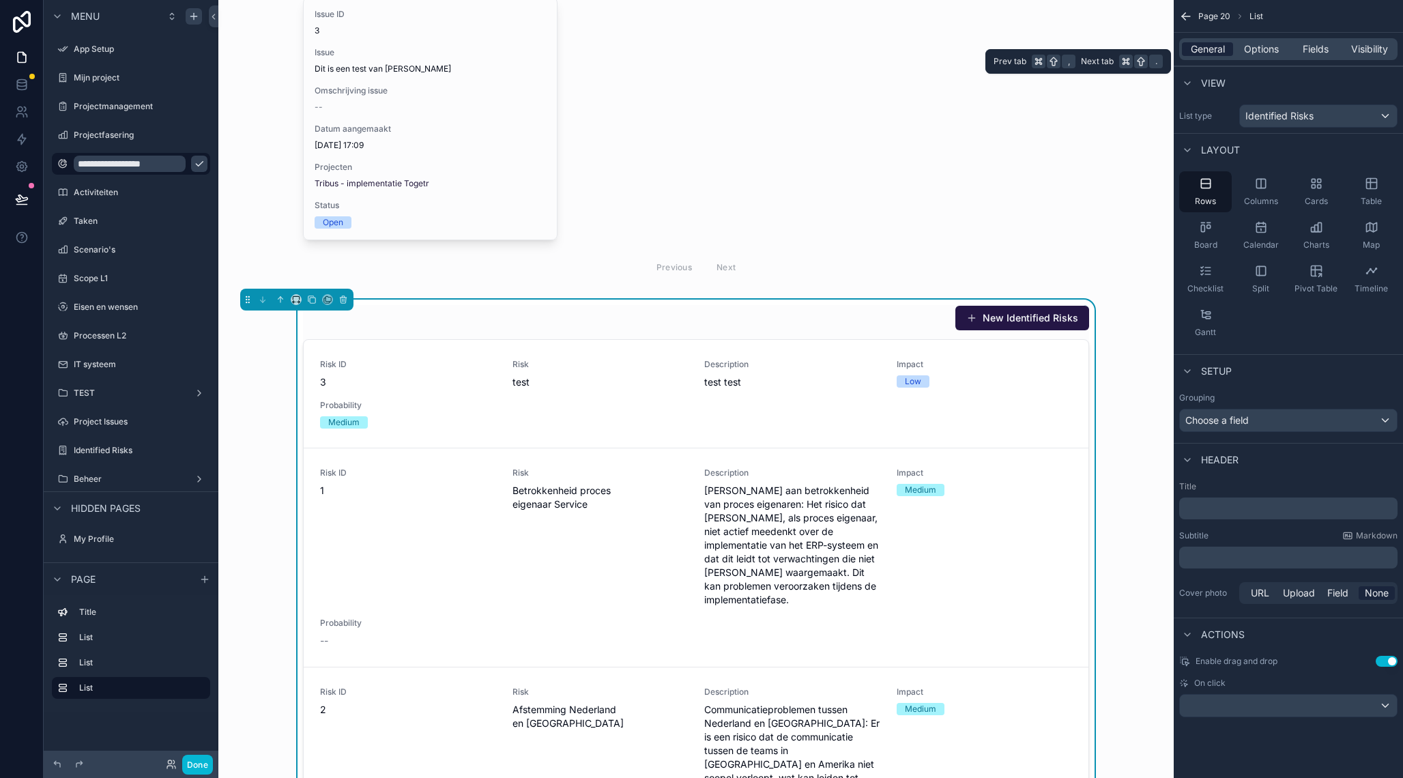
click at [1216, 51] on span "General" at bounding box center [1208, 49] width 34 height 14
click at [1319, 186] on icon "scrollable content" at bounding box center [1318, 186] width 3 height 3
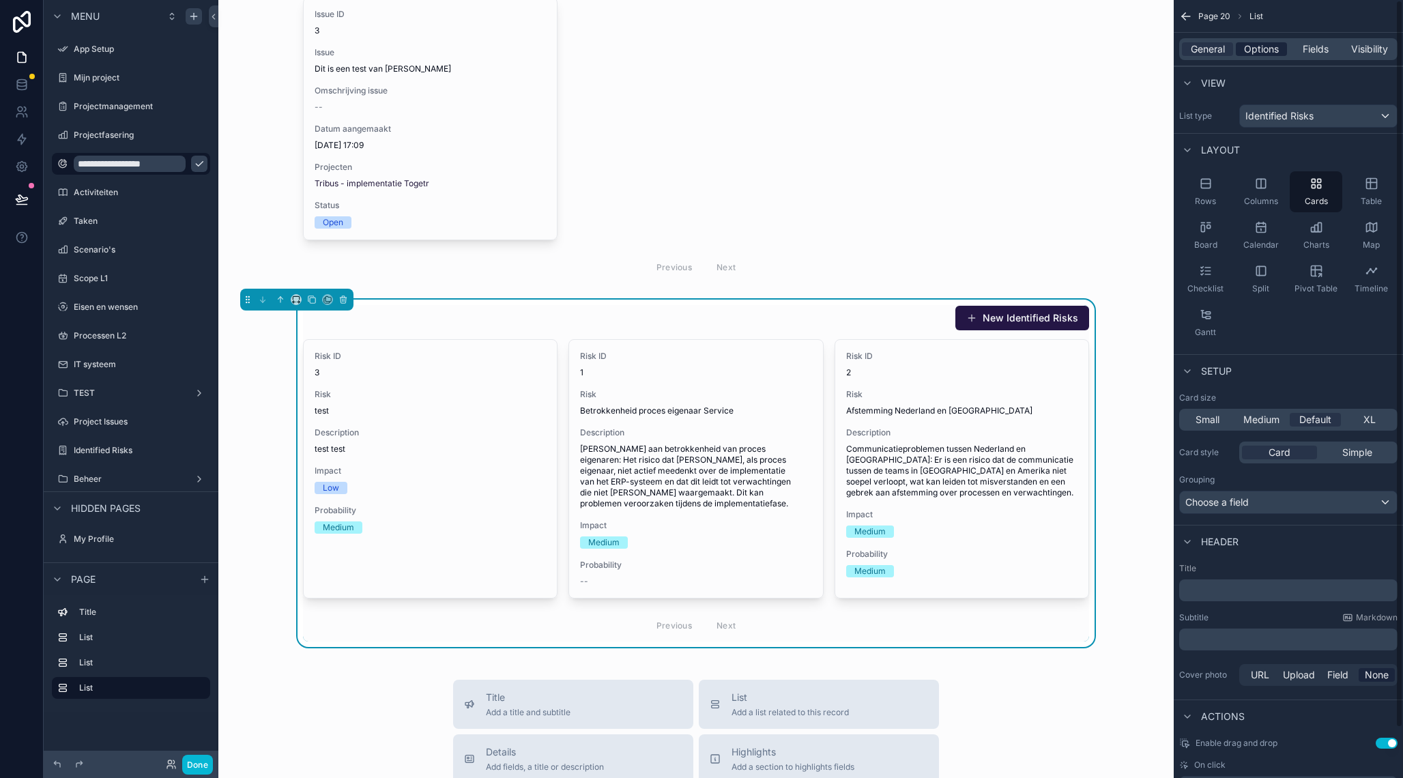
click at [1256, 51] on span "Options" at bounding box center [1261, 49] width 35 height 14
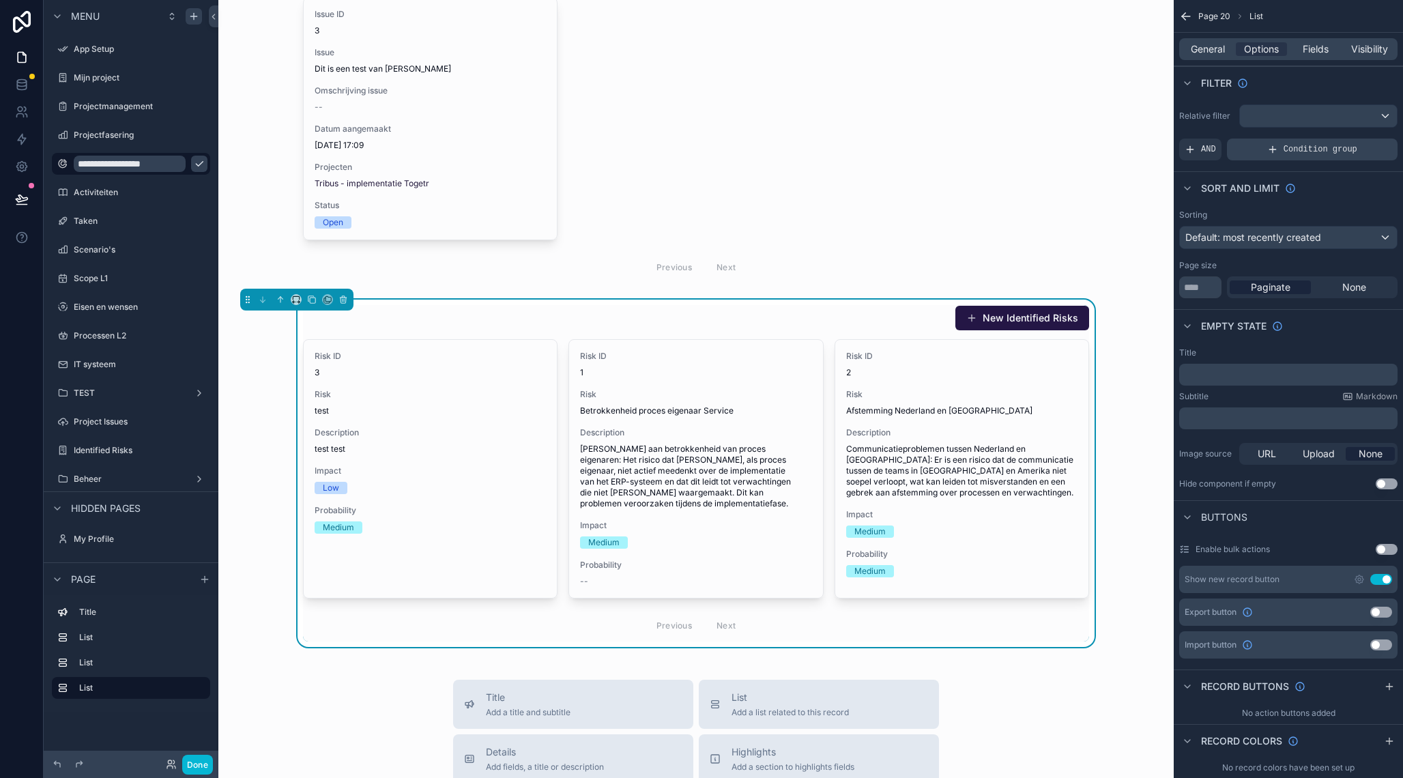
click at [1301, 151] on span "Condition group" at bounding box center [1321, 149] width 74 height 11
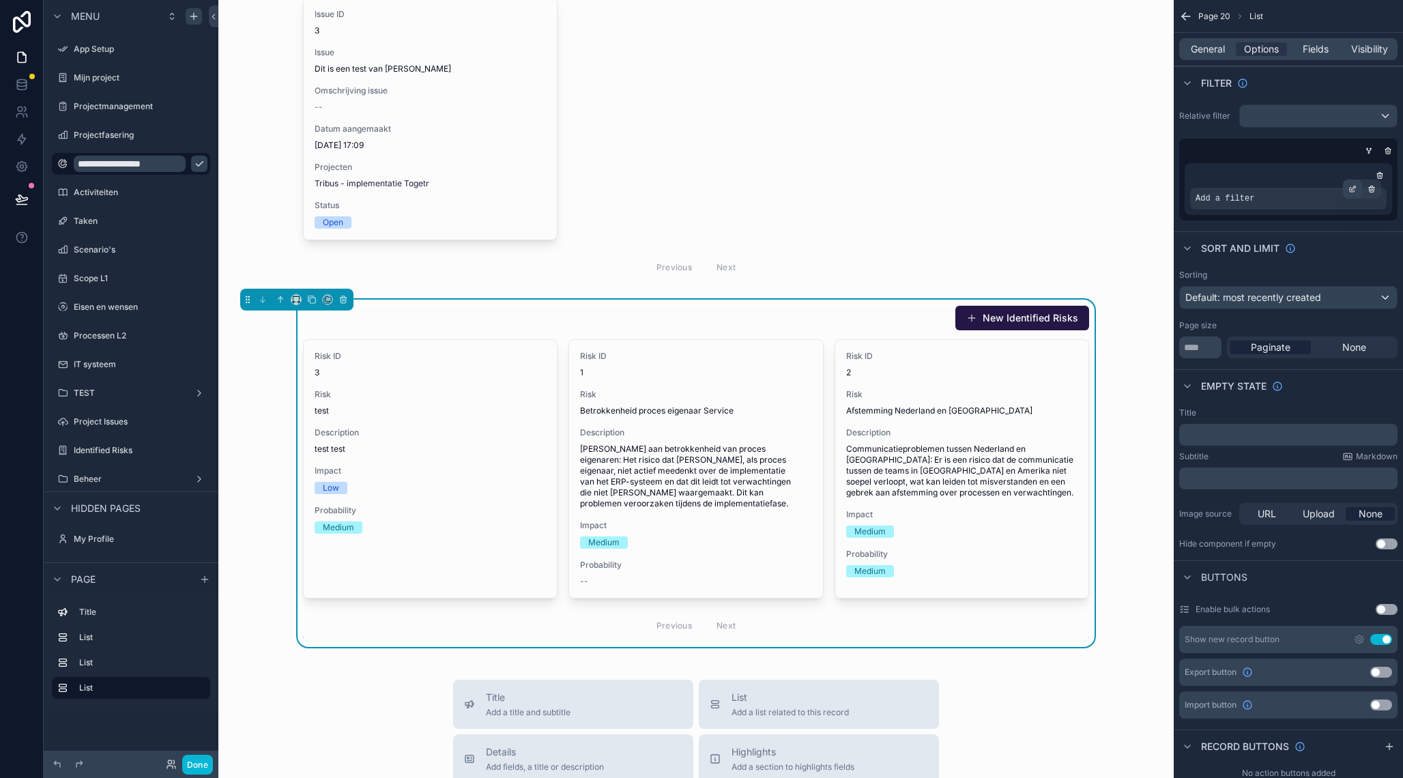
click at [1355, 186] on icon "scrollable content" at bounding box center [1354, 188] width 4 height 4
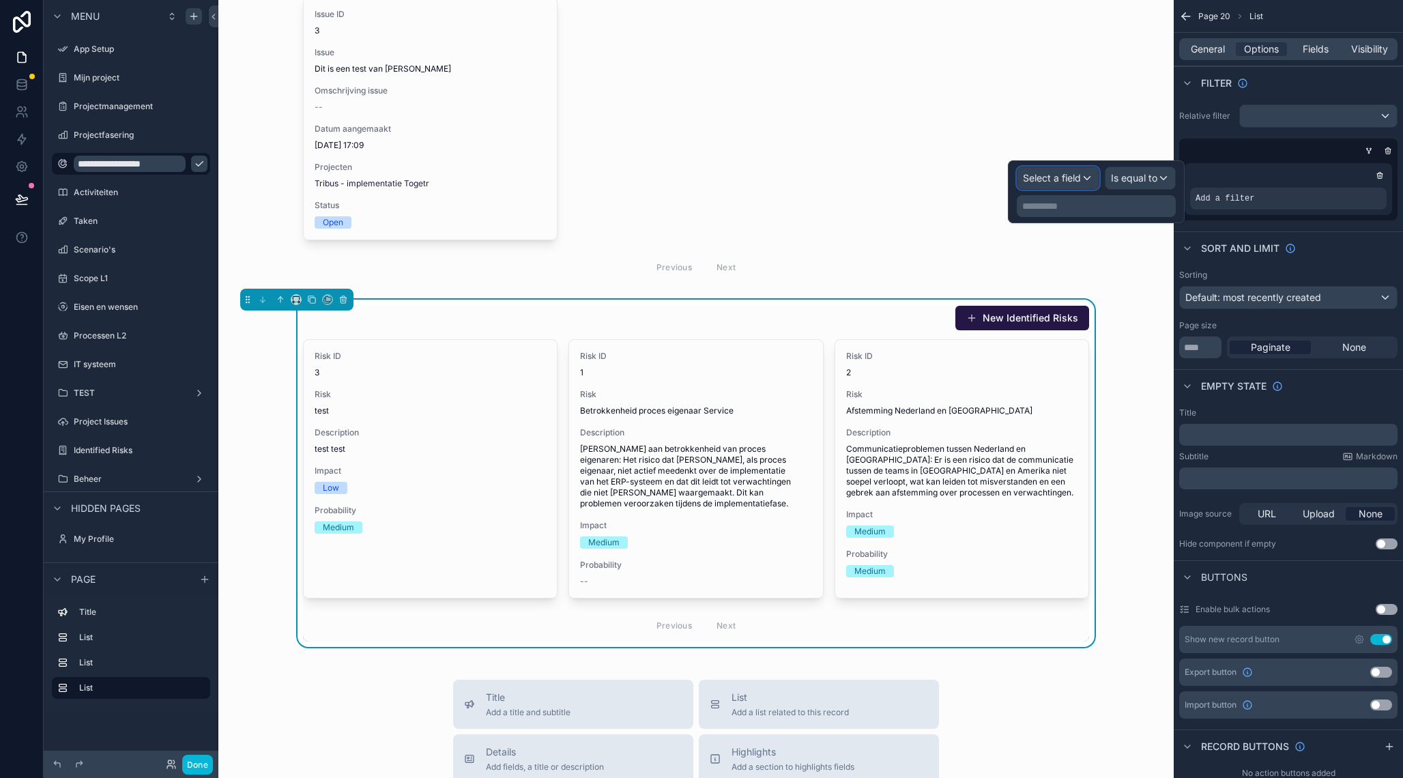
click at [1060, 177] on span "Select a field" at bounding box center [1052, 178] width 58 height 12
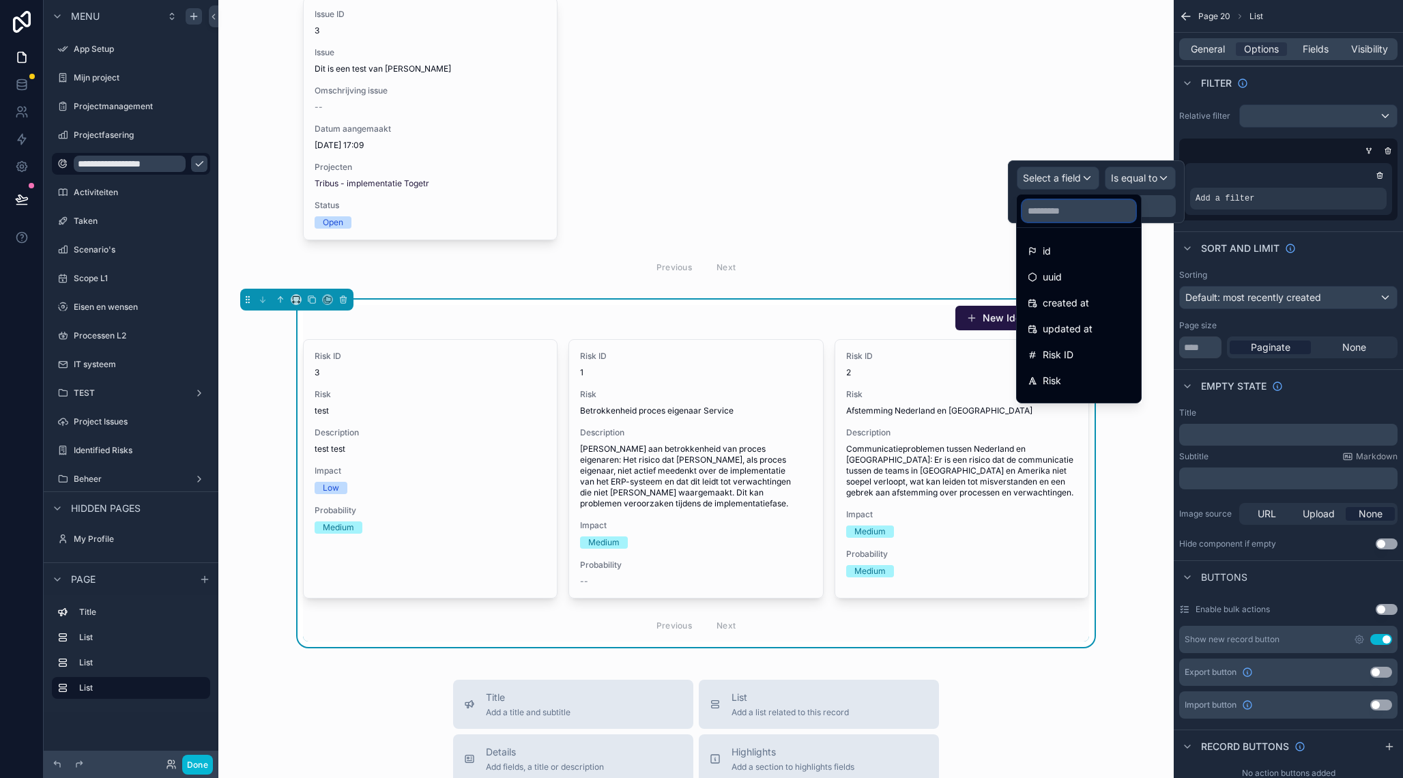
click at [1060, 210] on input "text" at bounding box center [1078, 211] width 113 height 22
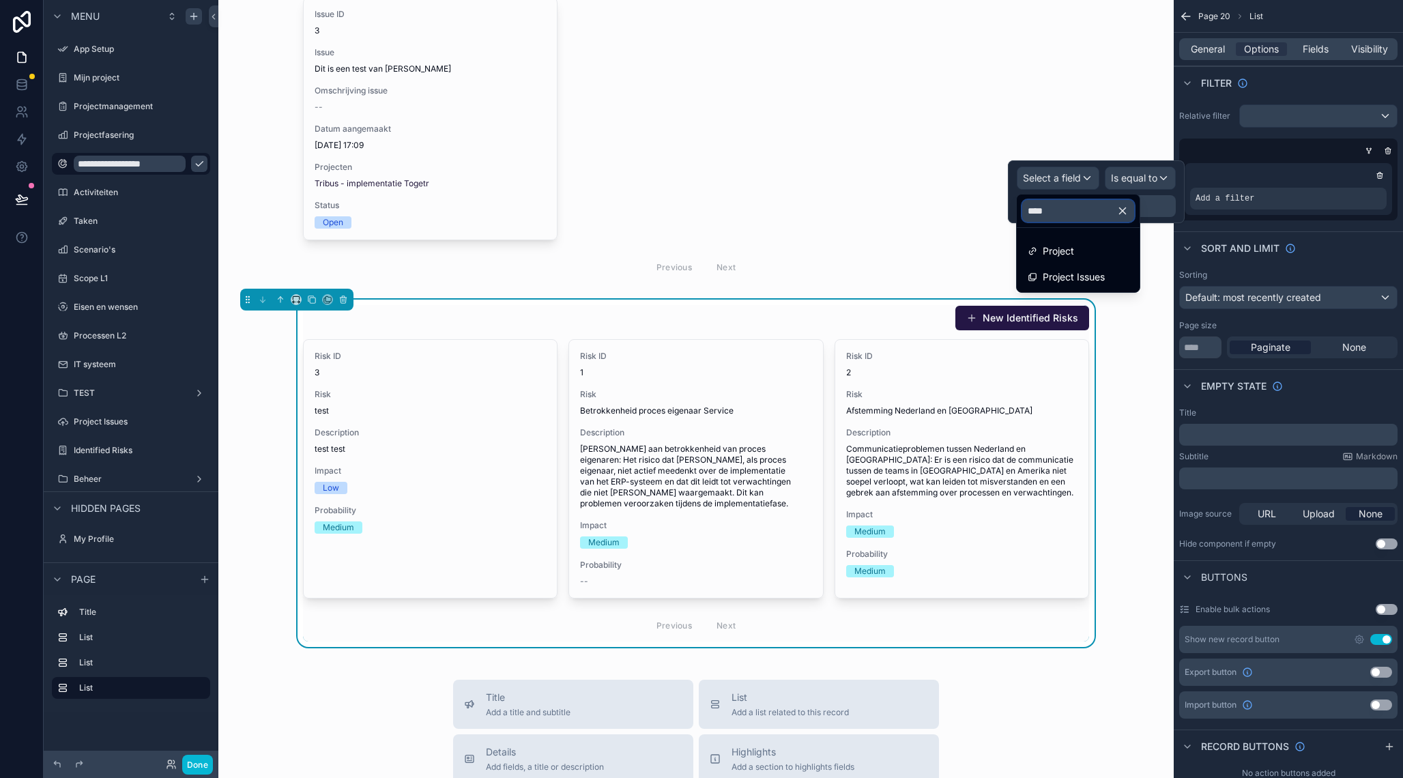
type input "*****"
click at [1067, 253] on span "Project" at bounding box center [1058, 251] width 31 height 16
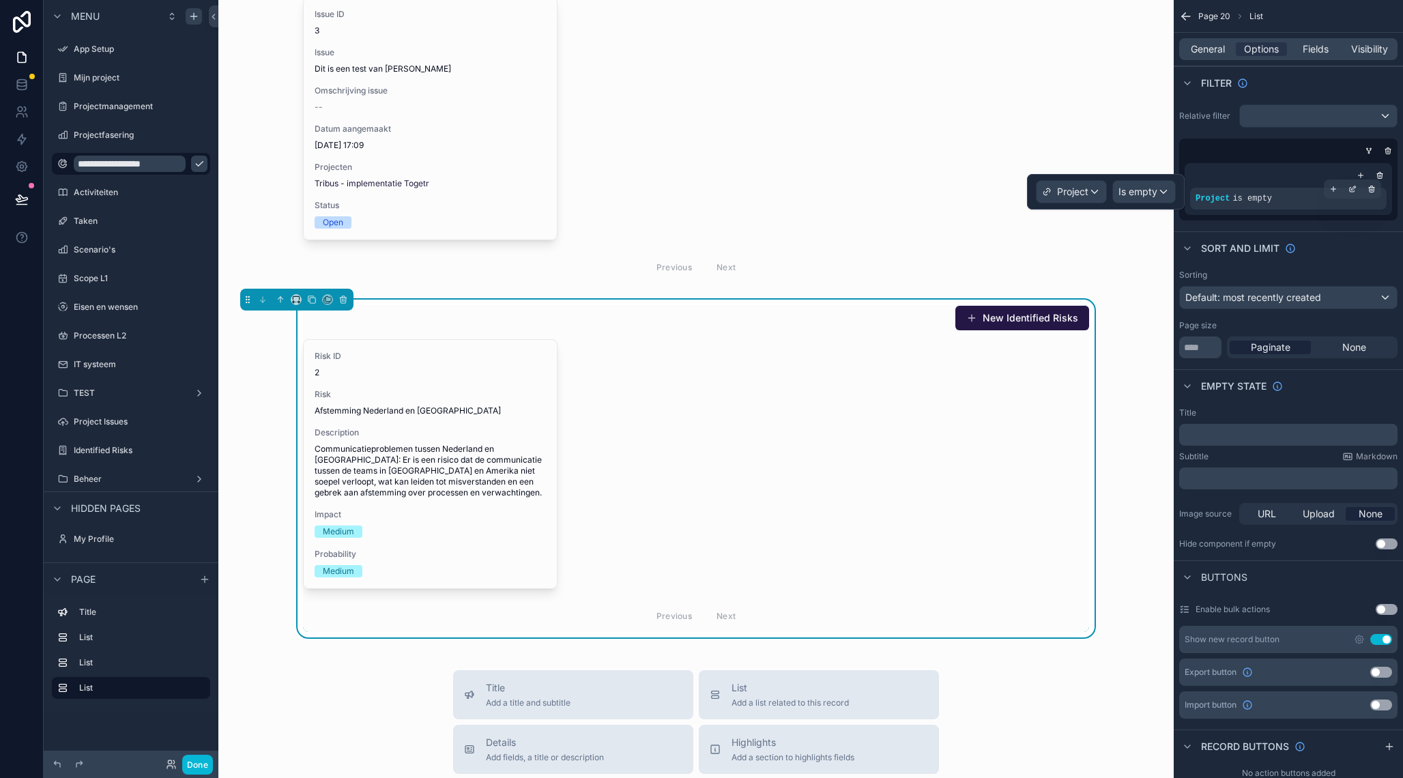
click at [1286, 199] on div "Project is empty" at bounding box center [1289, 198] width 186 height 11
click at [1352, 189] on icon "scrollable content" at bounding box center [1354, 188] width 4 height 4
click at [1140, 202] on div "Is empty" at bounding box center [1144, 192] width 62 height 22
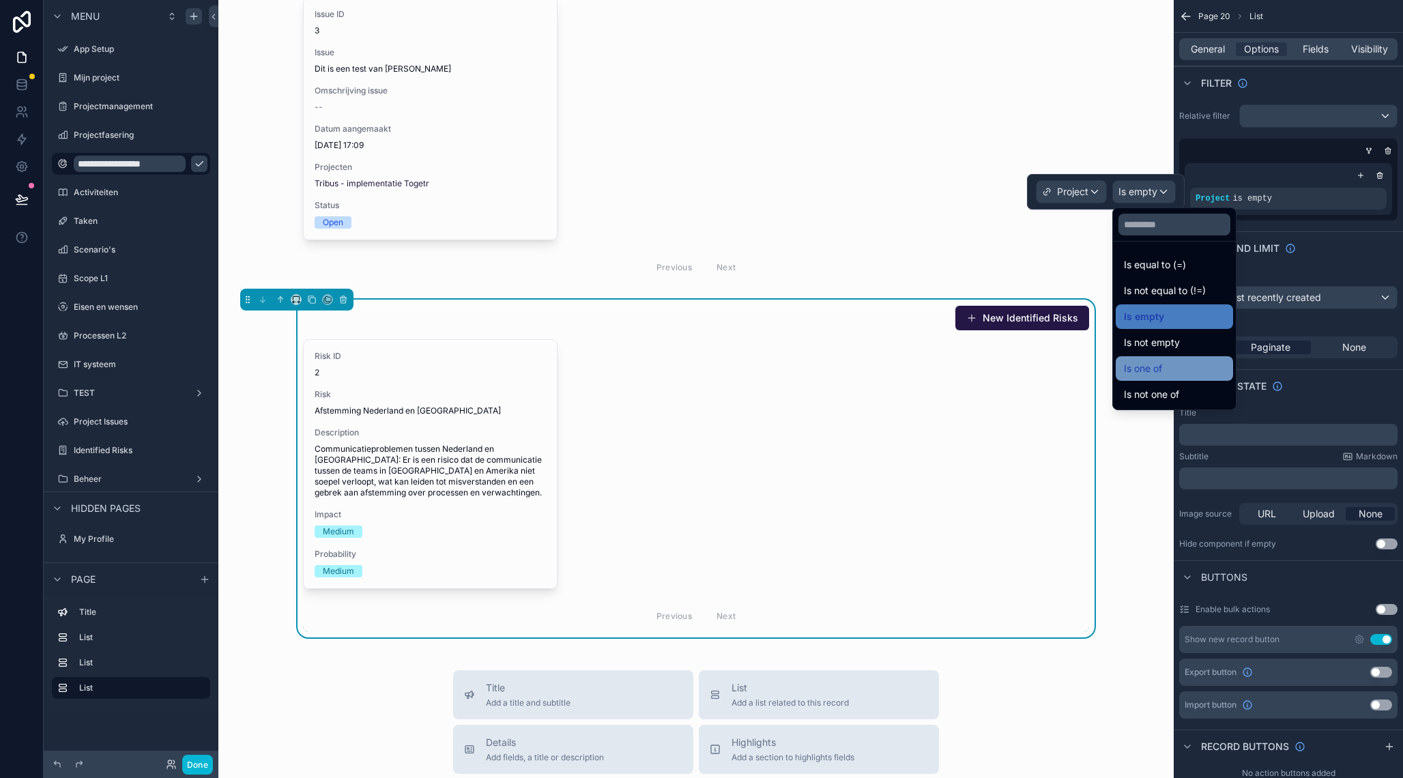
click at [1165, 371] on div "Is one of" at bounding box center [1174, 368] width 101 height 16
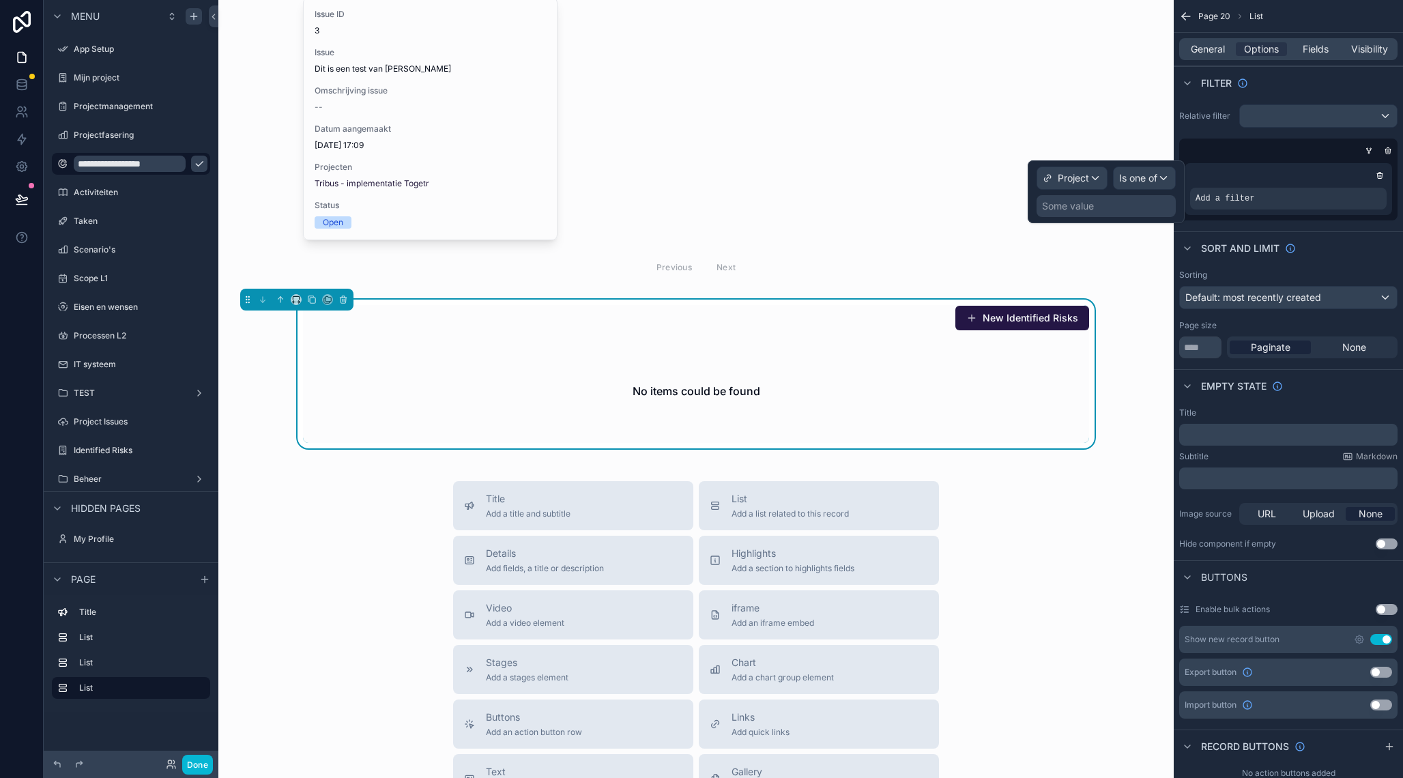
click at [1098, 207] on div "Some value" at bounding box center [1106, 206] width 139 height 22
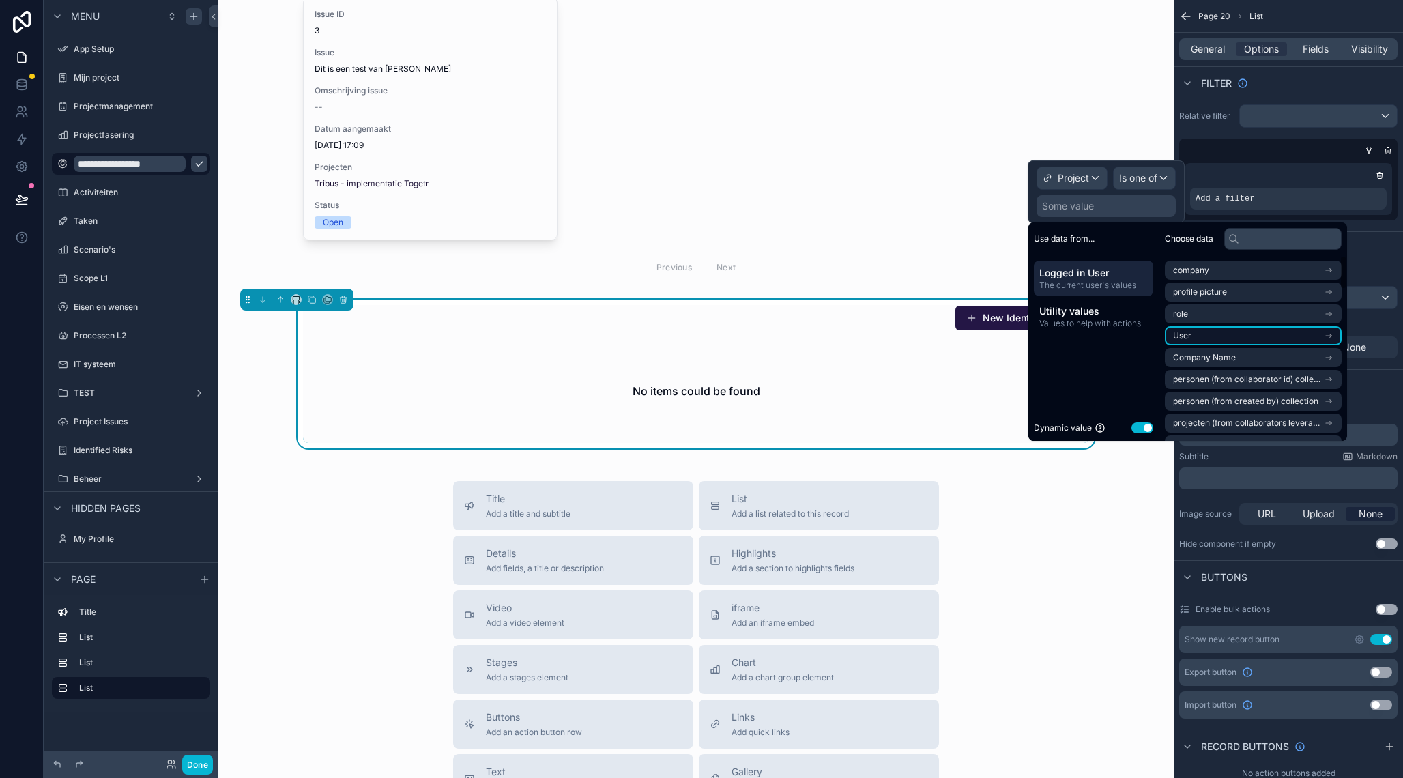
click at [1200, 336] on li "User" at bounding box center [1253, 335] width 177 height 19
click at [1228, 384] on span "Gekozen project voor hoofdmenu" at bounding box center [1238, 382] width 130 height 11
click at [1214, 320] on span "Gekozen project voor hoofdmenu" at bounding box center [1238, 316] width 130 height 11
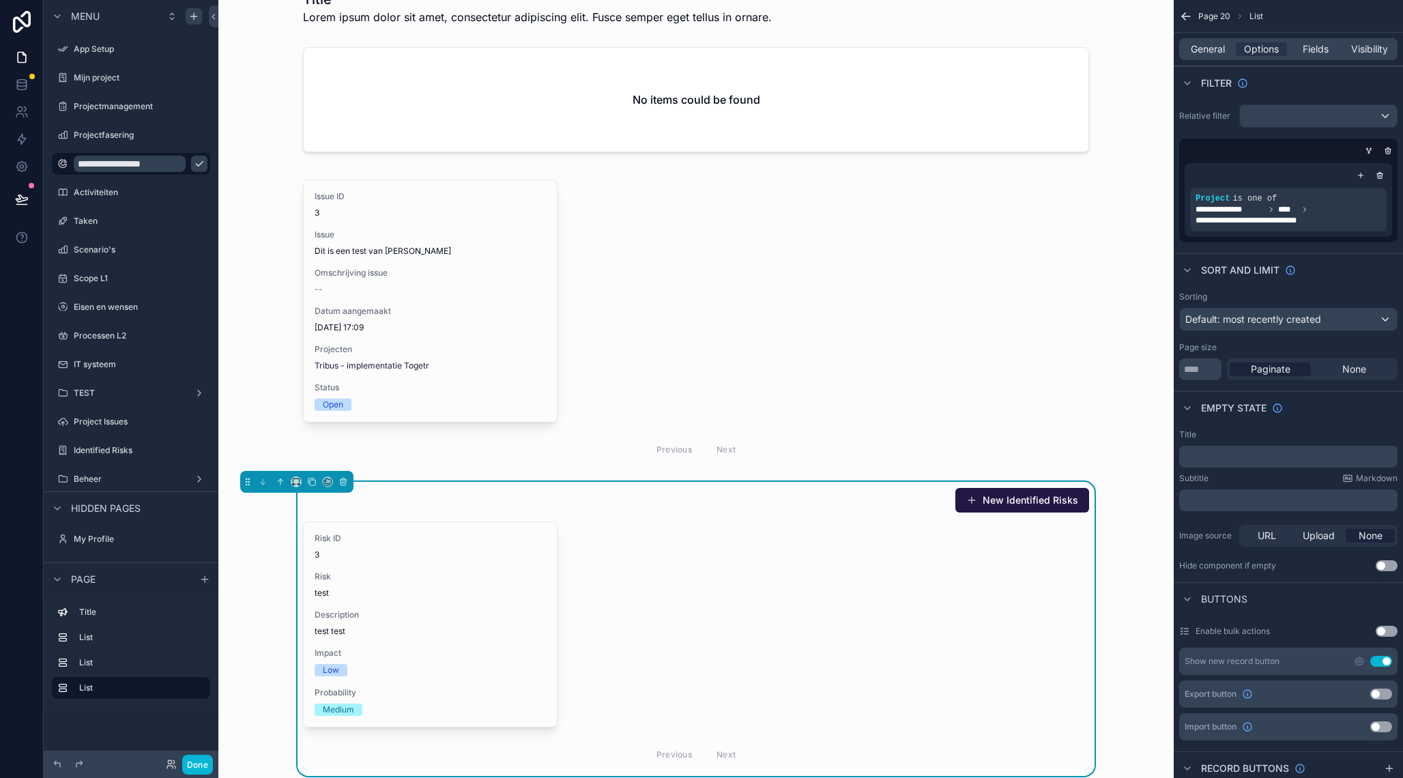
scroll to position [0, 0]
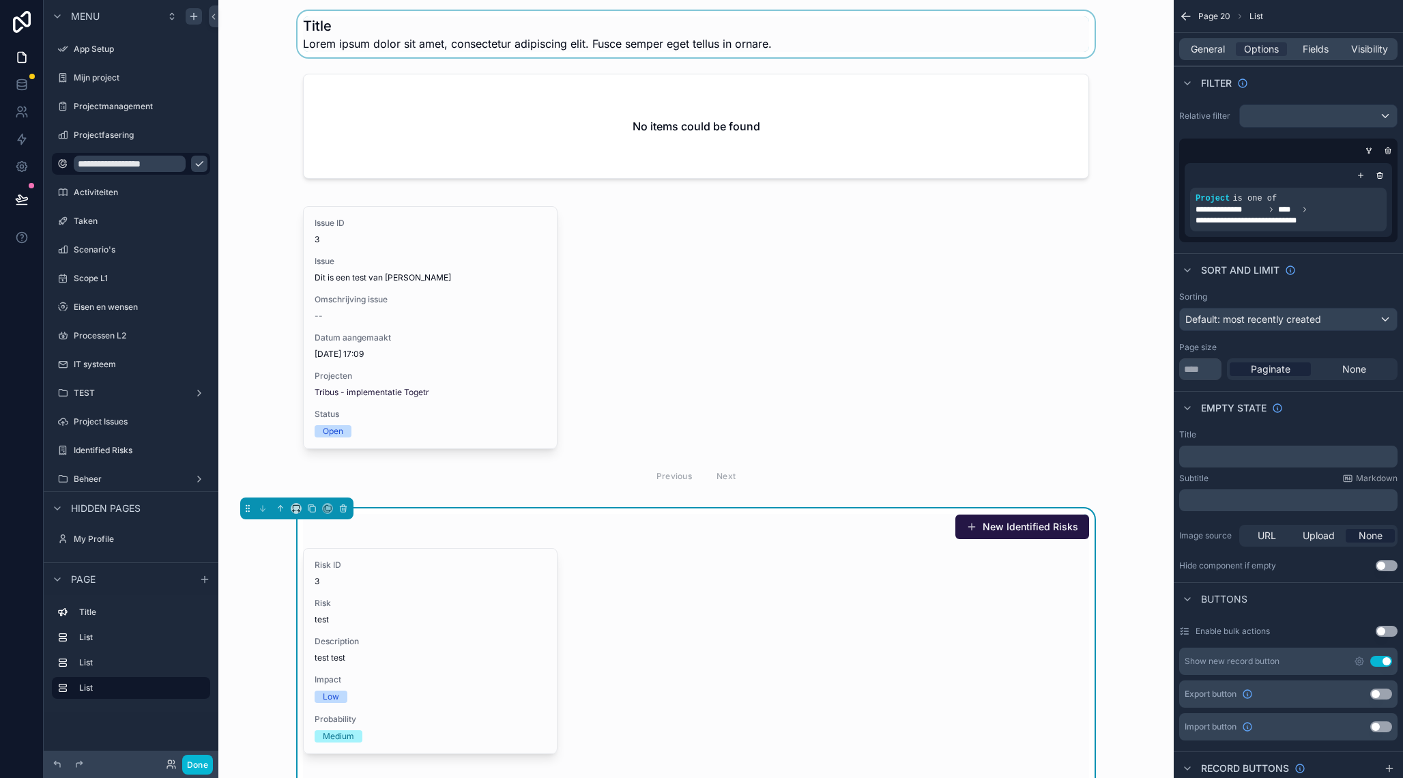
click at [489, 35] on div "scrollable content" at bounding box center [696, 34] width 934 height 46
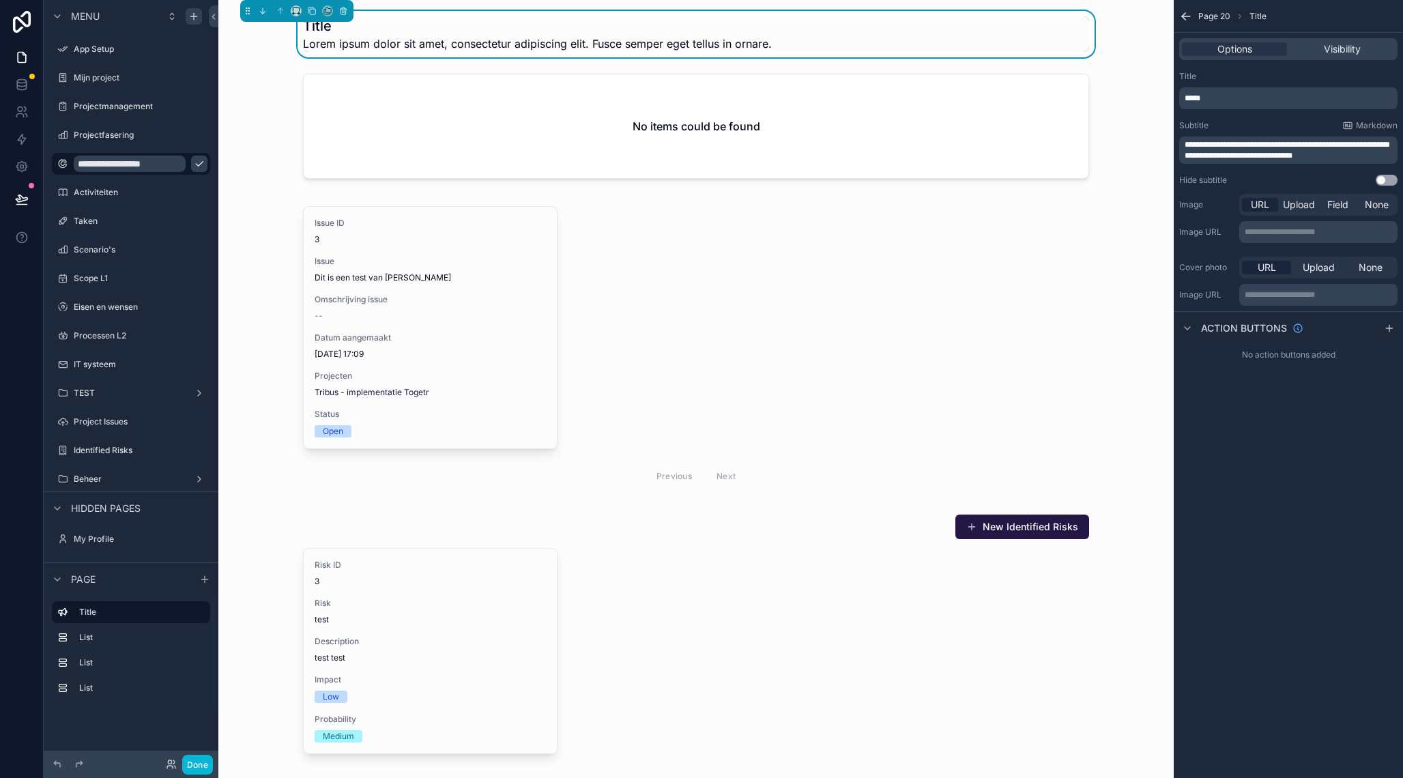
click at [1224, 106] on div "*****" at bounding box center [1288, 98] width 218 height 22
click at [1223, 102] on p "*****" at bounding box center [1290, 98] width 210 height 11
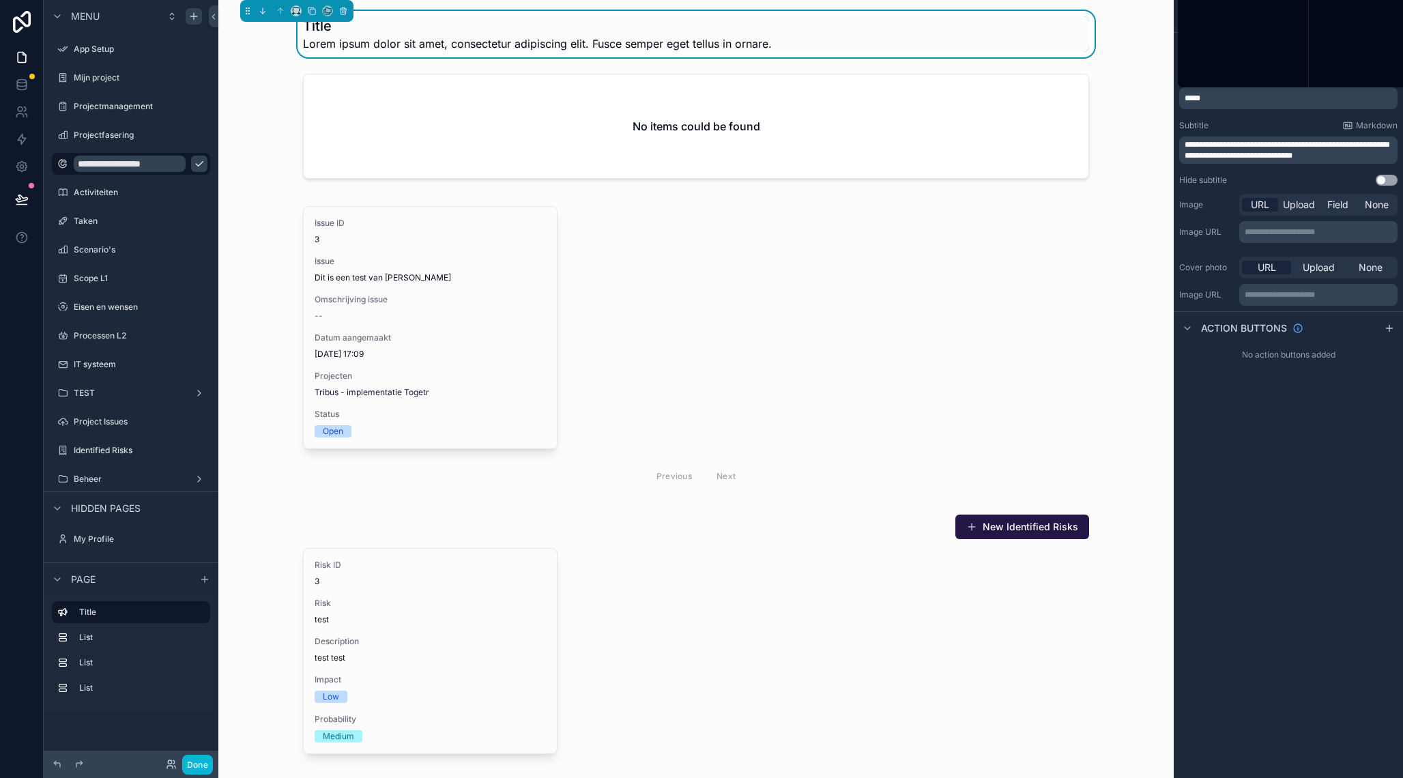
click at [1223, 102] on p "*****" at bounding box center [1290, 98] width 210 height 11
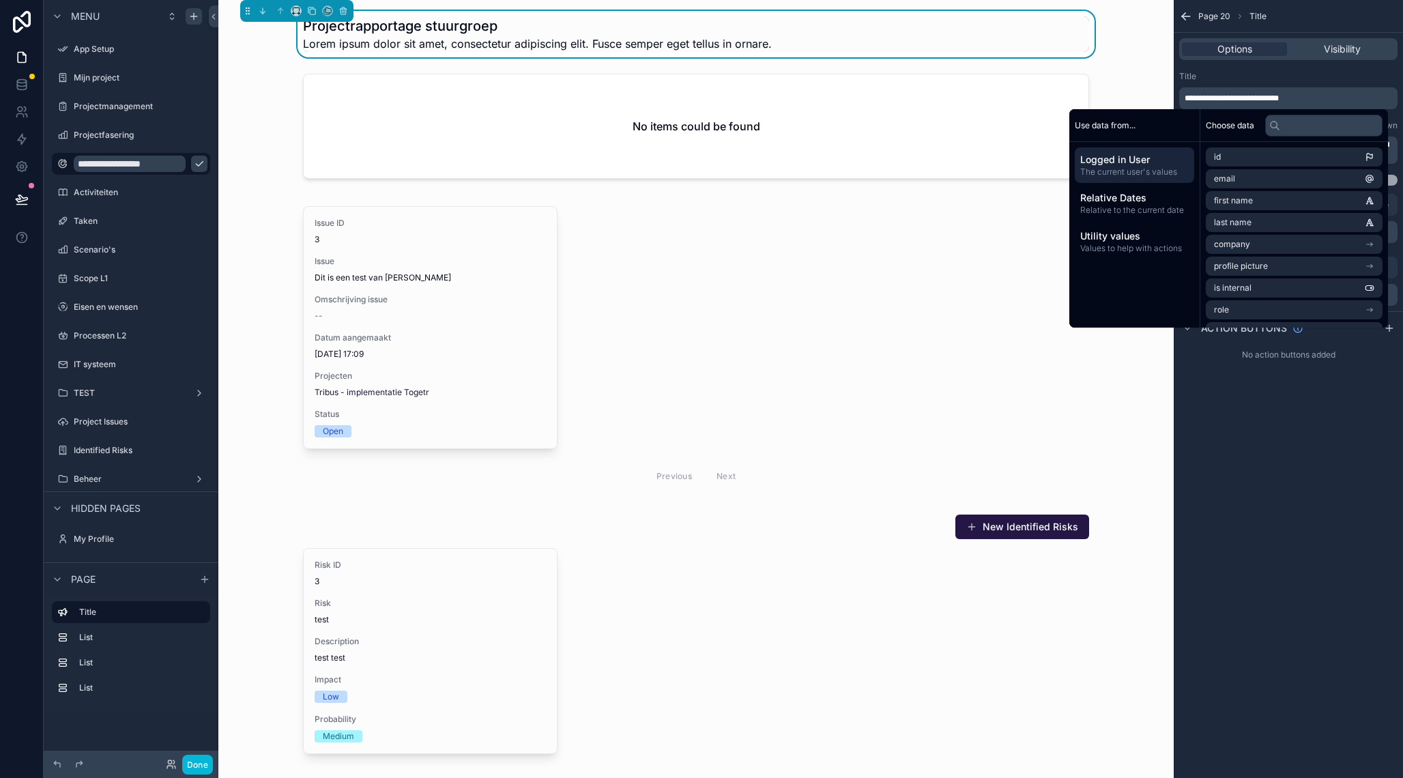
click at [1261, 522] on div "**********" at bounding box center [1288, 389] width 229 height 778
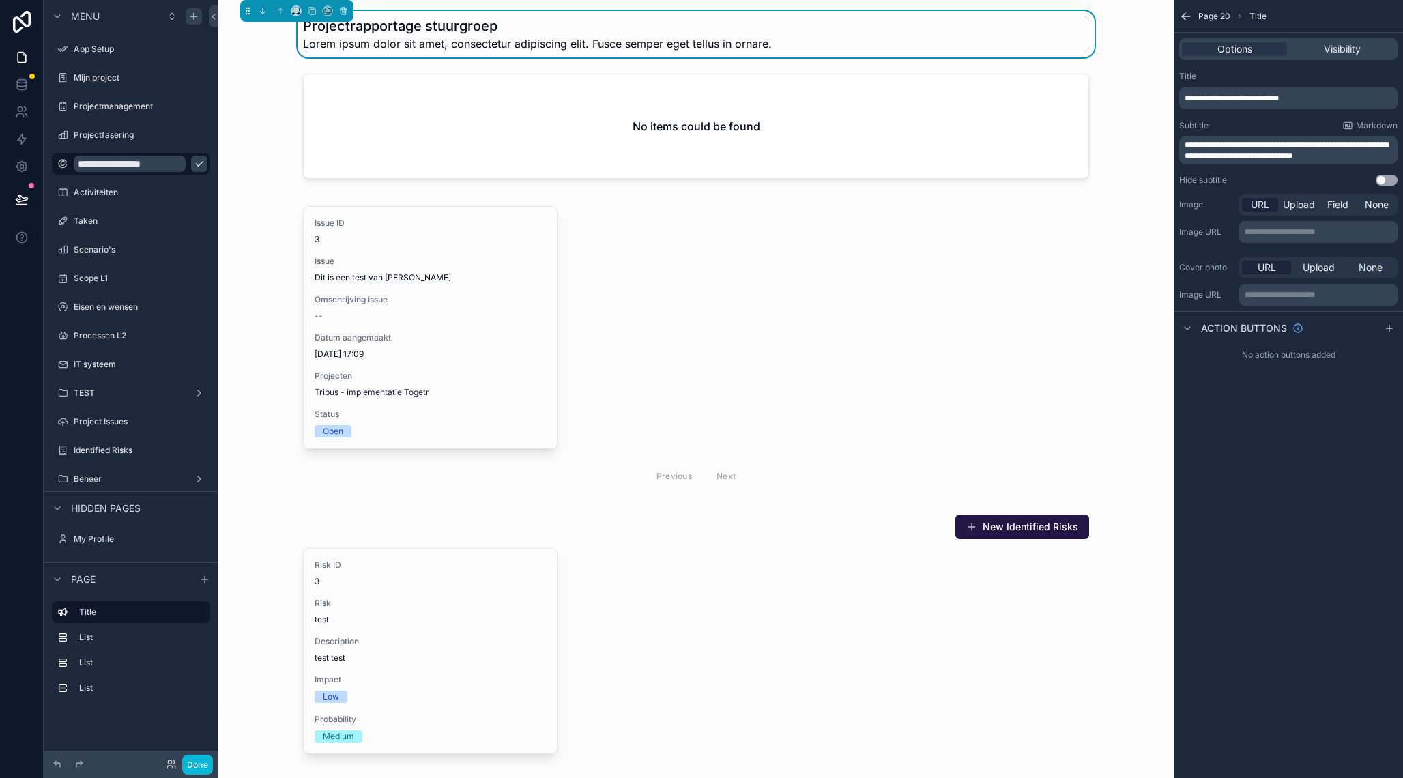
click at [1269, 157] on span "**********" at bounding box center [1287, 150] width 204 height 19
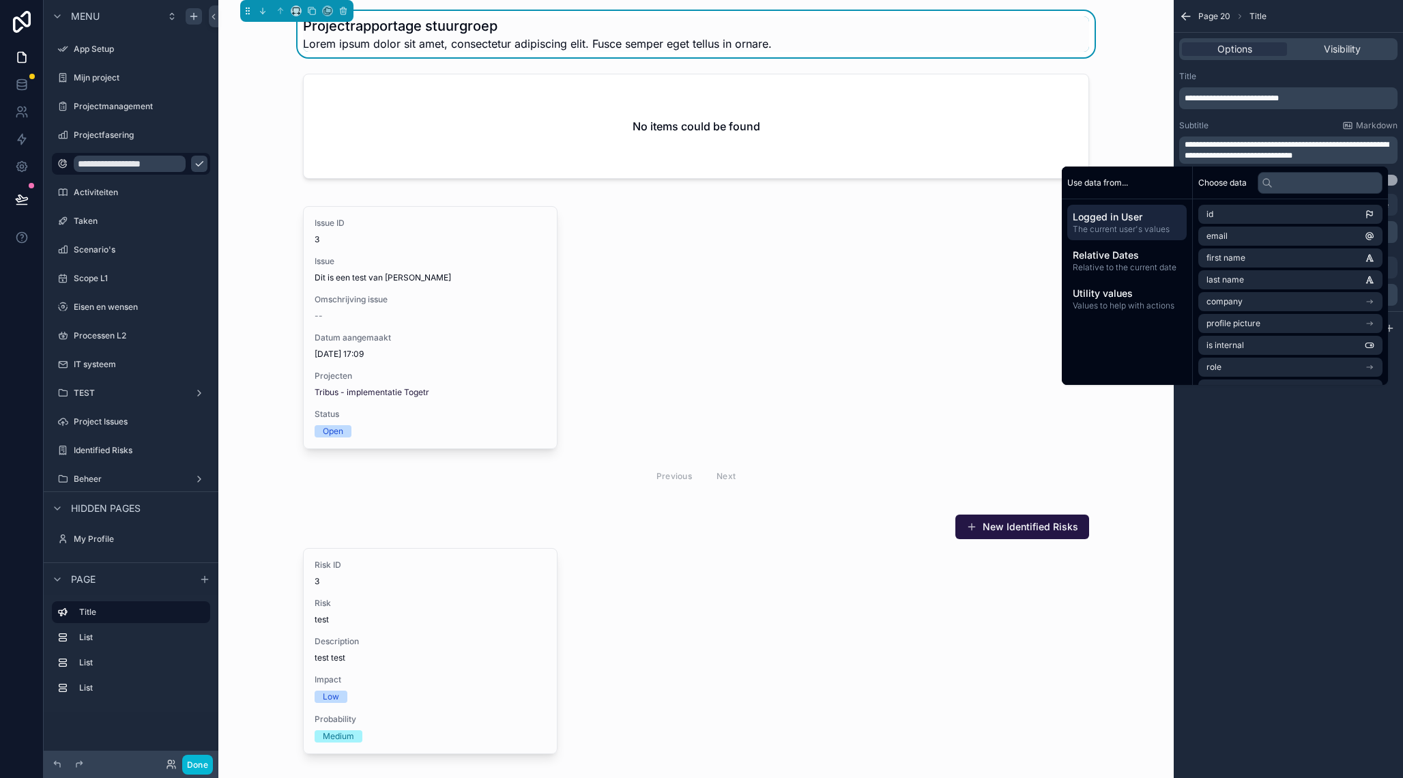
click at [1269, 157] on span "**********" at bounding box center [1287, 150] width 204 height 19
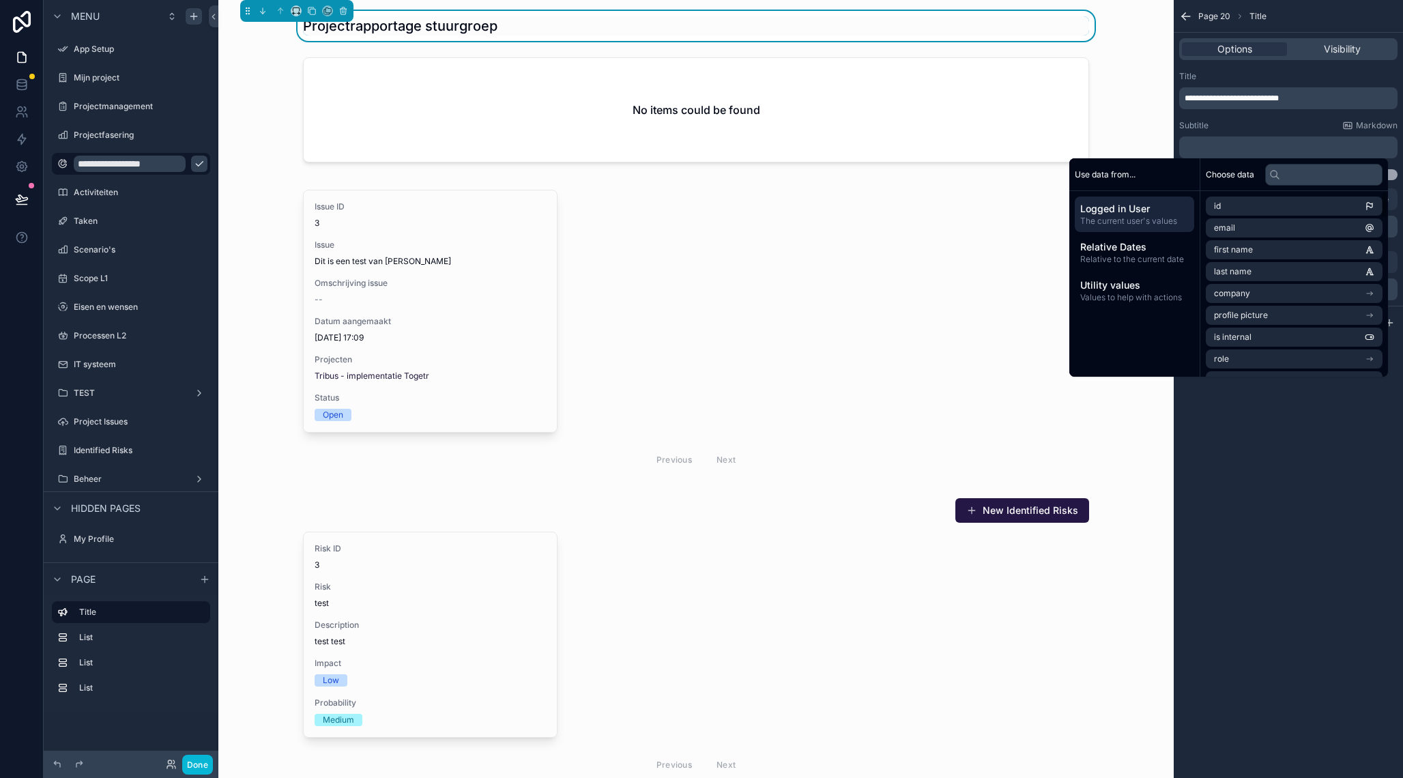
click at [1336, 589] on div "**********" at bounding box center [1288, 389] width 229 height 778
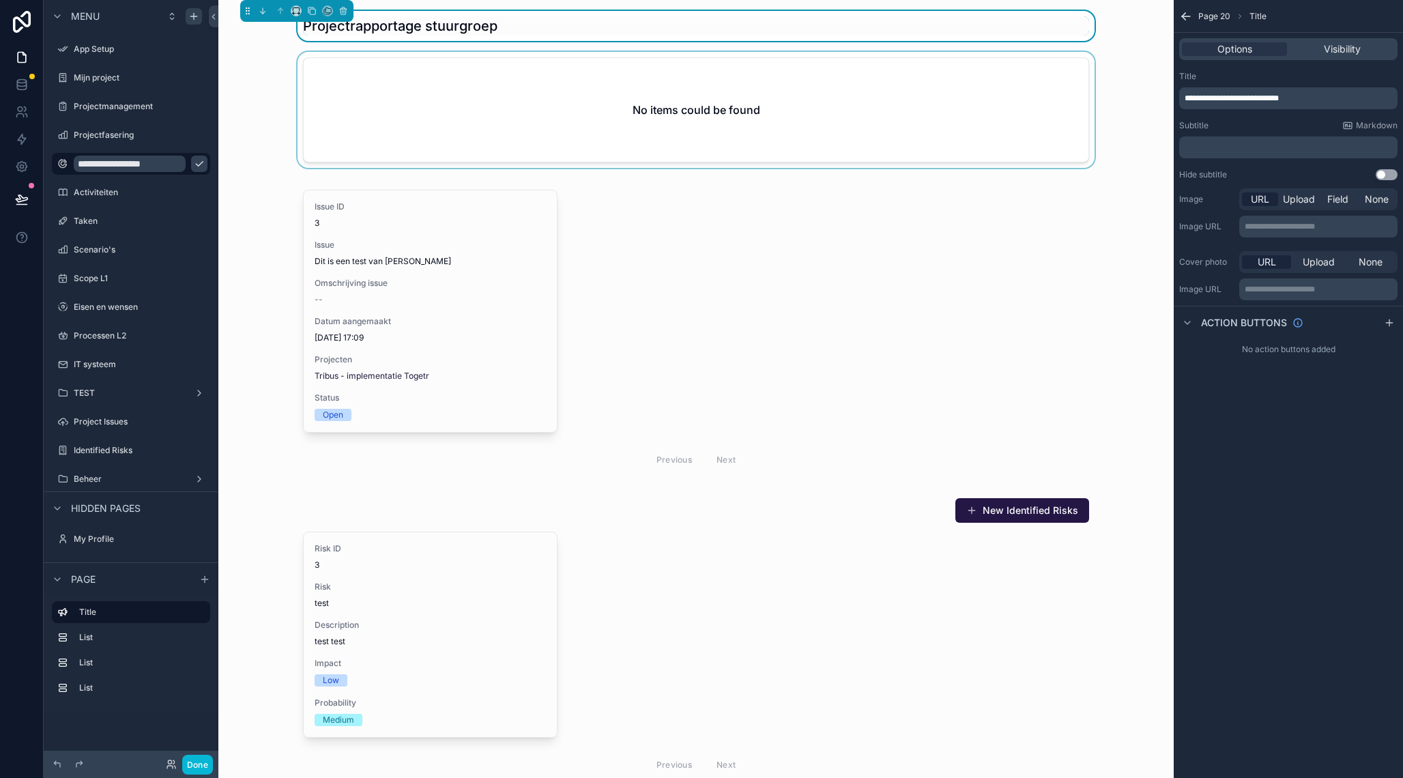
click at [564, 125] on div "scrollable content" at bounding box center [696, 112] width 934 height 121
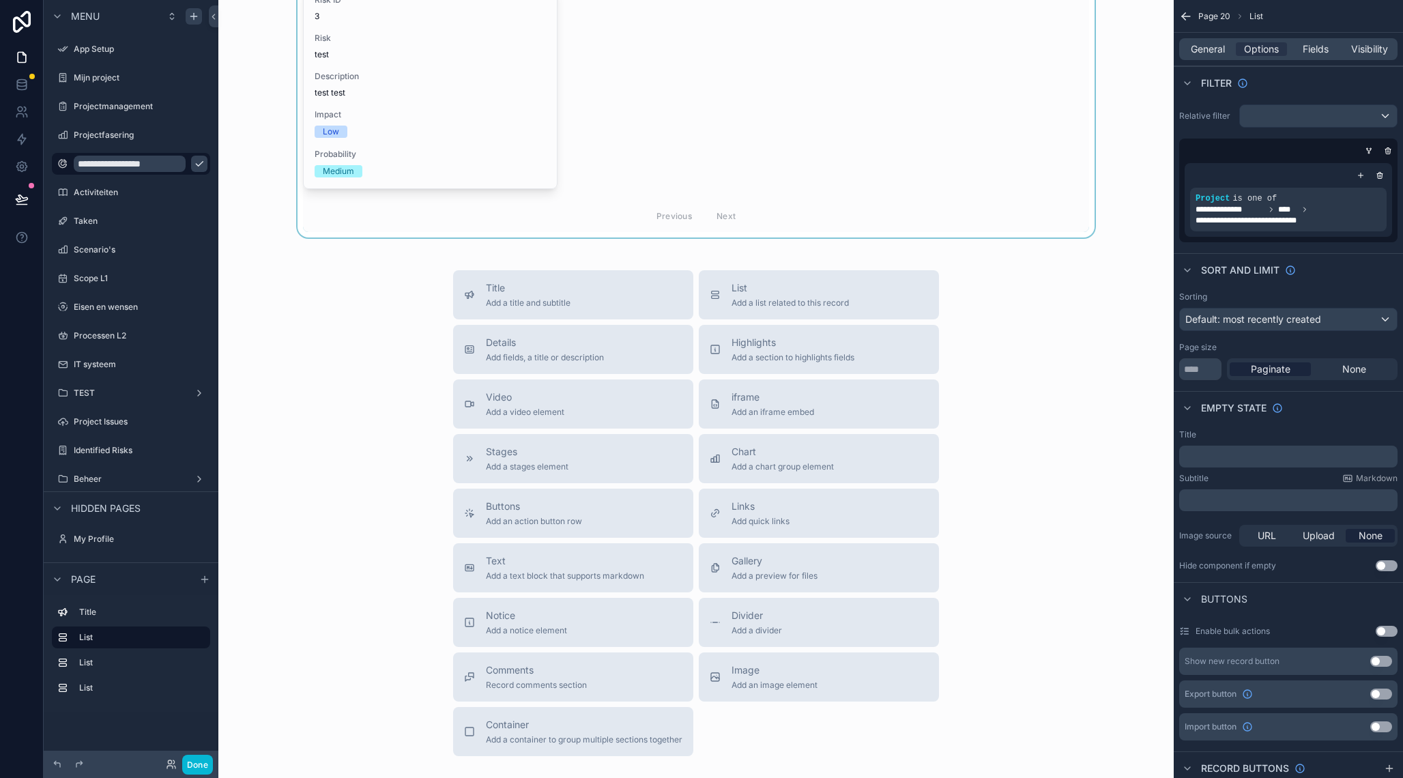
scroll to position [658, 0]
